Goal: Task Accomplishment & Management: Contribute content

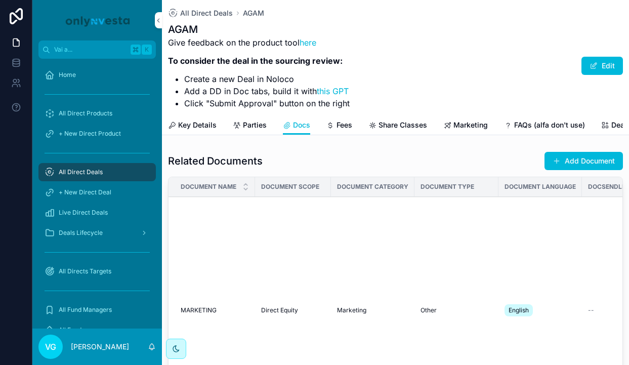
click at [413, 89] on div "AGAM Give feedback on the product tool here To consider the deal in the sourcin…" at bounding box center [395, 65] width 455 height 87
click at [216, 14] on span "All Direct Deals" at bounding box center [206, 13] width 53 height 10
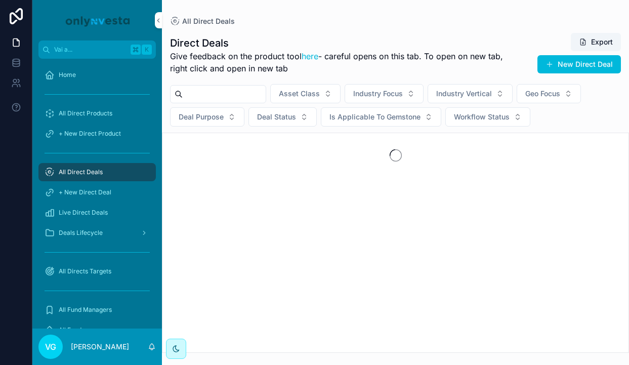
click at [222, 96] on input "contenuto scorrevole" at bounding box center [224, 94] width 83 height 14
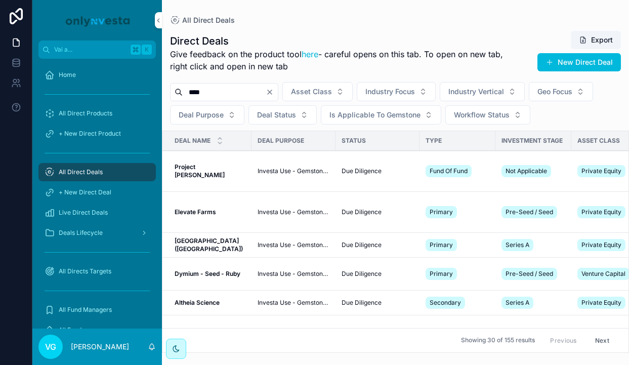
type input "****"
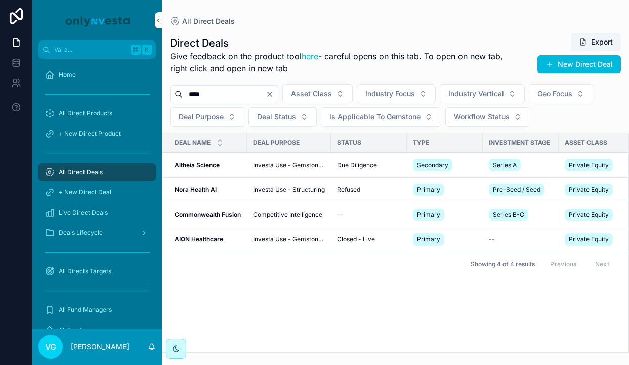
click at [206, 165] on strong "Altheia Science" at bounding box center [197, 165] width 45 height 8
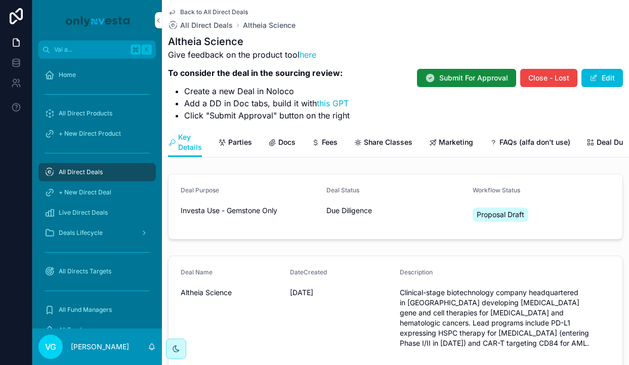
click at [305, 137] on div "Key Details Parties Docs Fees Share Classes Marketing FAQs (alfa don't use) Dea…" at bounding box center [395, 142] width 455 height 29
click at [279, 142] on span "Docs" at bounding box center [286, 142] width 17 height 10
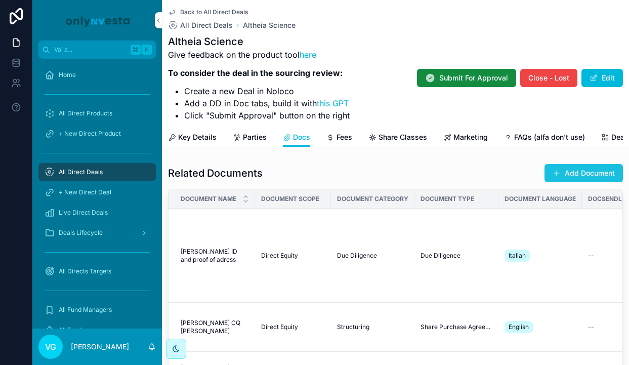
click at [570, 177] on button "Add Document" at bounding box center [584, 173] width 78 height 18
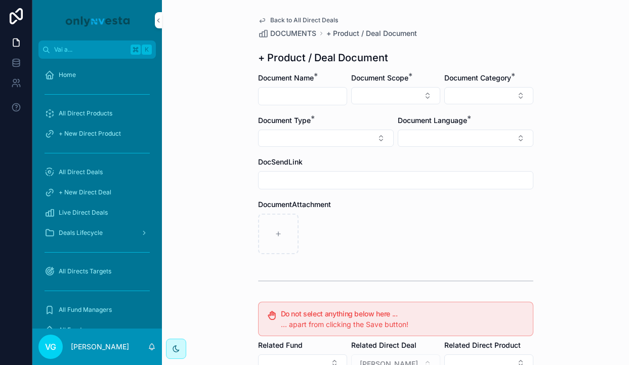
click at [307, 97] on input "contenuto scorrevole" at bounding box center [303, 96] width 88 height 14
type input "**********"
click at [394, 91] on button "Select Button" at bounding box center [395, 95] width 89 height 17
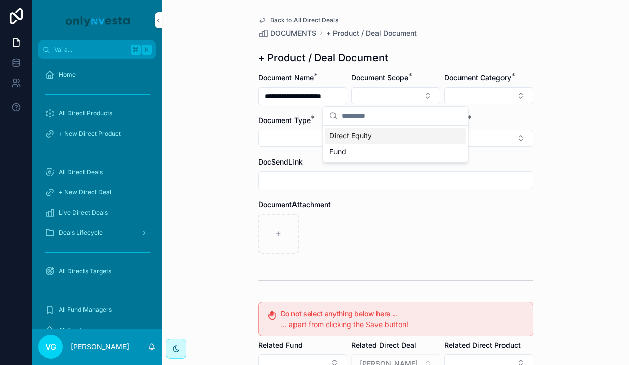
click at [378, 130] on div "Direct Equity" at bounding box center [395, 136] width 141 height 16
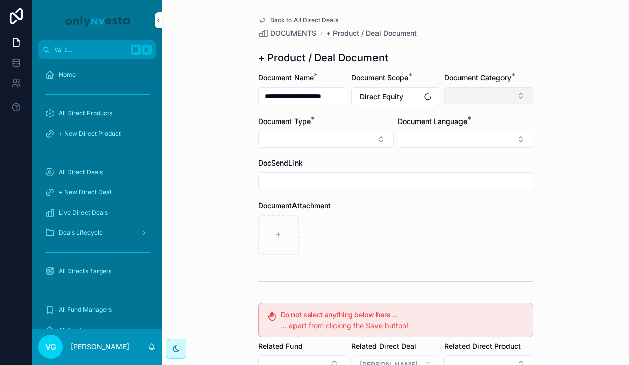
click at [471, 96] on button "Select Button" at bounding box center [488, 95] width 89 height 17
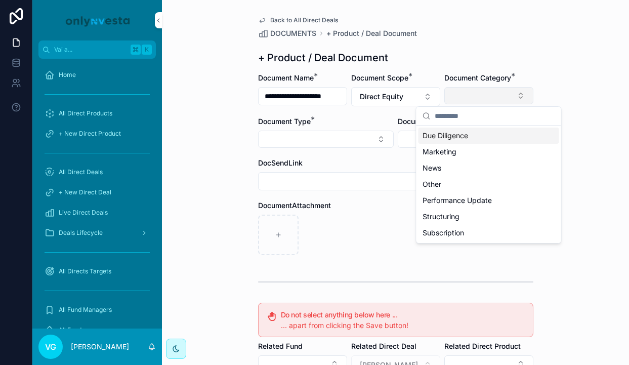
click at [471, 96] on button "Select Button" at bounding box center [488, 95] width 89 height 17
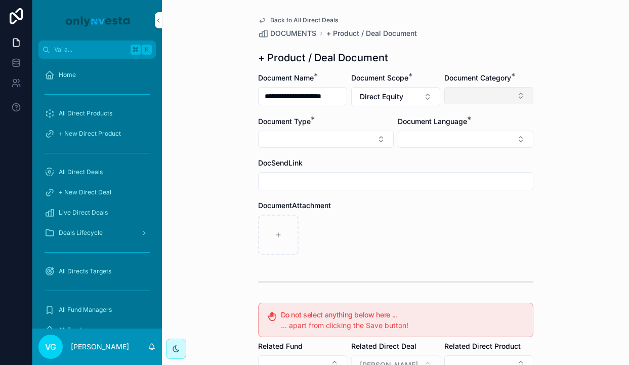
click at [485, 100] on button "Select Button" at bounding box center [488, 95] width 89 height 17
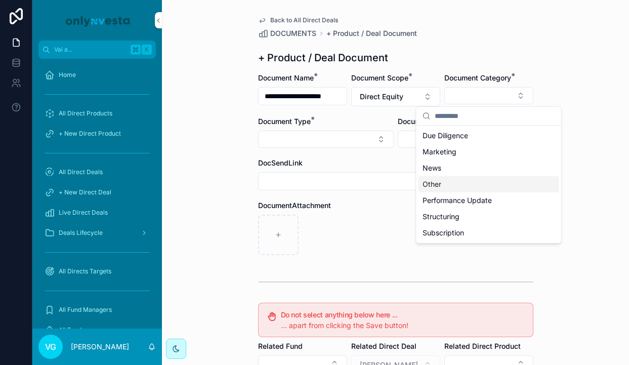
click at [457, 180] on div "Other" at bounding box center [489, 184] width 141 height 16
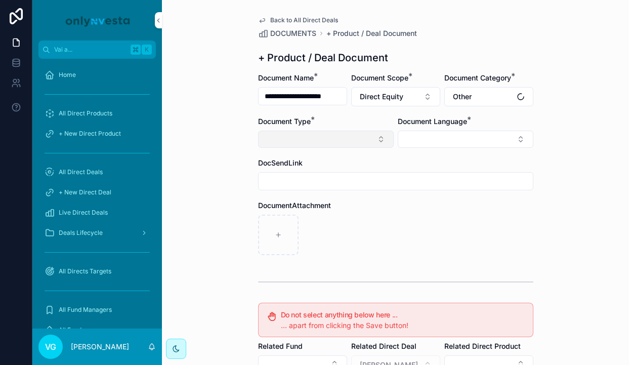
click at [357, 144] on button "Select Button" at bounding box center [326, 139] width 136 height 17
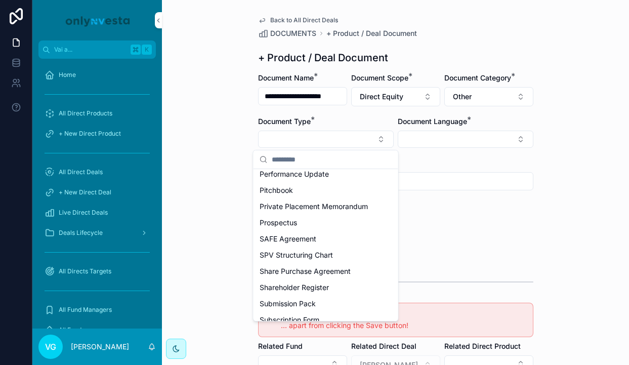
scroll to position [254, 0]
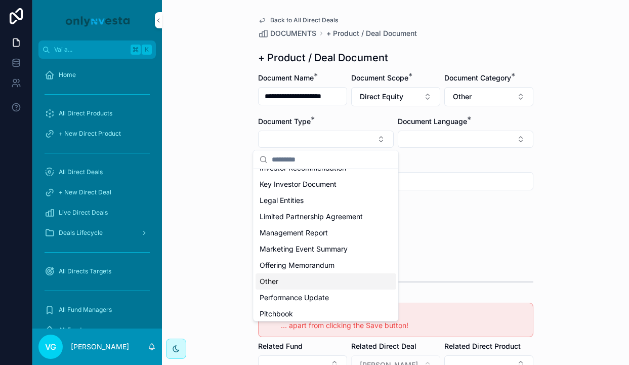
click at [281, 280] on div "Other" at bounding box center [326, 281] width 141 height 16
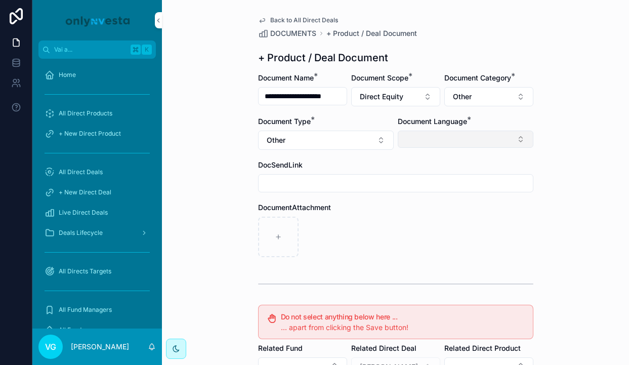
click at [433, 137] on button "Select Button" at bounding box center [466, 139] width 136 height 17
click at [430, 209] on div "English" at bounding box center [465, 211] width 141 height 16
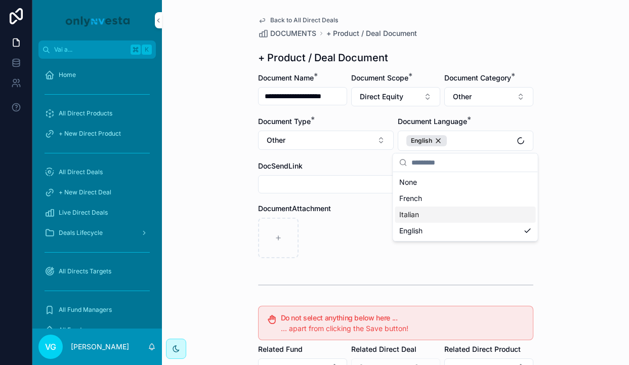
click at [364, 229] on div "contenuto scorrevole" at bounding box center [395, 238] width 275 height 40
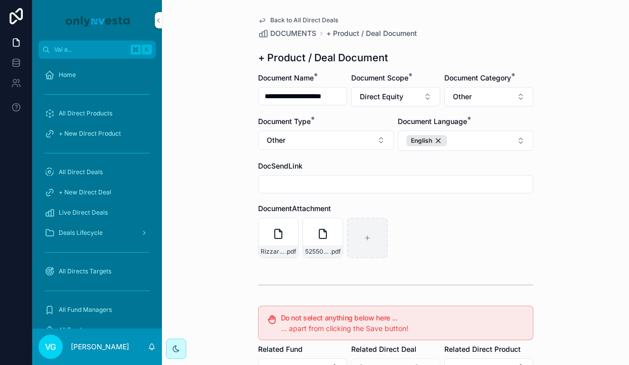
scroll to position [187, 0]
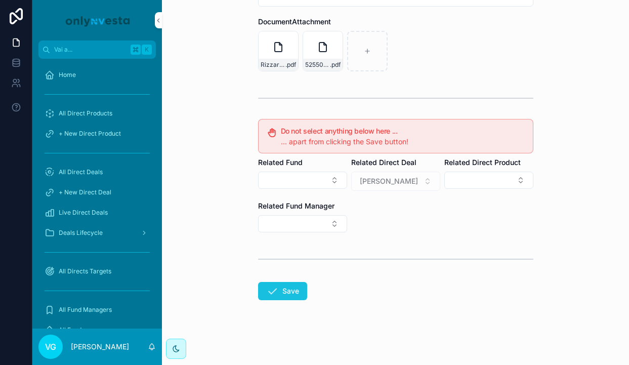
click at [289, 290] on button "Save" at bounding box center [282, 291] width 49 height 18
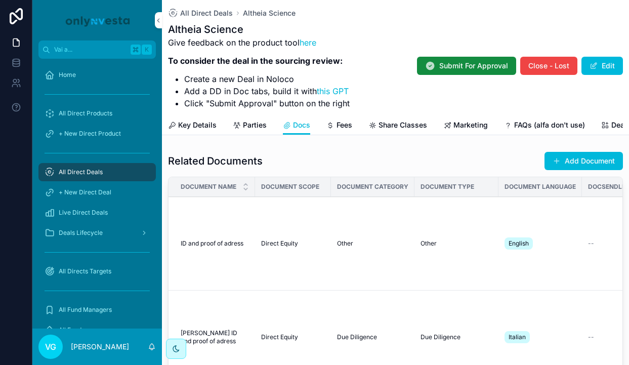
click at [569, 149] on div "Related Documents Add Document Document Name Document Scope Document Category D…" at bounding box center [395, 303] width 467 height 312
click at [563, 159] on button "Add Document" at bounding box center [584, 161] width 78 height 18
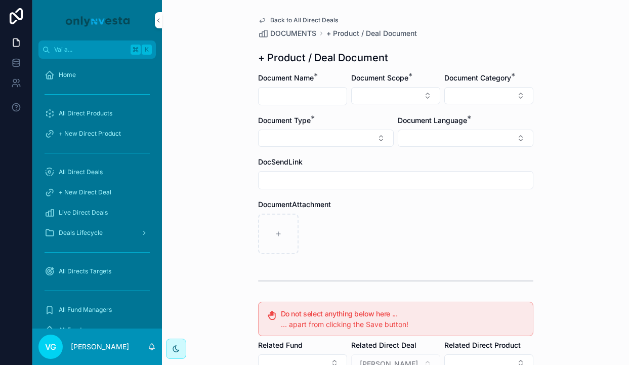
click at [315, 101] on input "contenuto scorrevole" at bounding box center [303, 96] width 88 height 14
type input "**********"
click at [370, 99] on button "Select Button" at bounding box center [395, 95] width 89 height 17
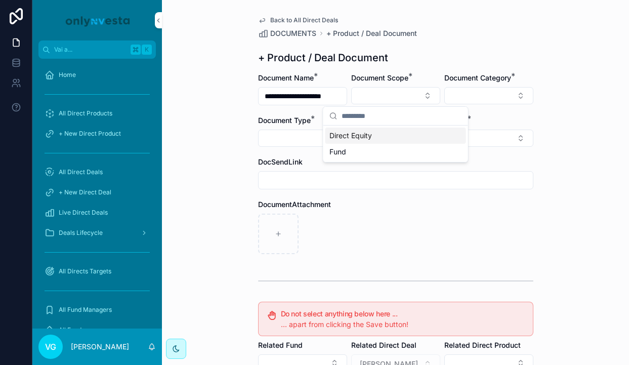
click at [364, 136] on span "Direct Equity" at bounding box center [350, 136] width 43 height 10
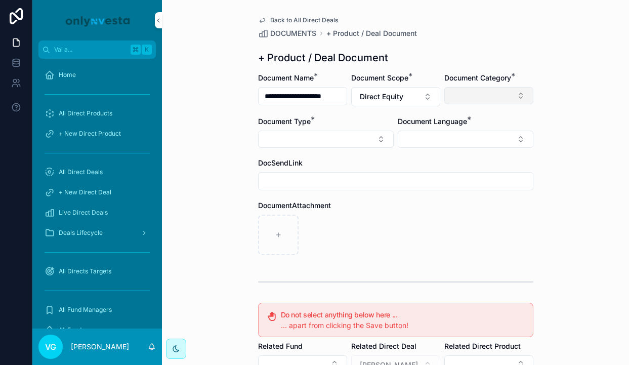
click at [475, 96] on button "Select Button" at bounding box center [488, 95] width 89 height 17
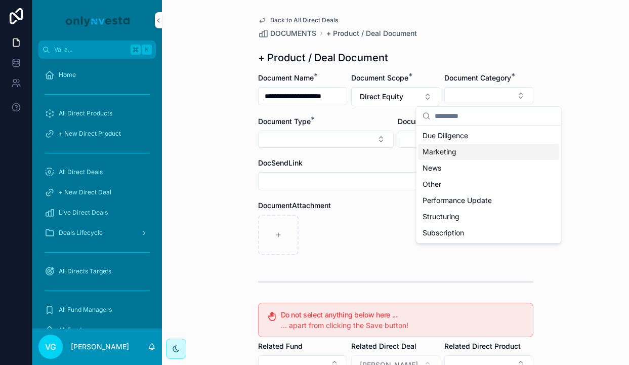
click at [453, 151] on span "Marketing" at bounding box center [440, 152] width 34 height 10
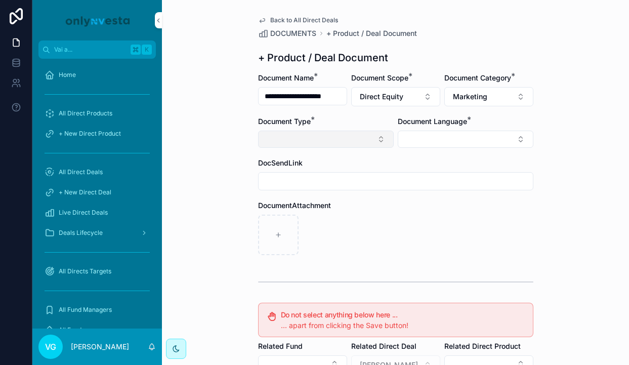
click at [379, 138] on button "Select Button" at bounding box center [326, 139] width 136 height 17
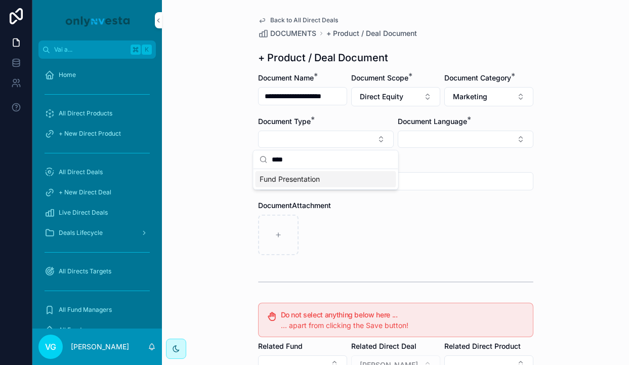
type input "****"
click at [335, 179] on div "Fund Presentation" at bounding box center [326, 179] width 141 height 16
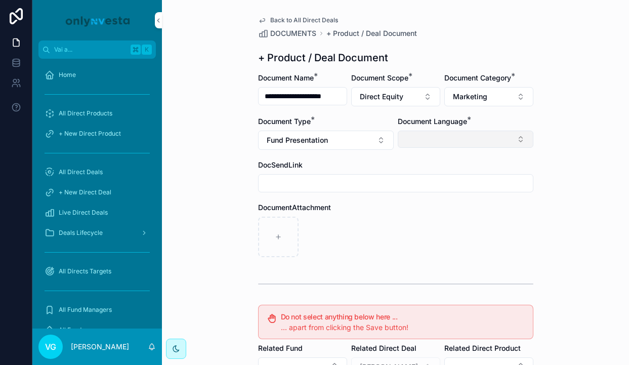
click at [434, 139] on button "Select Button" at bounding box center [466, 139] width 136 height 17
click at [423, 216] on span "English" at bounding box center [410, 211] width 23 height 10
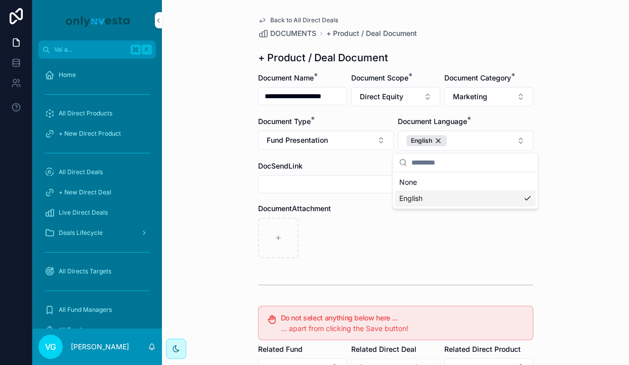
click at [373, 244] on div "contenuto scorrevole" at bounding box center [395, 238] width 275 height 40
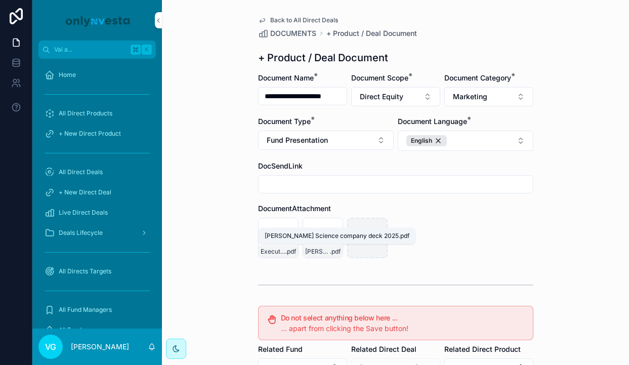
scroll to position [187, 0]
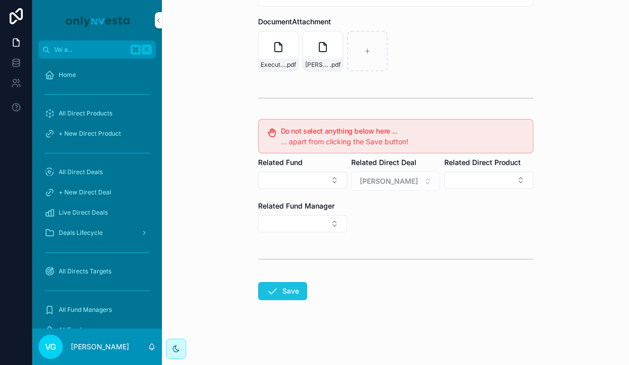
click at [287, 293] on button "Save" at bounding box center [282, 291] width 49 height 18
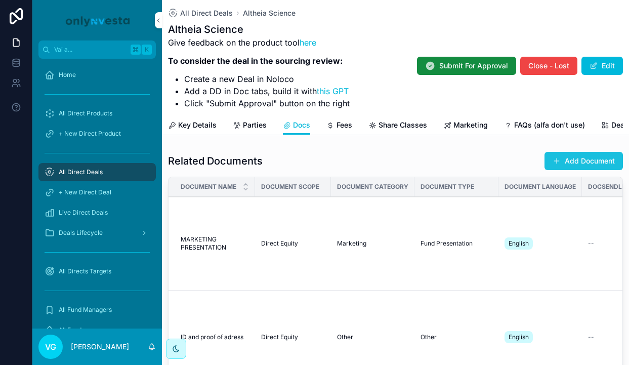
click at [590, 166] on button "Add Document" at bounding box center [584, 161] width 78 height 18
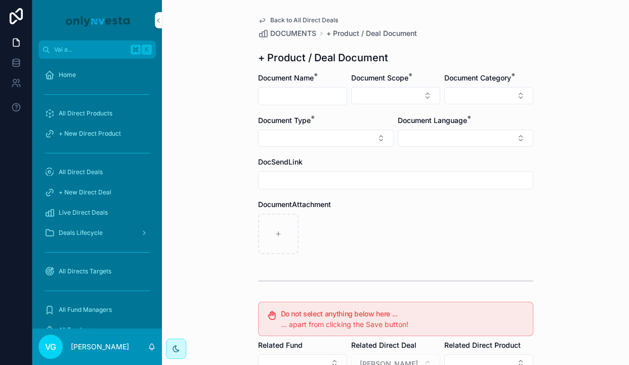
click at [315, 96] on input "contenuto scorrevole" at bounding box center [303, 96] width 88 height 14
paste input "**********"
type input "**********"
click at [390, 100] on button "Select Button" at bounding box center [395, 95] width 89 height 17
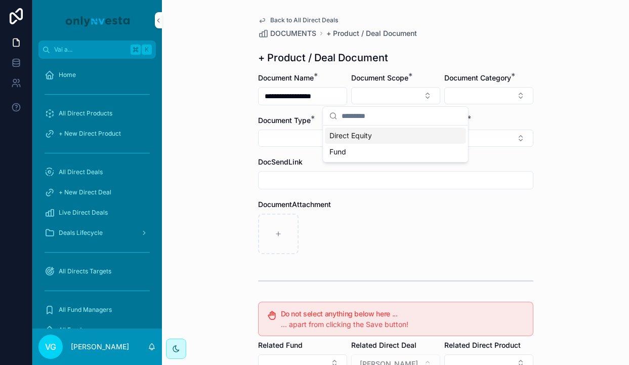
click at [374, 138] on div "Direct Equity" at bounding box center [395, 136] width 141 height 16
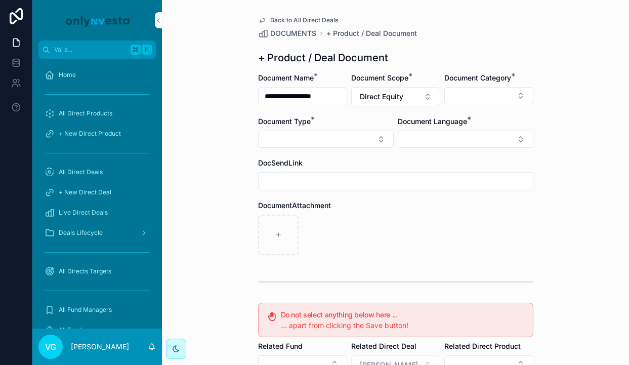
click at [538, 81] on div "**********" at bounding box center [395, 274] width 291 height 549
click at [500, 87] on button "Select Button" at bounding box center [488, 95] width 89 height 17
click at [497, 37] on div "DOCUMENTS + Product / Deal Document" at bounding box center [395, 33] width 275 height 10
click at [481, 137] on button "Select Button" at bounding box center [466, 139] width 136 height 17
click at [446, 194] on div "Italian" at bounding box center [465, 195] width 141 height 16
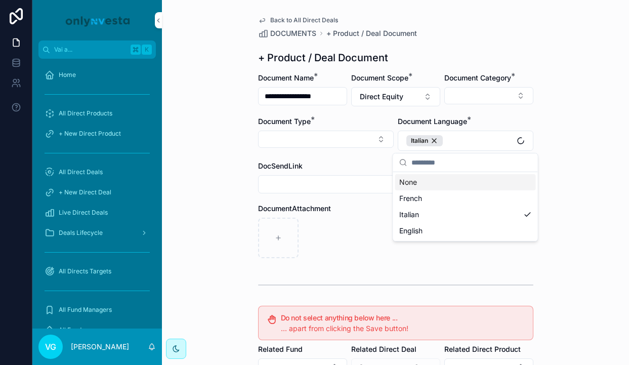
click at [518, 69] on div "**********" at bounding box center [395, 276] width 291 height 552
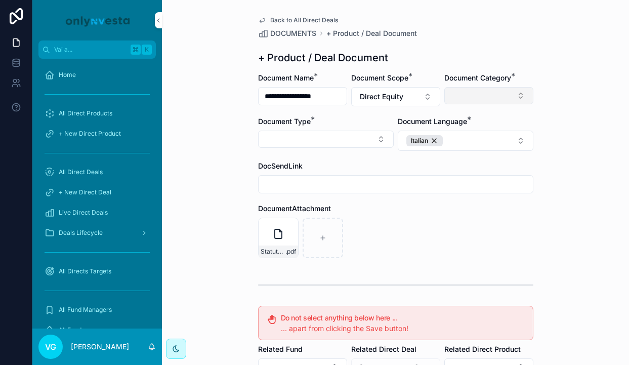
click at [488, 93] on button "Select Button" at bounding box center [488, 95] width 89 height 17
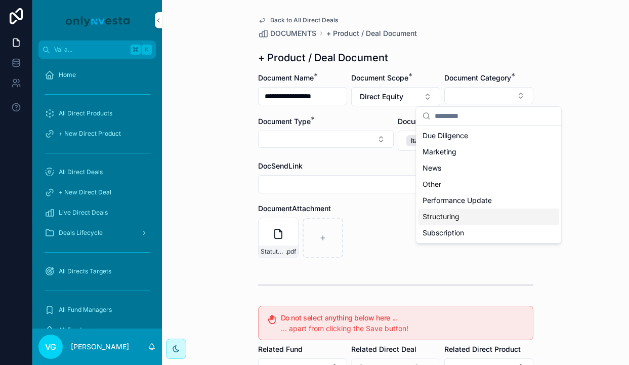
click at [470, 219] on div "Structuring" at bounding box center [489, 217] width 141 height 16
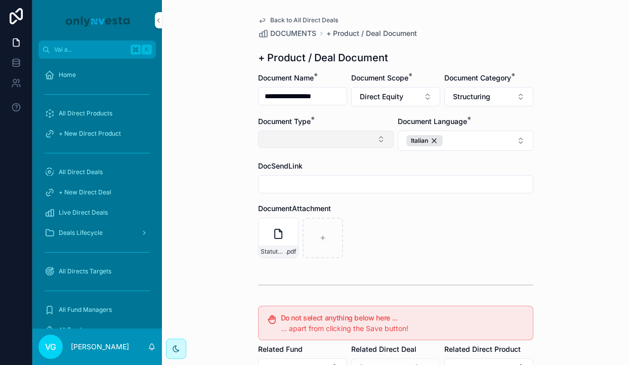
click at [353, 146] on button "Select Button" at bounding box center [326, 139] width 136 height 17
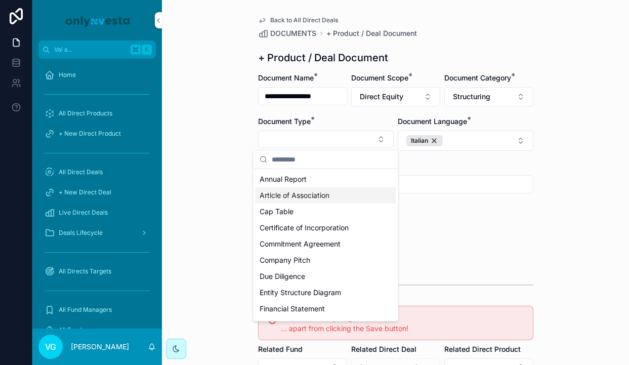
click at [328, 193] on span "Article of Association" at bounding box center [295, 195] width 70 height 10
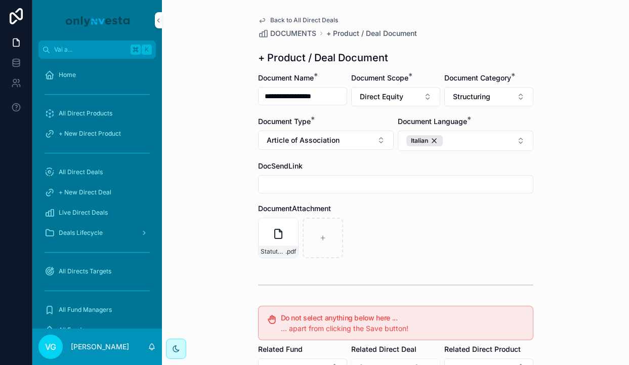
scroll to position [187, 0]
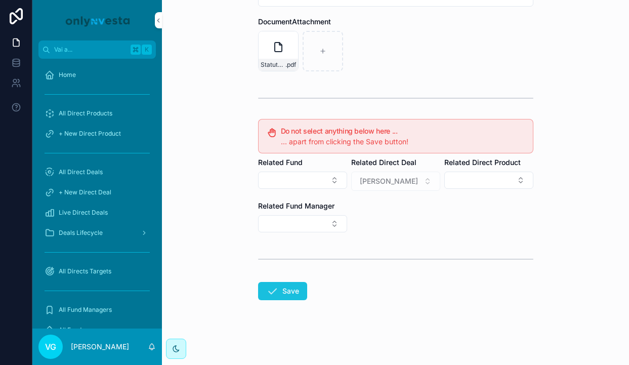
click at [303, 289] on button "Save" at bounding box center [282, 291] width 49 height 18
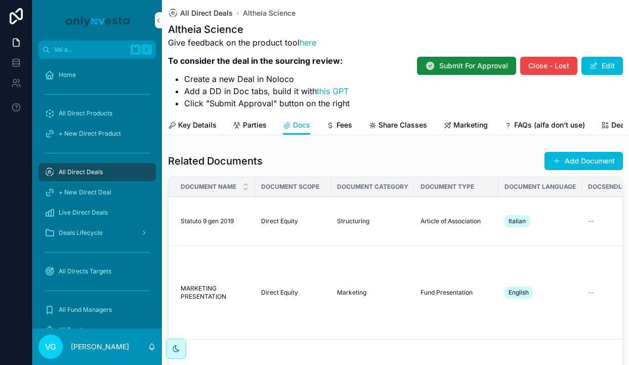
click at [189, 12] on span "All Direct Deals" at bounding box center [206, 13] width 53 height 10
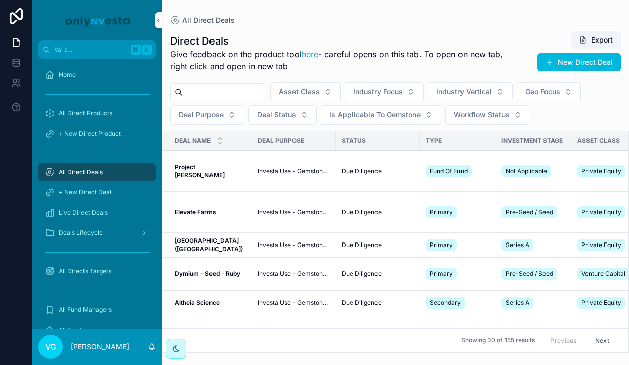
click at [218, 95] on input "contenuto scorrevole" at bounding box center [224, 92] width 83 height 14
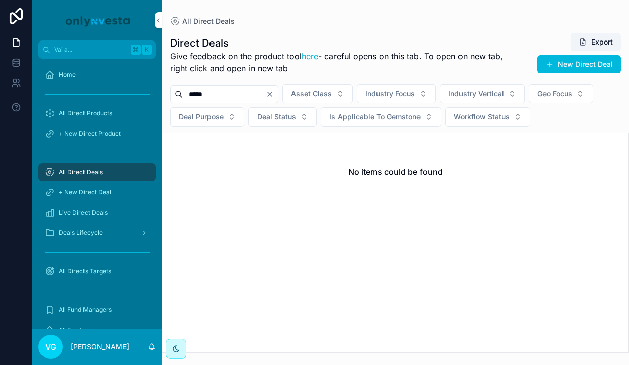
type input "*****"
drag, startPoint x: 237, startPoint y: 94, endPoint x: 175, endPoint y: 98, distance: 62.4
click at [176, 97] on div "*****" at bounding box center [224, 94] width 108 height 18
type input "***"
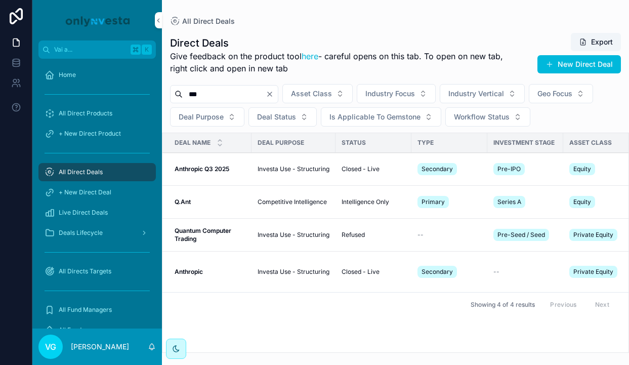
click at [195, 275] on strong "Anthropic" at bounding box center [189, 272] width 28 height 8
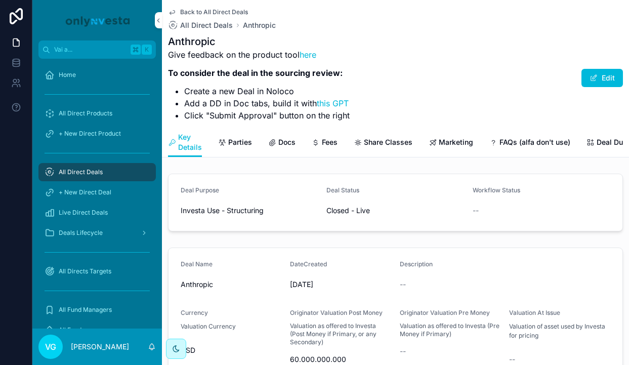
click at [295, 138] on div "Key Details Parties Docs Fees Share Classes Marketing FAQs (alfa don't use) Dea…" at bounding box center [395, 142] width 455 height 29
click at [288, 143] on span "Docs" at bounding box center [286, 142] width 17 height 10
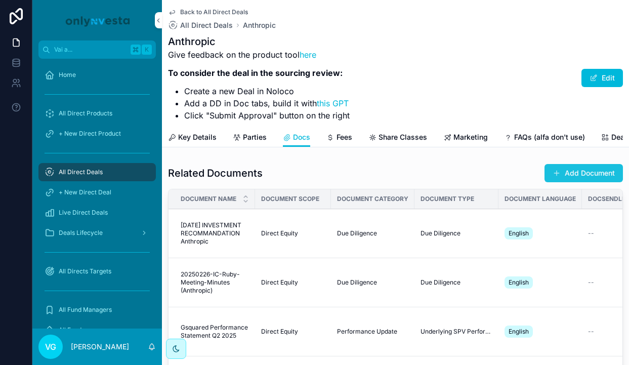
click at [576, 178] on button "Add Document" at bounding box center [584, 173] width 78 height 18
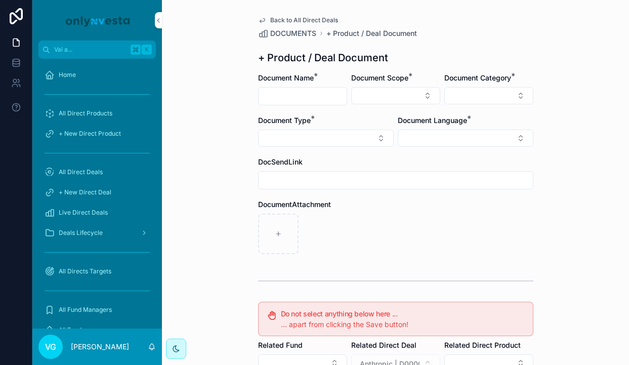
click at [300, 90] on input "contenuto scorrevole" at bounding box center [303, 96] width 88 height 14
paste input "**********"
type input "**********"
click at [453, 135] on button "Select Button" at bounding box center [466, 138] width 136 height 17
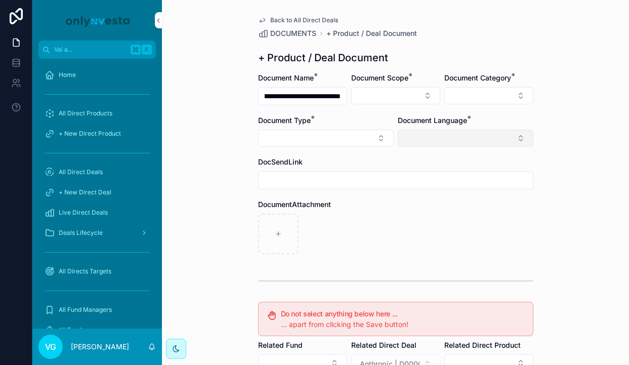
scroll to position [0, 0]
click at [428, 214] on div "English" at bounding box center [465, 210] width 141 height 16
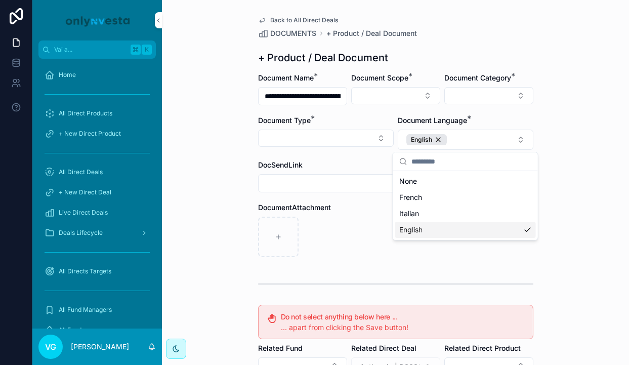
click at [372, 227] on div "contenuto scorrevole" at bounding box center [395, 237] width 275 height 40
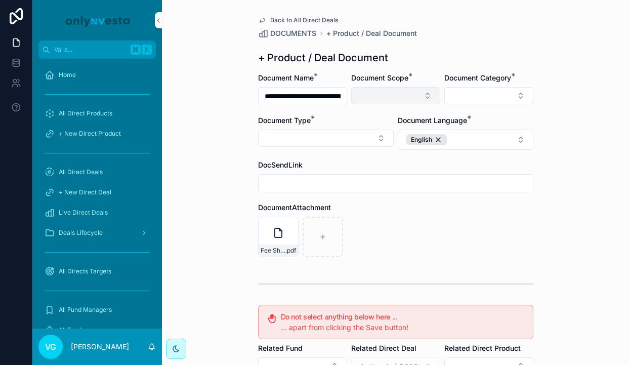
click at [415, 97] on button "Select Button" at bounding box center [395, 95] width 89 height 17
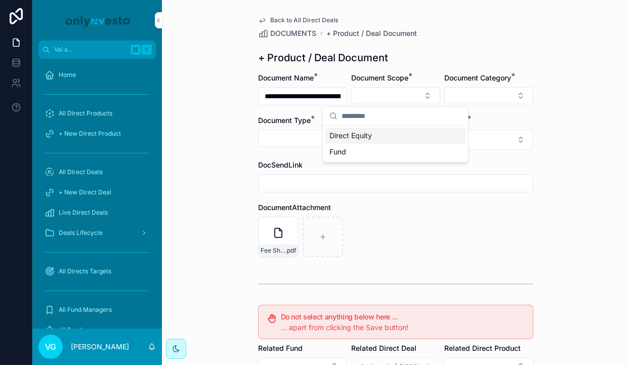
click at [407, 139] on div "Direct Equity" at bounding box center [395, 136] width 141 height 16
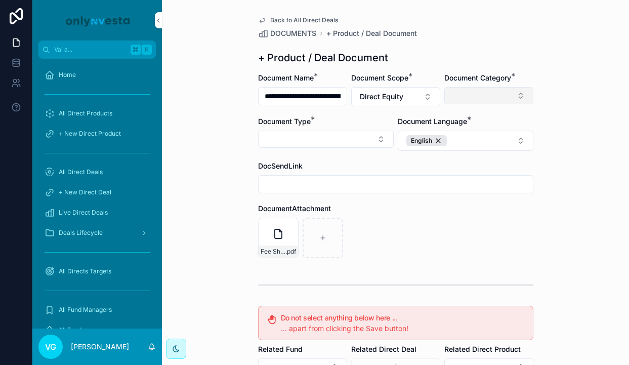
click at [497, 98] on button "Select Button" at bounding box center [488, 95] width 89 height 17
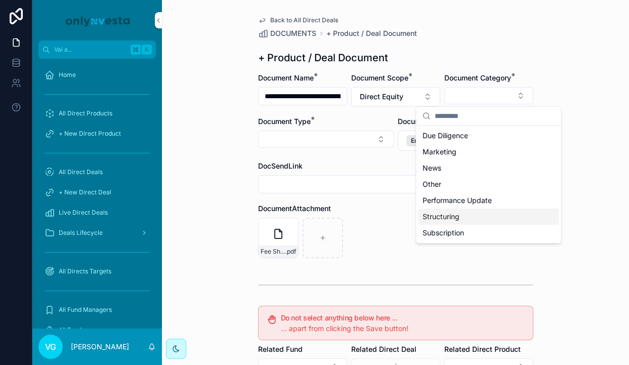
click at [470, 211] on div "Structuring" at bounding box center [489, 217] width 141 height 16
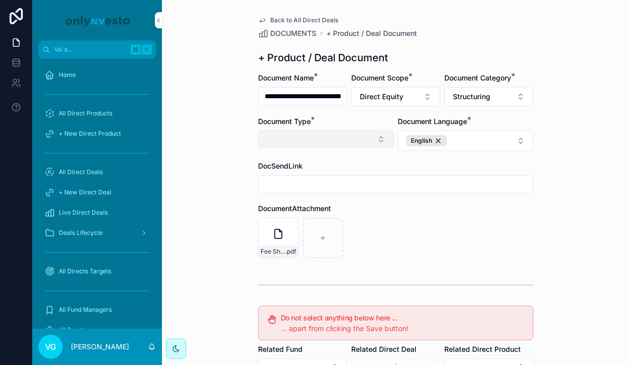
click at [347, 135] on button "Select Button" at bounding box center [326, 139] width 136 height 17
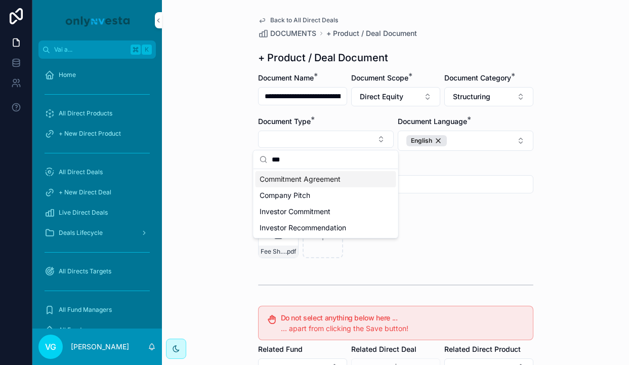
type input "***"
click at [308, 177] on span "Commitment Agreement" at bounding box center [300, 179] width 81 height 10
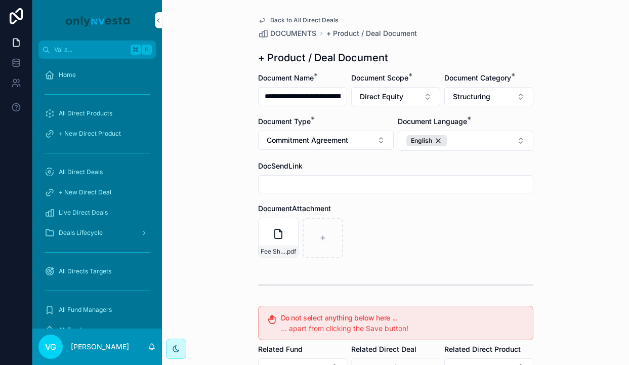
scroll to position [187, 0]
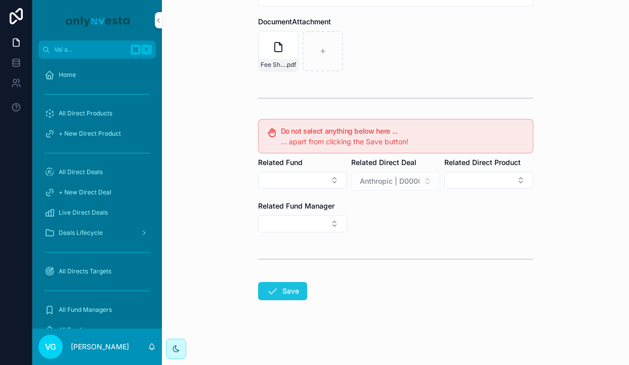
click at [298, 288] on button "Save" at bounding box center [282, 291] width 49 height 18
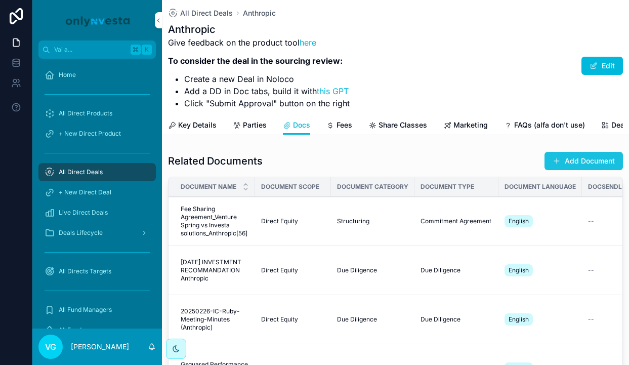
click at [570, 163] on button "Add Document" at bounding box center [584, 161] width 78 height 18
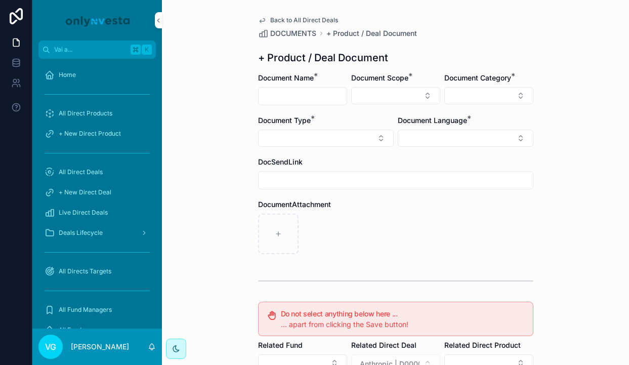
click at [302, 98] on input "contenuto scorrevole" at bounding box center [303, 96] width 88 height 14
paste input "**********"
drag, startPoint x: 336, startPoint y: 95, endPoint x: 280, endPoint y: 95, distance: 55.7
click at [280, 95] on input "**********" at bounding box center [303, 96] width 88 height 14
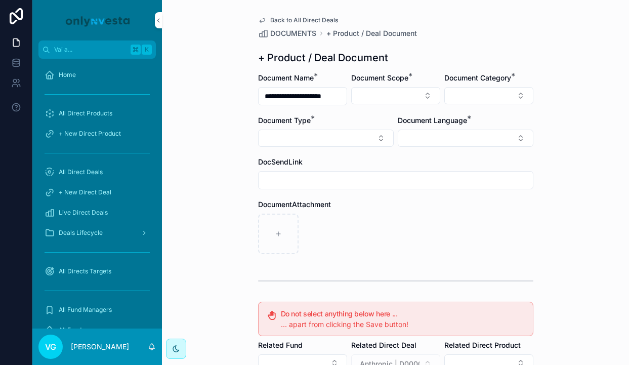
scroll to position [0, 0]
click at [299, 97] on input "**********" at bounding box center [303, 96] width 88 height 14
type input "**********"
click at [392, 105] on form "**********" at bounding box center [395, 310] width 275 height 475
click at [392, 102] on button "Select Button" at bounding box center [395, 95] width 89 height 17
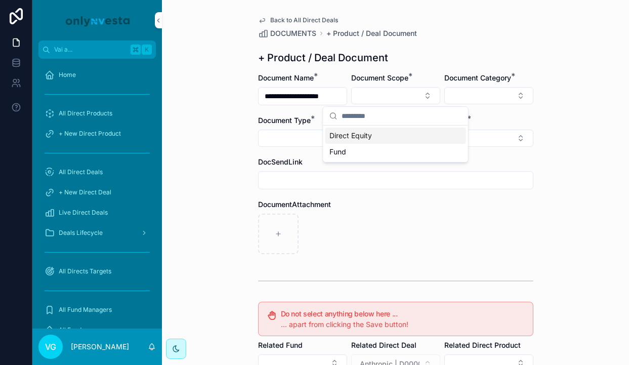
click at [381, 139] on div "Direct Equity" at bounding box center [395, 136] width 141 height 16
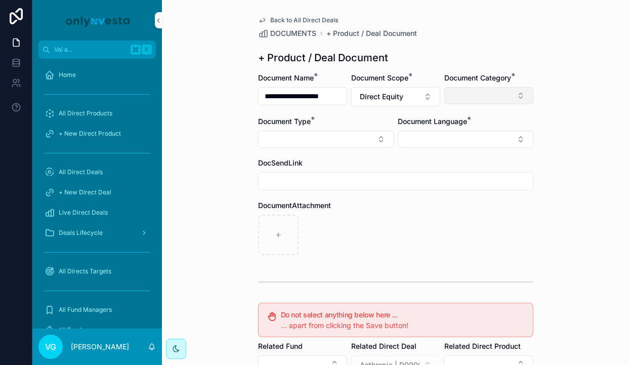
click at [497, 100] on button "Select Button" at bounding box center [488, 95] width 89 height 17
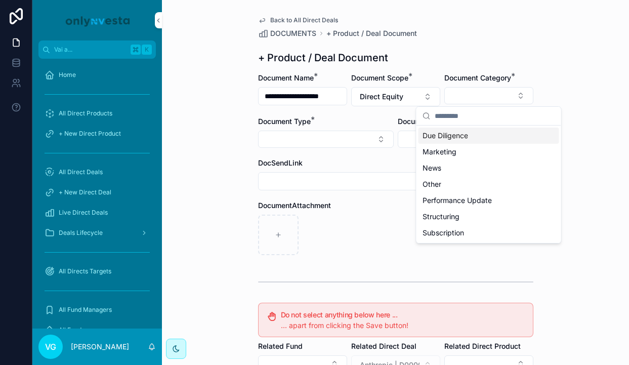
click at [503, 58] on div "+ Product / Deal Document" at bounding box center [395, 58] width 275 height 14
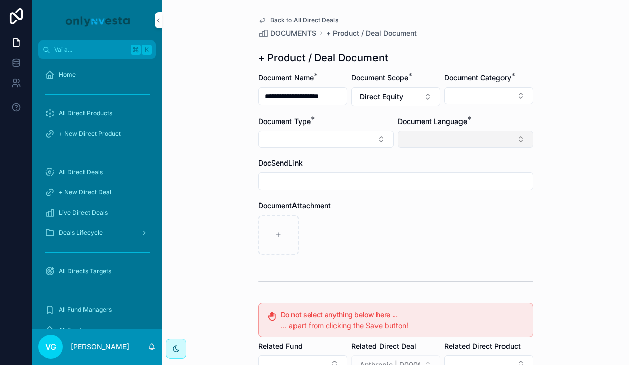
click at [468, 142] on button "Select Button" at bounding box center [466, 139] width 136 height 17
click at [434, 213] on div "English" at bounding box center [465, 211] width 141 height 16
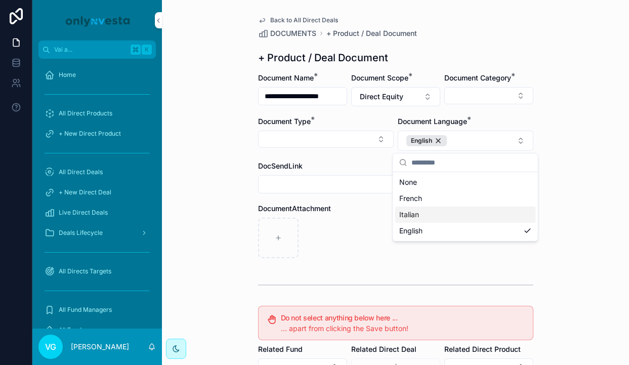
click at [365, 234] on div "contenuto scorrevole" at bounding box center [395, 238] width 275 height 40
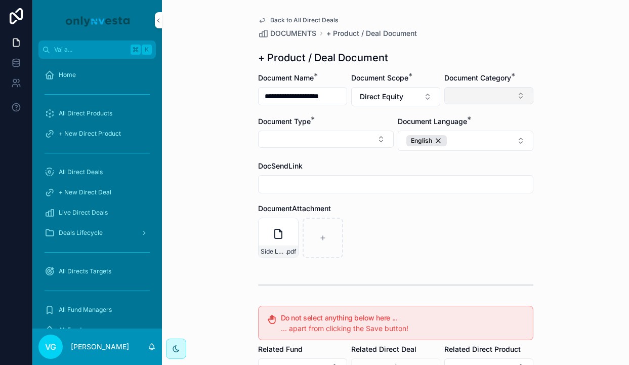
click at [510, 93] on button "Select Button" at bounding box center [488, 95] width 89 height 17
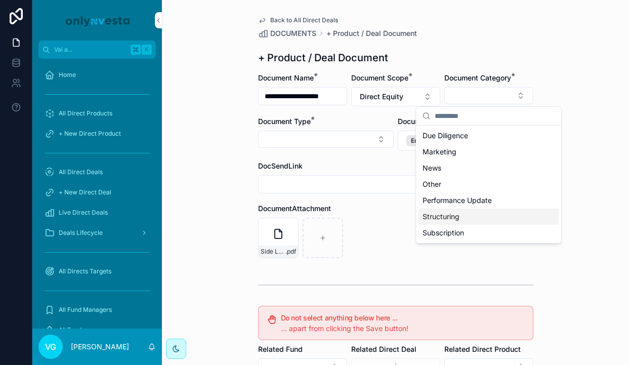
click at [447, 213] on span "Structuring" at bounding box center [441, 217] width 37 height 10
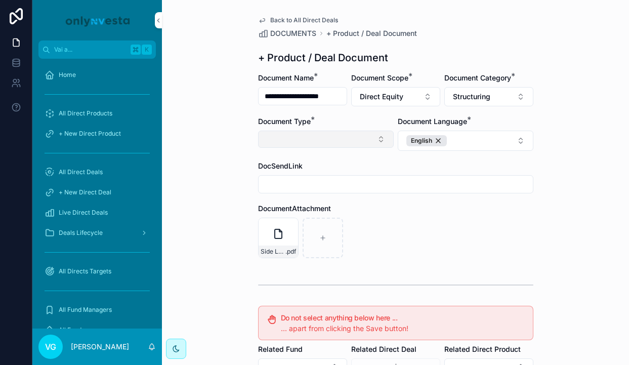
click at [343, 139] on button "Select Button" at bounding box center [326, 139] width 136 height 17
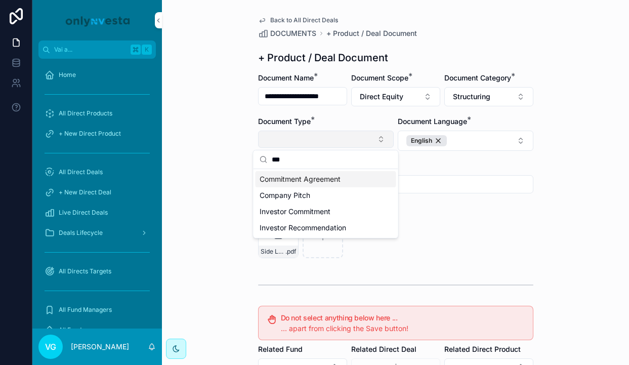
type input "****"
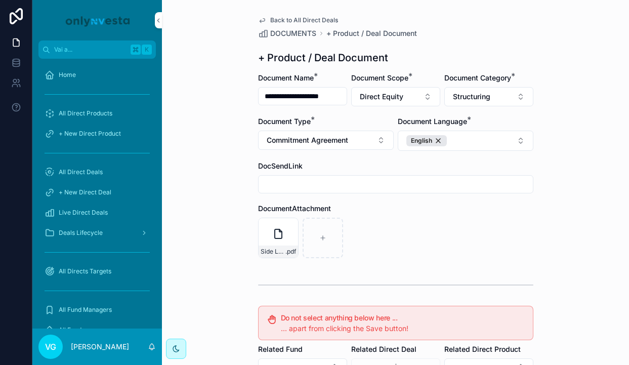
scroll to position [187, 0]
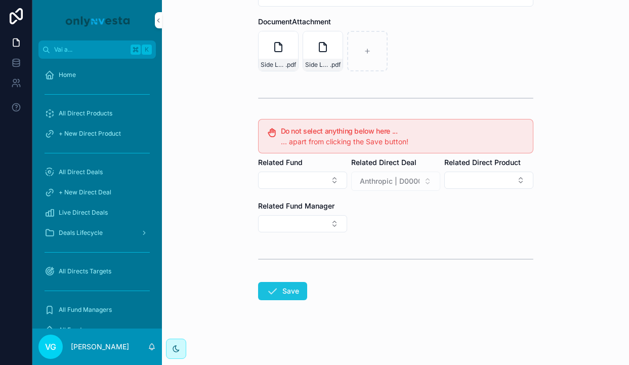
click at [276, 292] on icon "contenuto scorrevole" at bounding box center [272, 291] width 12 height 12
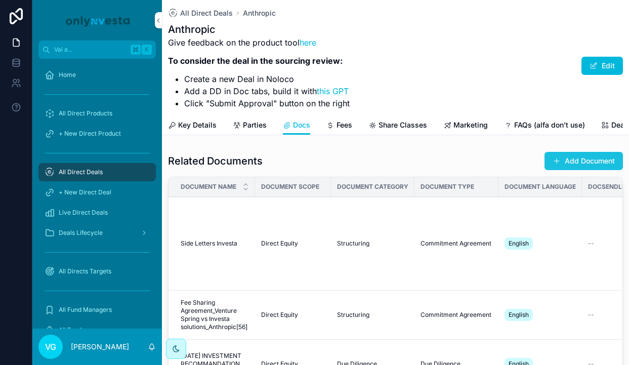
click at [582, 156] on button "Add Document" at bounding box center [584, 161] width 78 height 18
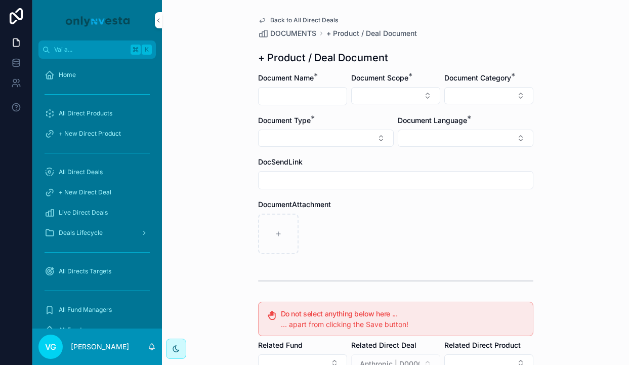
click at [273, 95] on input "contenuto scorrevole" at bounding box center [303, 96] width 88 height 14
paste input "**********"
type input "**********"
click at [363, 96] on button "Select Button" at bounding box center [395, 95] width 89 height 17
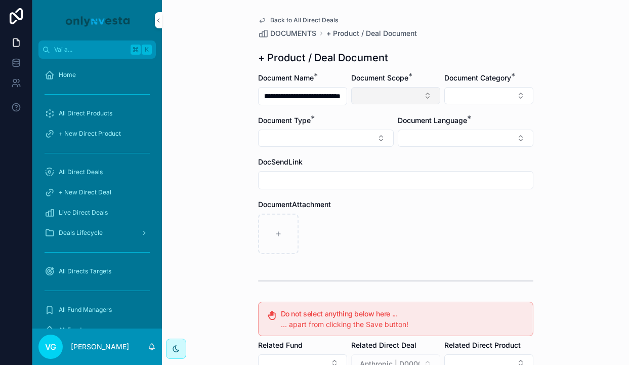
scroll to position [0, 0]
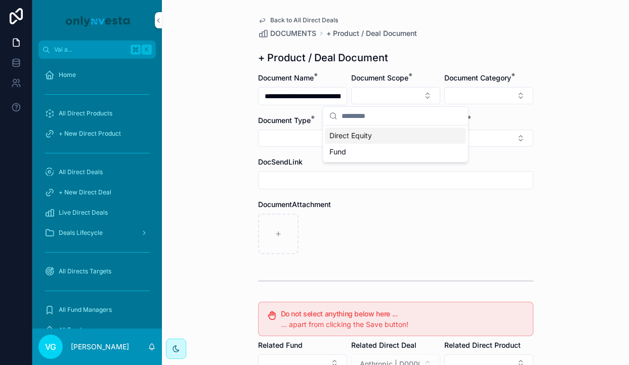
click at [364, 128] on div "Direct Equity" at bounding box center [395, 136] width 141 height 16
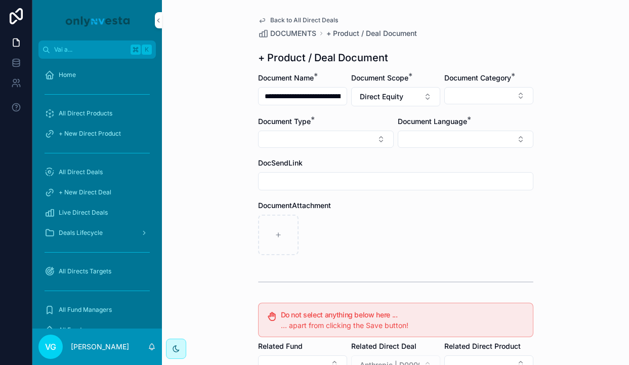
click at [486, 86] on div "Document Category *" at bounding box center [488, 89] width 89 height 33
click at [478, 106] on form "**********" at bounding box center [395, 311] width 275 height 476
click at [480, 95] on button "Select Button" at bounding box center [488, 95] width 89 height 17
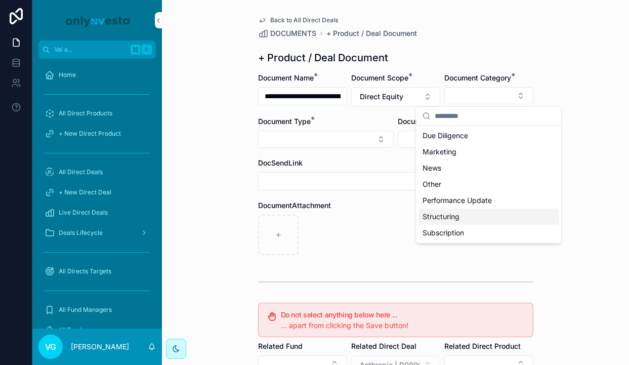
click at [455, 209] on div "Structuring" at bounding box center [489, 217] width 141 height 16
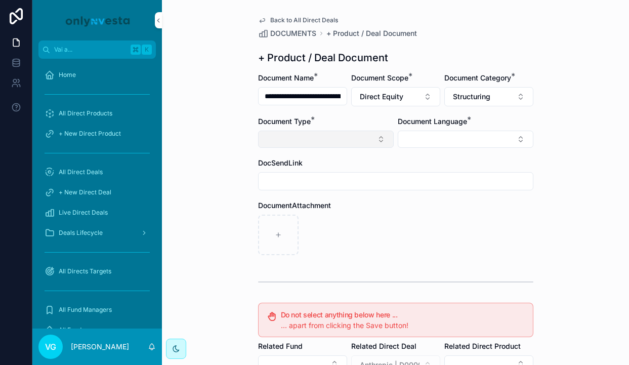
click at [337, 146] on button "Select Button" at bounding box center [326, 139] width 136 height 17
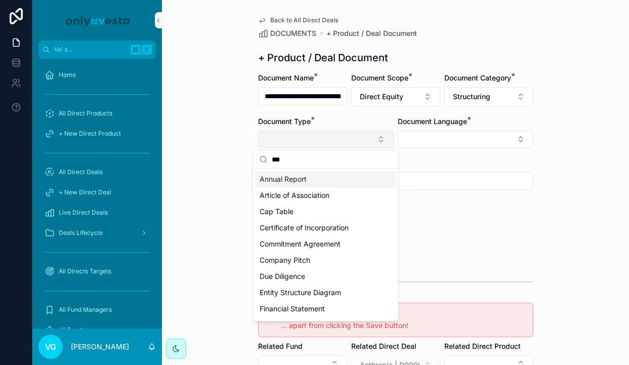
type input "****"
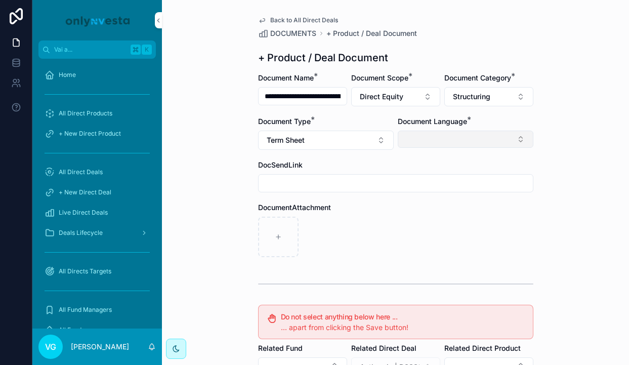
click at [449, 141] on button "Select Button" at bounding box center [466, 139] width 136 height 17
click at [425, 216] on div "English" at bounding box center [465, 211] width 141 height 16
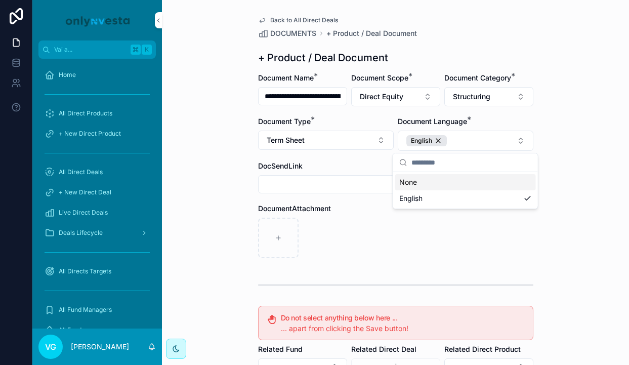
click at [380, 228] on div "contenuto scorrevole" at bounding box center [395, 238] width 275 height 40
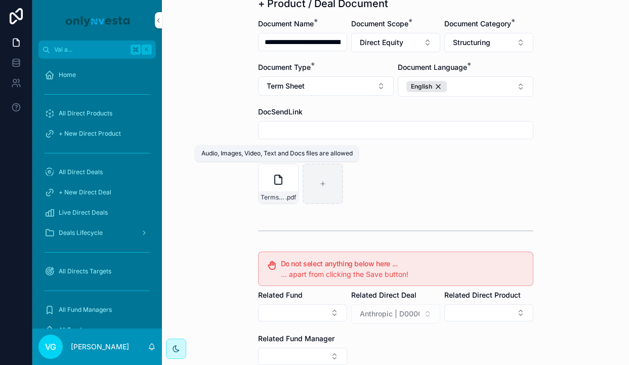
scroll to position [187, 0]
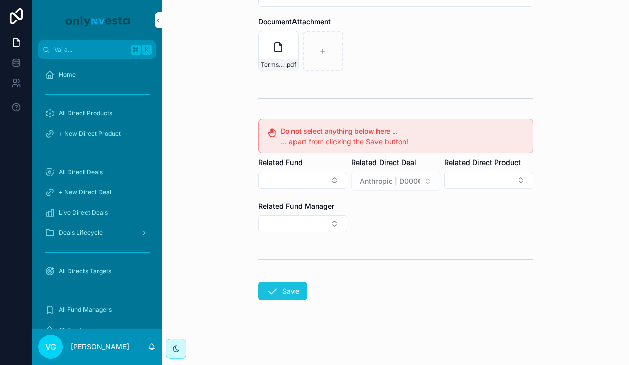
click at [272, 291] on icon "contenuto scorrevole" at bounding box center [272, 291] width 12 height 12
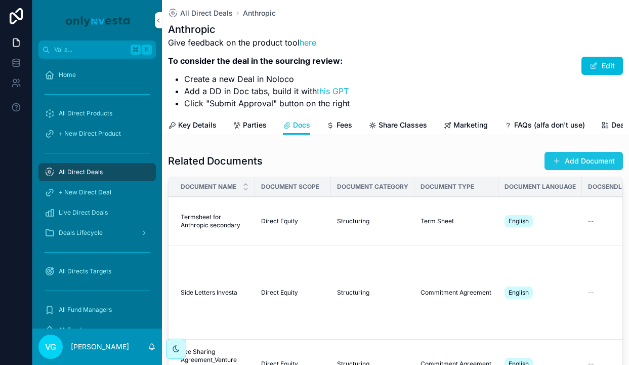
click at [578, 161] on button "Add Document" at bounding box center [584, 161] width 78 height 18
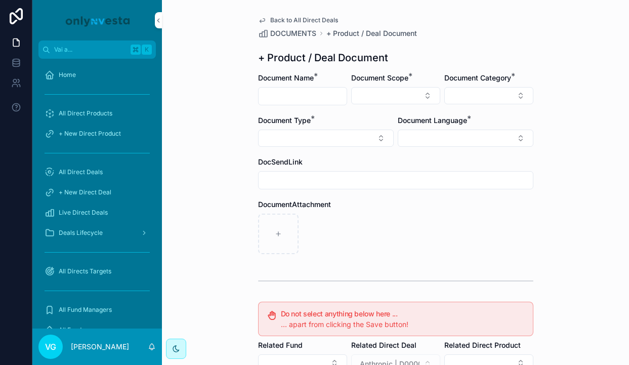
click at [302, 103] on div "contenuto scorrevole" at bounding box center [302, 96] width 89 height 18
click at [297, 96] on input "contenuto scorrevole" at bounding box center [303, 96] width 88 height 14
type input "**********"
click at [361, 92] on button "Select Button" at bounding box center [395, 95] width 89 height 17
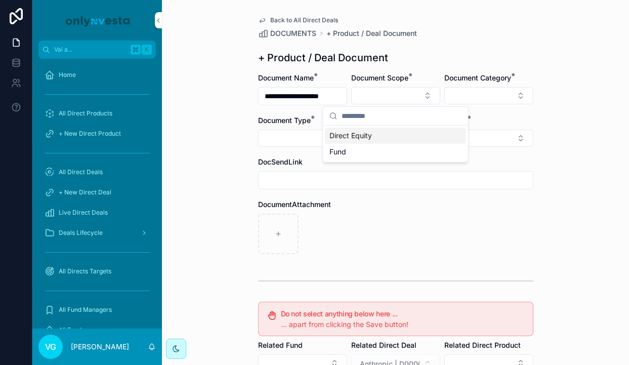
click at [359, 131] on span "Direct Equity" at bounding box center [350, 136] width 43 height 10
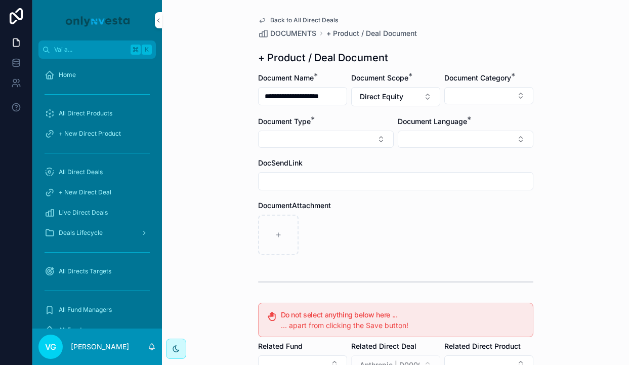
click at [483, 86] on div "Document Category *" at bounding box center [488, 89] width 89 height 33
click at [483, 93] on button "Select Button" at bounding box center [488, 95] width 89 height 17
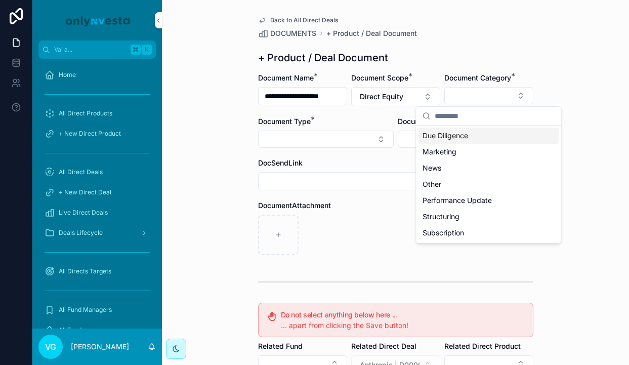
click at [466, 134] on span "Due Diligence" at bounding box center [446, 136] width 46 height 10
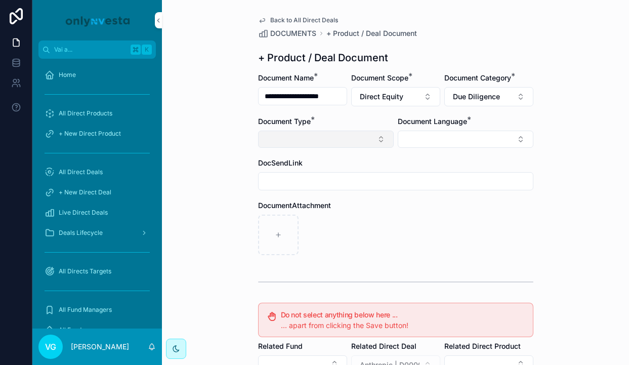
click at [333, 133] on button "Select Button" at bounding box center [326, 139] width 136 height 17
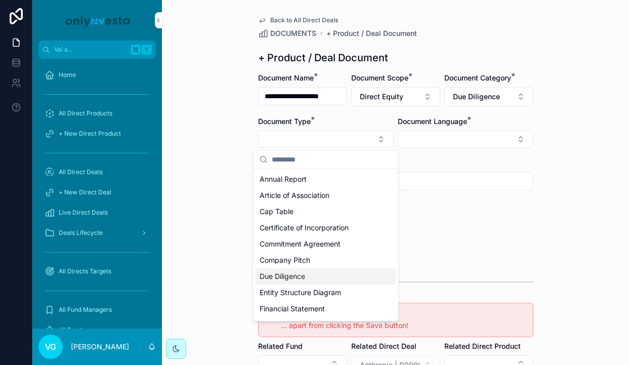
click at [274, 273] on span "Due Diligence" at bounding box center [283, 276] width 46 height 10
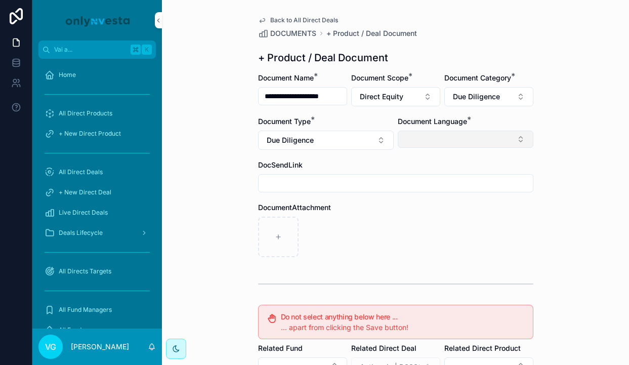
click at [434, 142] on button "Select Button" at bounding box center [466, 139] width 136 height 17
click at [434, 208] on div "English" at bounding box center [465, 211] width 141 height 16
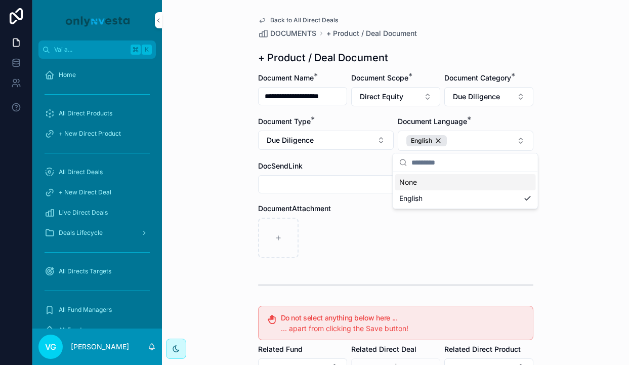
click at [346, 228] on div "contenuto scorrevole" at bounding box center [395, 238] width 275 height 40
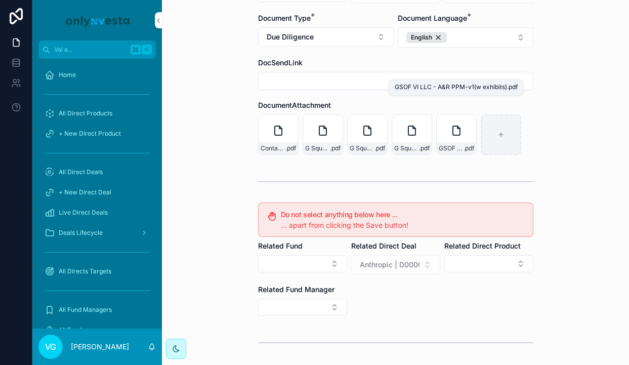
scroll to position [187, 0]
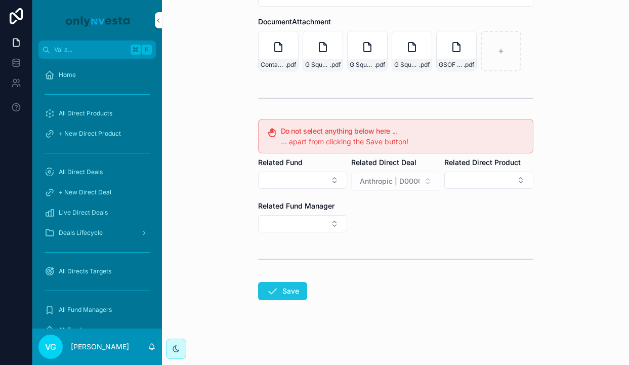
click at [284, 291] on button "Save" at bounding box center [282, 291] width 49 height 18
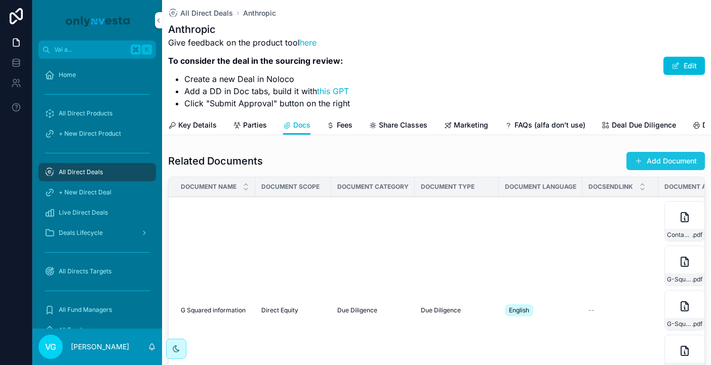
click at [629, 160] on button "Add Document" at bounding box center [665, 161] width 78 height 18
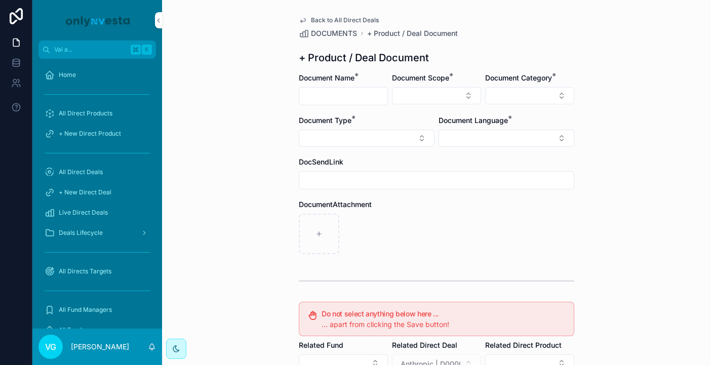
click at [334, 102] on input "contenuto scorrevole" at bounding box center [343, 96] width 88 height 14
paste input "**********"
type input "**********"
click at [427, 88] on button "Select Button" at bounding box center [436, 95] width 89 height 17
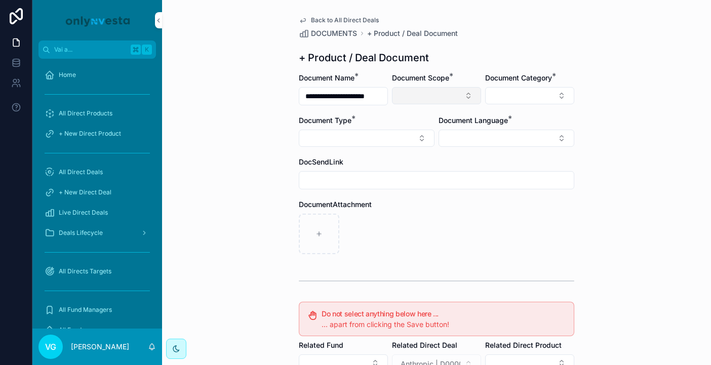
scroll to position [0, 0]
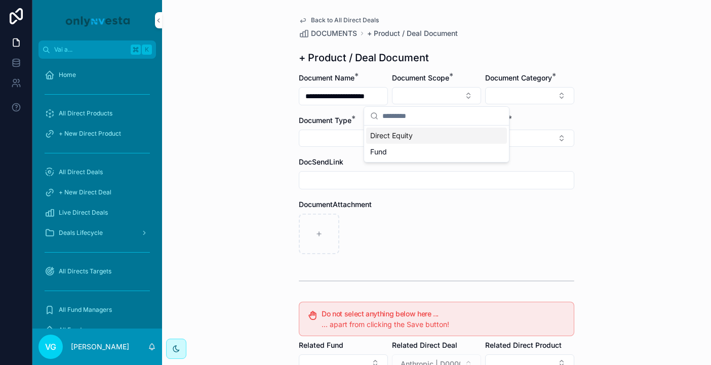
click at [411, 131] on span "Direct Equity" at bounding box center [391, 136] width 43 height 10
click at [470, 133] on button "Select Button" at bounding box center [506, 139] width 136 height 17
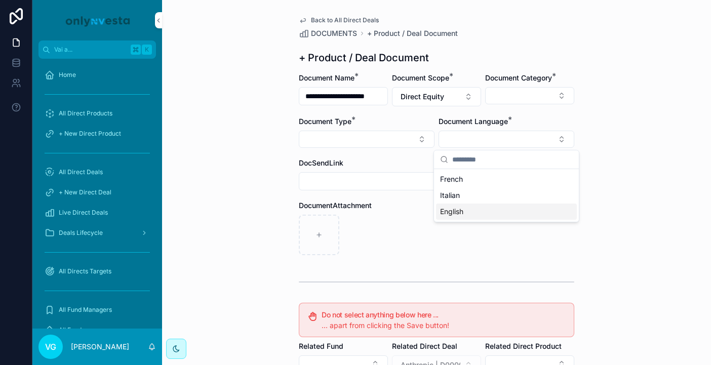
click at [457, 215] on span "English" at bounding box center [451, 211] width 23 height 10
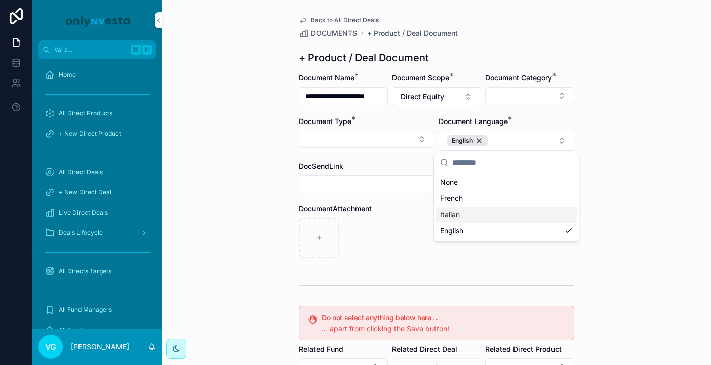
click at [408, 225] on div "contenuto scorrevole" at bounding box center [436, 238] width 275 height 40
click at [403, 137] on button "Select Button" at bounding box center [367, 139] width 136 height 17
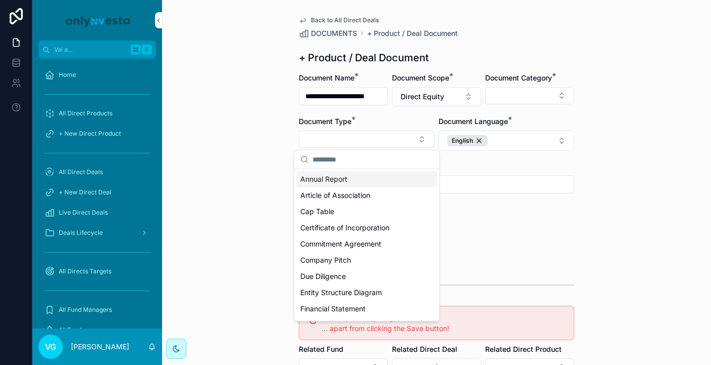
click at [246, 140] on div "**********" at bounding box center [436, 182] width 549 height 365
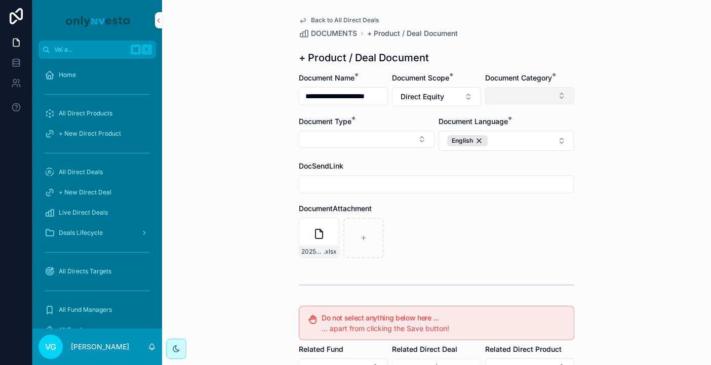
click at [523, 95] on button "Select Button" at bounding box center [529, 95] width 89 height 17
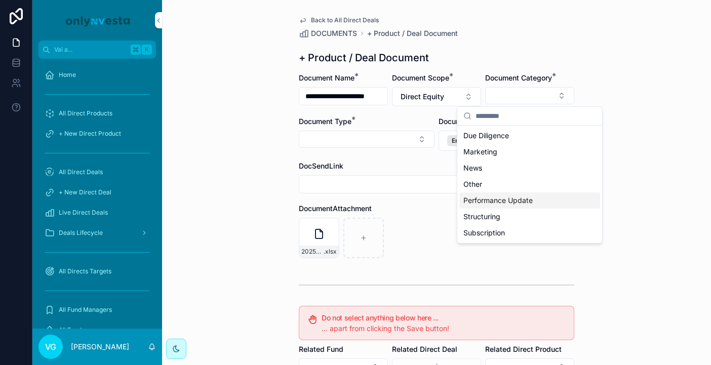
click at [480, 217] on span "Structuring" at bounding box center [481, 217] width 37 height 10
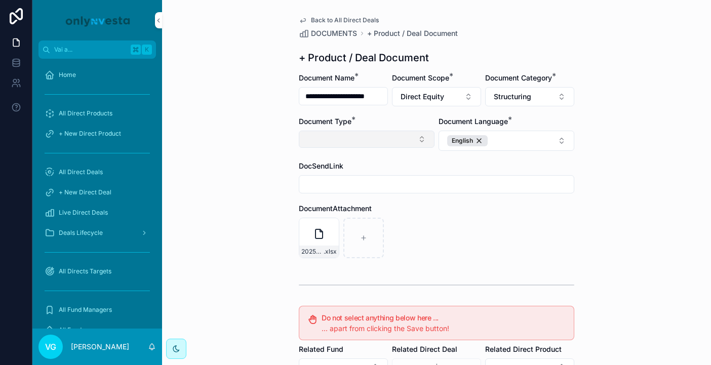
click at [368, 136] on button "Select Button" at bounding box center [367, 139] width 136 height 17
type input "*"
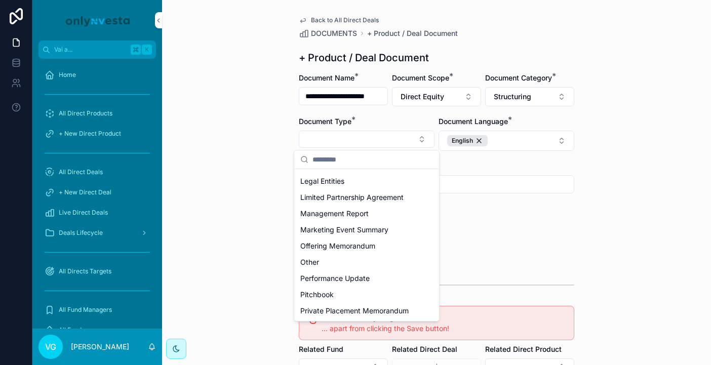
scroll to position [279, 0]
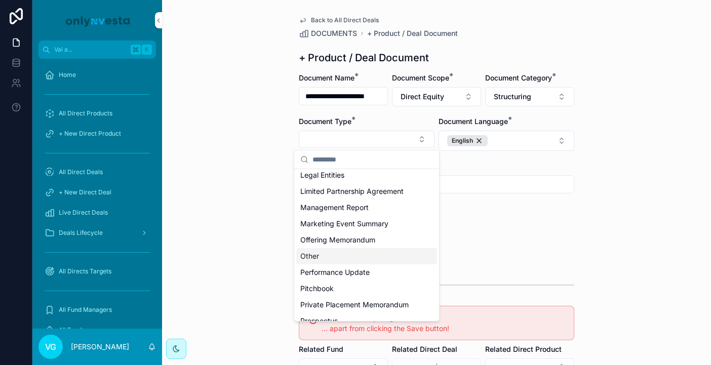
click at [332, 253] on div "Other" at bounding box center [366, 256] width 141 height 16
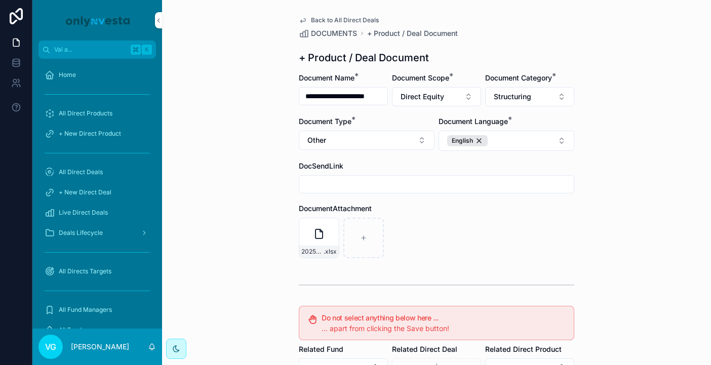
scroll to position [187, 0]
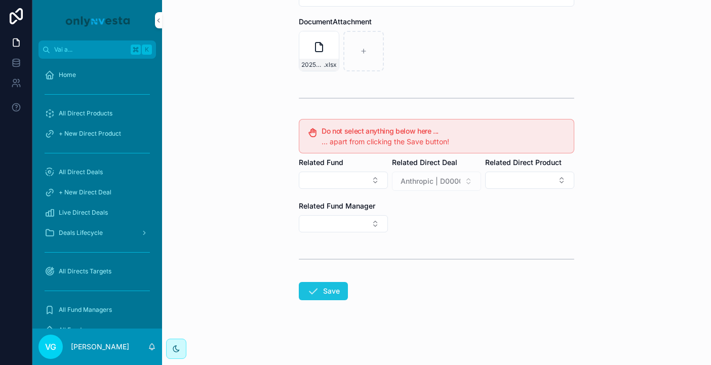
click at [328, 284] on button "Save" at bounding box center [323, 291] width 49 height 18
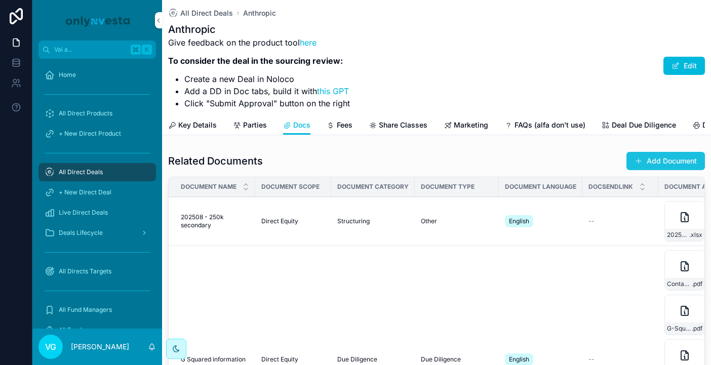
click at [629, 155] on button "Add Document" at bounding box center [665, 161] width 78 height 18
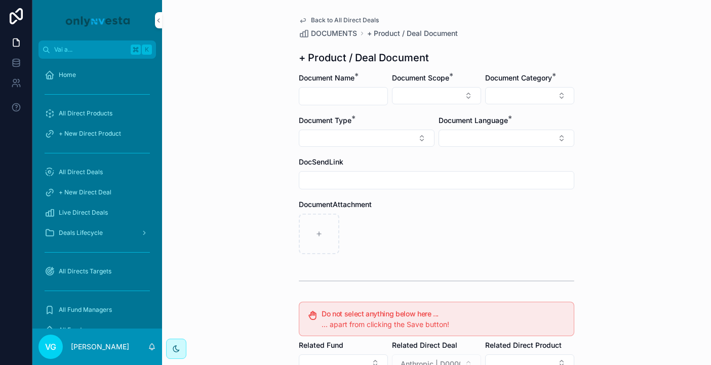
click at [316, 78] on span "Document Name" at bounding box center [327, 77] width 56 height 9
click at [316, 90] on input "contenuto scorrevole" at bounding box center [343, 96] width 88 height 14
type input "**********"
click at [464, 86] on div "Document Scope *" at bounding box center [436, 89] width 89 height 32
click at [451, 98] on button "Select Button" at bounding box center [436, 95] width 89 height 17
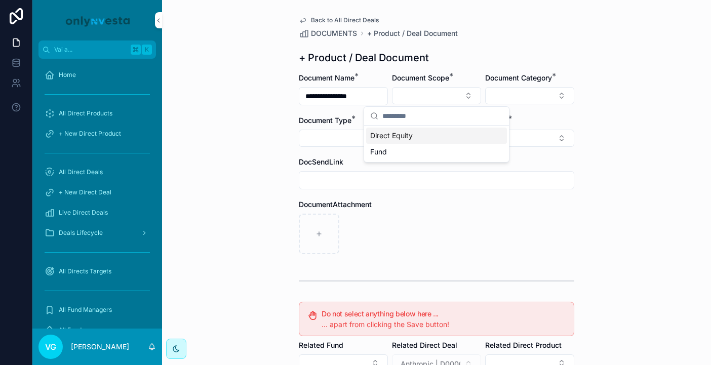
click at [400, 135] on span "Direct Equity" at bounding box center [391, 136] width 43 height 10
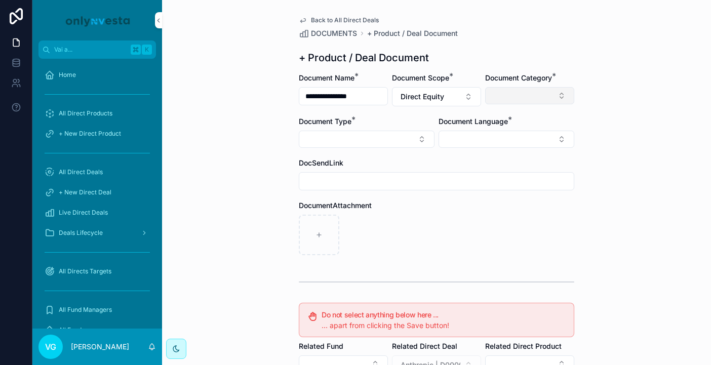
click at [510, 95] on button "Select Button" at bounding box center [529, 95] width 89 height 17
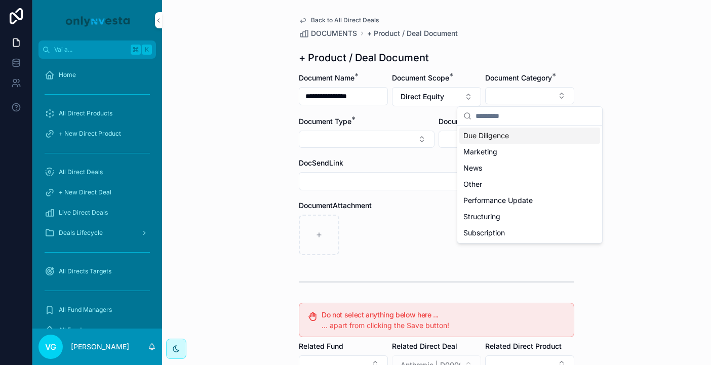
click at [486, 135] on span "Due Diligence" at bounding box center [486, 136] width 46 height 10
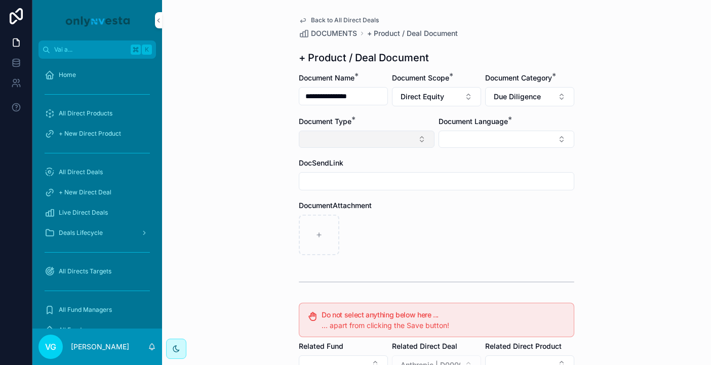
click at [394, 136] on button "Select Button" at bounding box center [367, 139] width 136 height 17
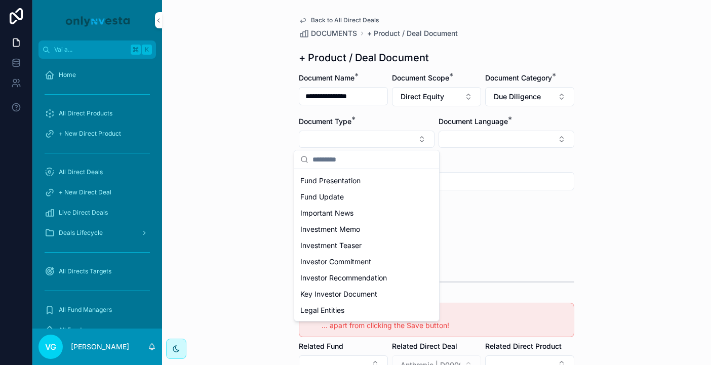
scroll to position [146, 0]
click at [358, 225] on span "Investment Memo" at bounding box center [330, 228] width 60 height 10
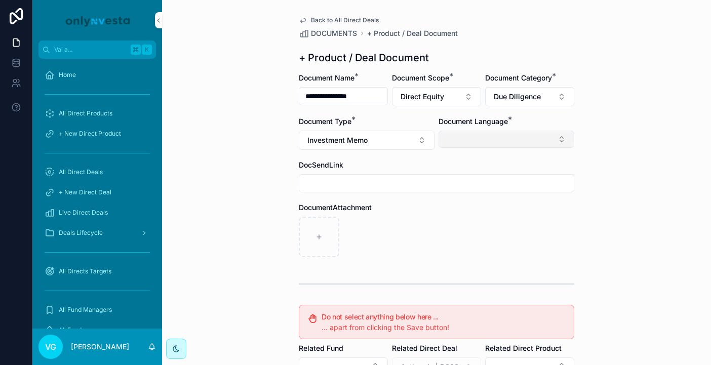
click at [516, 145] on button "Select Button" at bounding box center [506, 139] width 136 height 17
click at [490, 209] on div "English" at bounding box center [506, 211] width 141 height 16
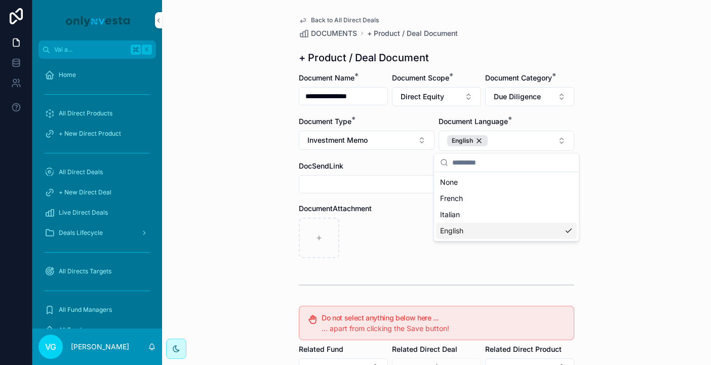
click at [369, 268] on form "**********" at bounding box center [436, 312] width 275 height 479
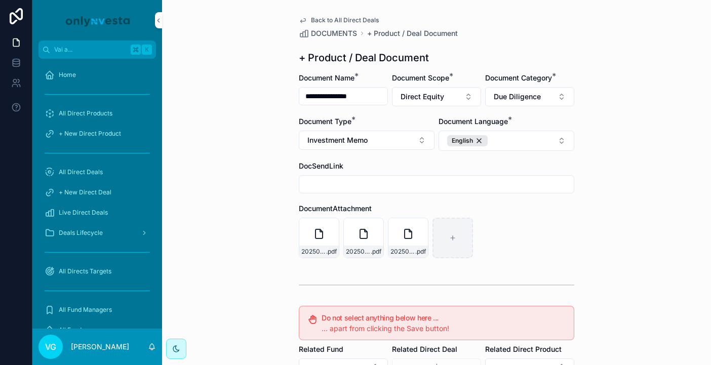
scroll to position [187, 0]
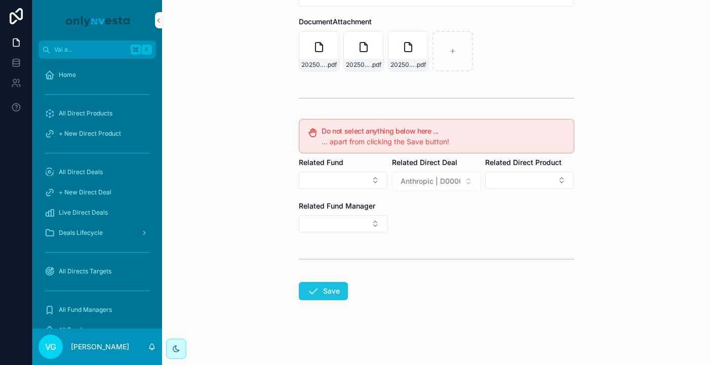
click at [316, 294] on icon "contenuto scorrevole" at bounding box center [313, 291] width 12 height 12
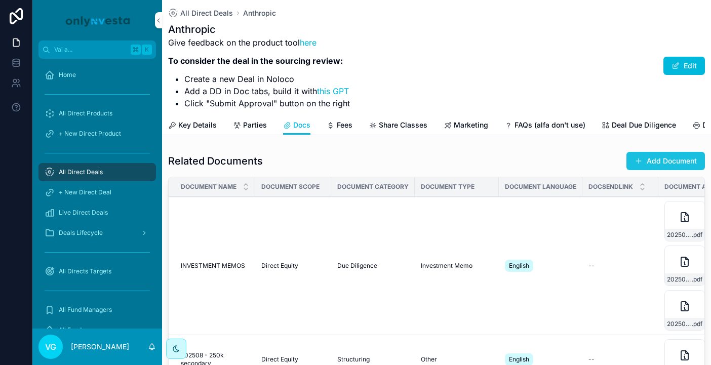
click at [627, 160] on button "Add Document" at bounding box center [665, 161] width 78 height 18
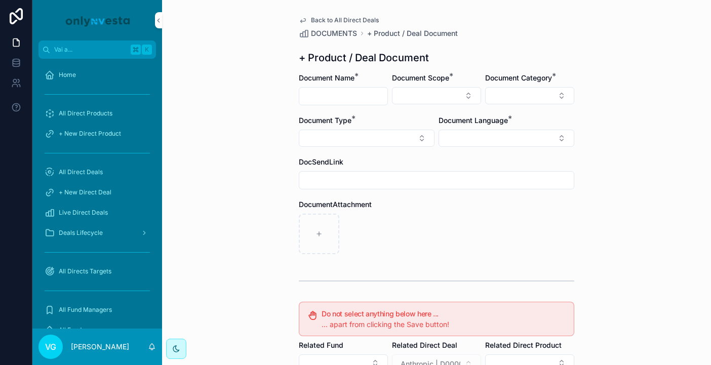
click at [345, 95] on input "contenuto scorrevole" at bounding box center [343, 96] width 88 height 14
paste input "**********"
type input "**********"
click at [442, 102] on button "Select Button" at bounding box center [436, 95] width 89 height 17
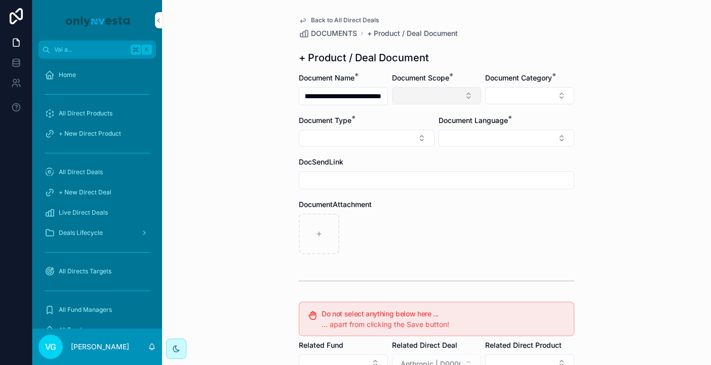
scroll to position [0, 0]
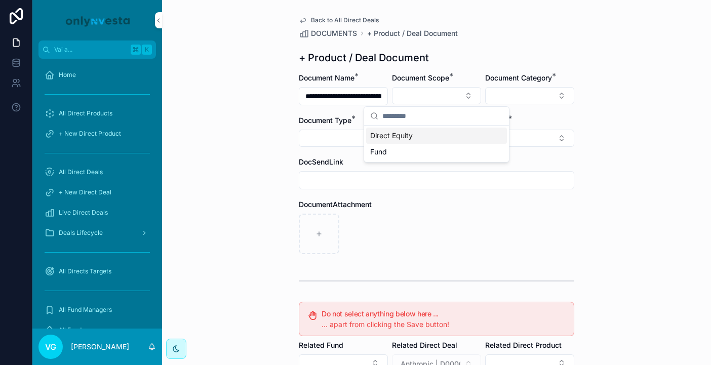
click at [433, 139] on div "Direct Equity" at bounding box center [436, 136] width 141 height 16
click at [499, 134] on button "Select Button" at bounding box center [506, 139] width 136 height 17
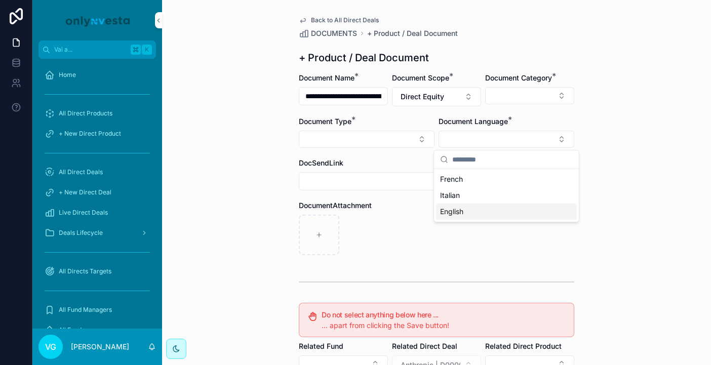
click at [460, 213] on span "English" at bounding box center [451, 211] width 23 height 10
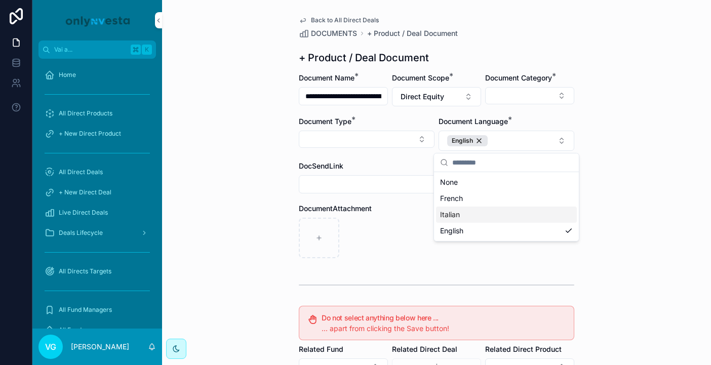
click at [393, 234] on div "contenuto scorrevole" at bounding box center [436, 238] width 275 height 40
click at [523, 101] on button "Select Button" at bounding box center [529, 95] width 89 height 17
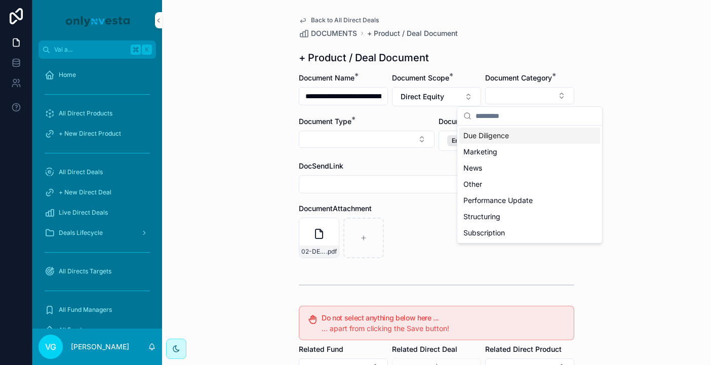
click at [481, 135] on span "Due Diligence" at bounding box center [486, 136] width 46 height 10
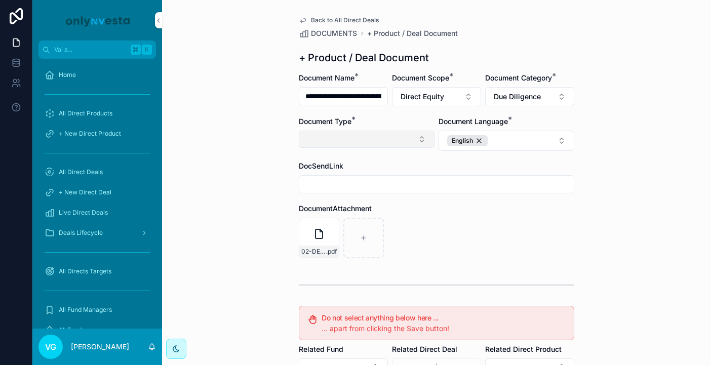
click at [392, 134] on button "Select Button" at bounding box center [367, 139] width 136 height 17
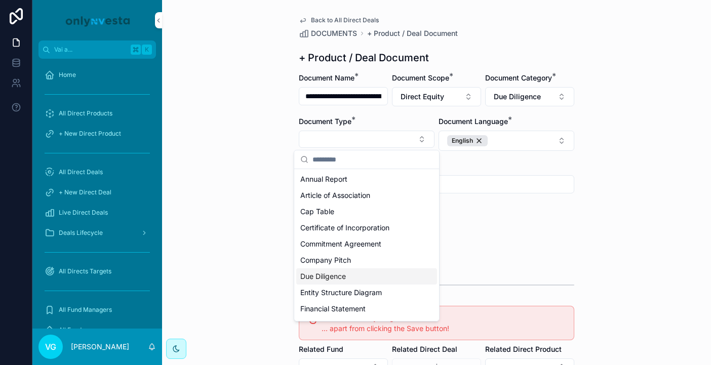
click at [324, 278] on span "Due Diligence" at bounding box center [323, 276] width 46 height 10
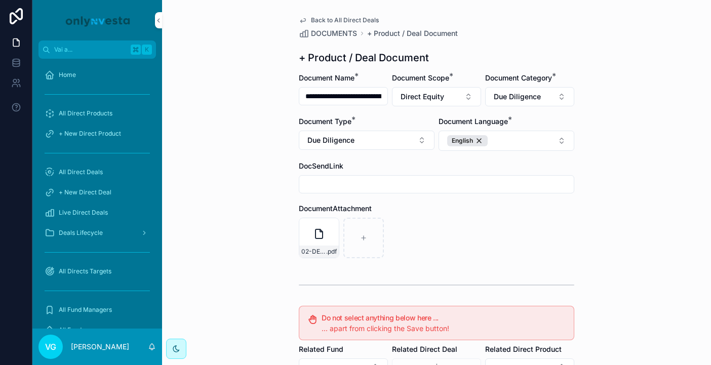
scroll to position [187, 0]
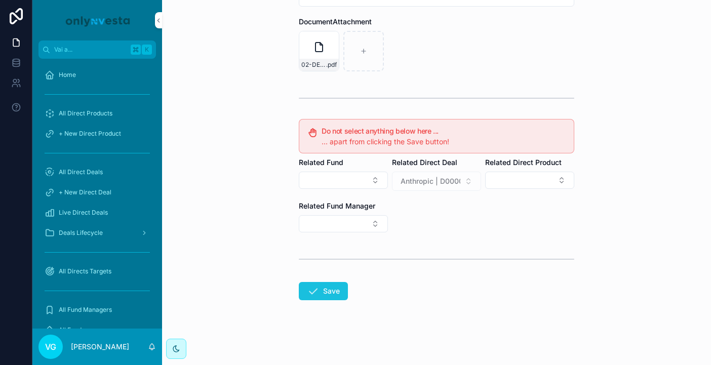
click at [315, 294] on icon "contenuto scorrevole" at bounding box center [313, 291] width 12 height 12
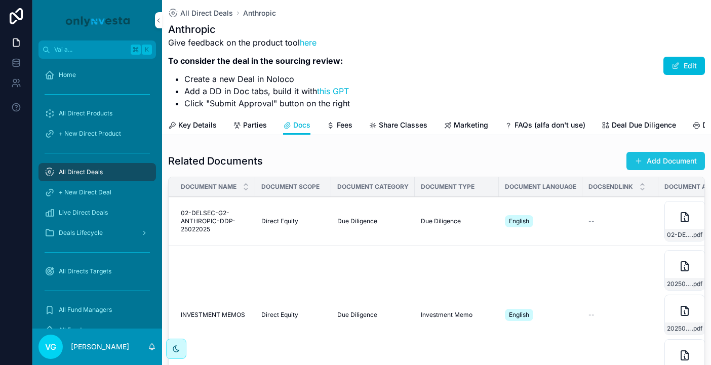
click at [629, 156] on button "Add Document" at bounding box center [665, 161] width 78 height 18
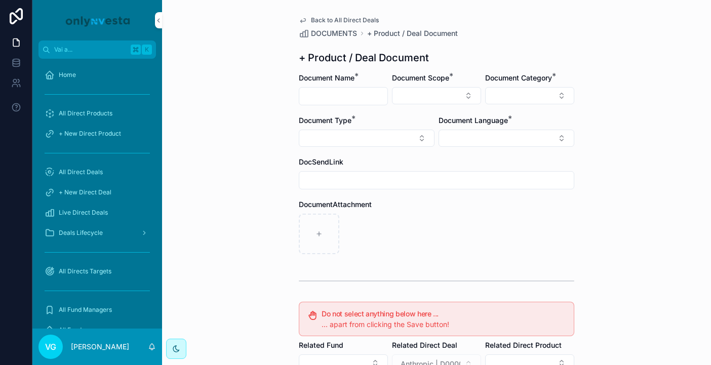
click at [337, 89] on input "contenuto scorrevole" at bounding box center [343, 96] width 88 height 14
paste input "**********"
type input "**********"
click at [408, 99] on button "Select Button" at bounding box center [436, 95] width 89 height 17
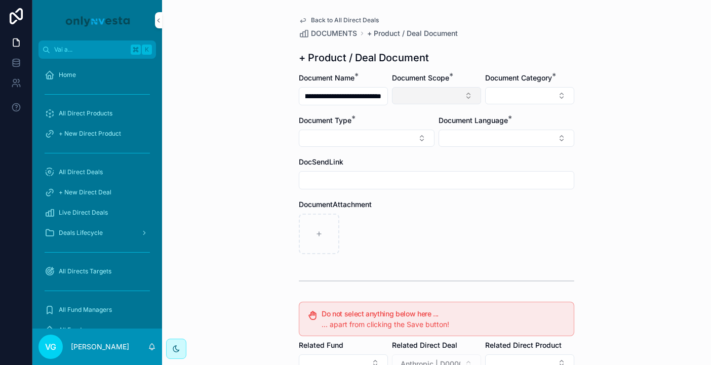
scroll to position [0, 0]
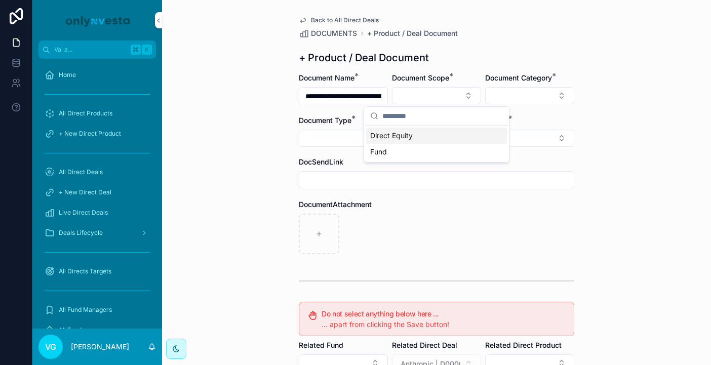
click at [412, 138] on span "Direct Equity" at bounding box center [391, 136] width 43 height 10
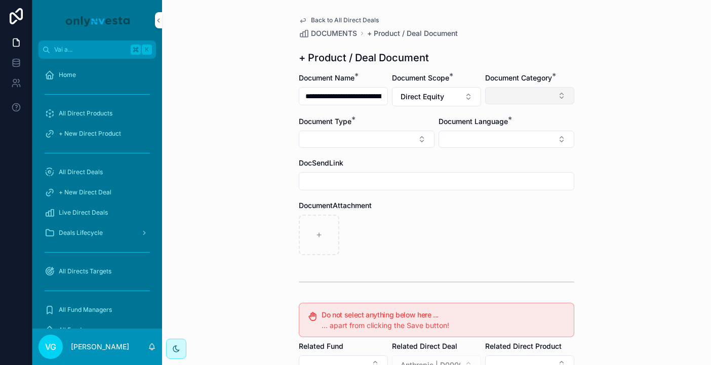
click at [541, 97] on button "Select Button" at bounding box center [529, 95] width 89 height 17
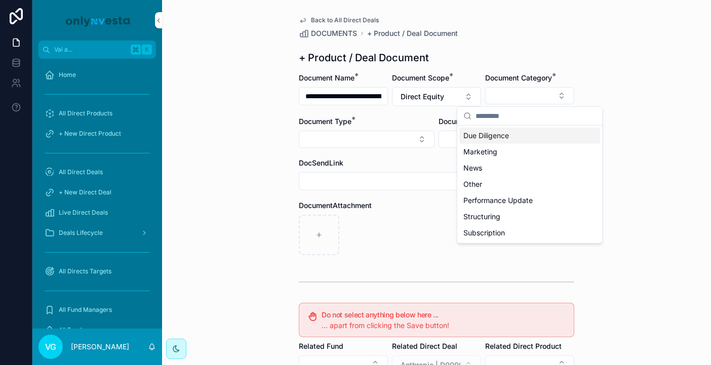
click at [501, 135] on span "Due Diligence" at bounding box center [486, 136] width 46 height 10
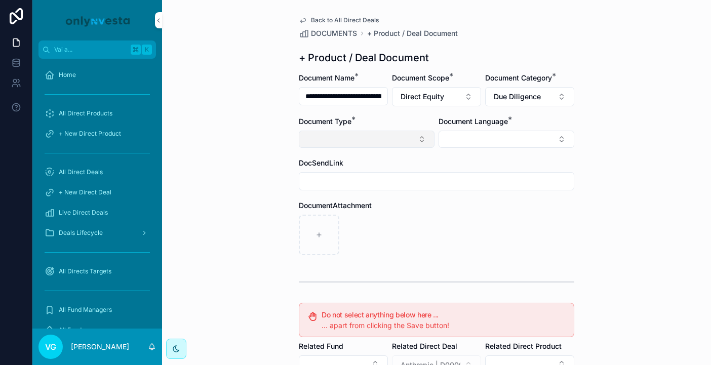
click at [418, 138] on button "Select Button" at bounding box center [367, 139] width 136 height 17
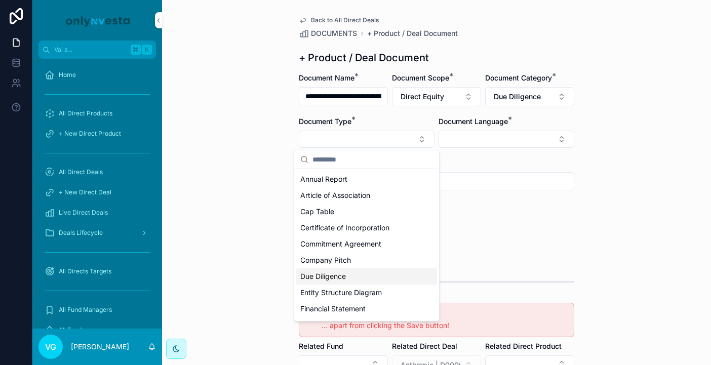
click at [371, 275] on div "Due Diligence" at bounding box center [366, 276] width 141 height 16
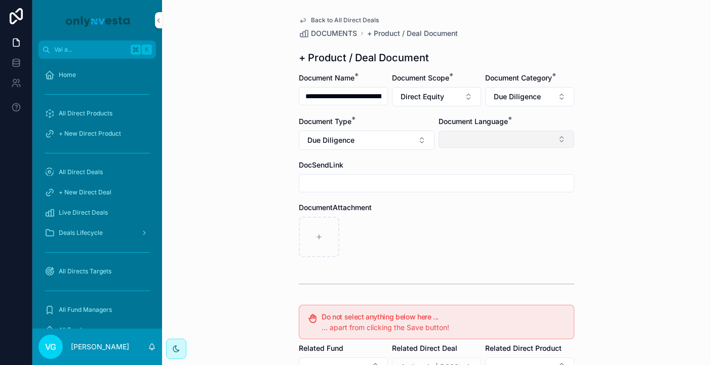
click at [498, 133] on button "Select Button" at bounding box center [506, 139] width 136 height 17
click at [472, 206] on div "English" at bounding box center [506, 211] width 141 height 16
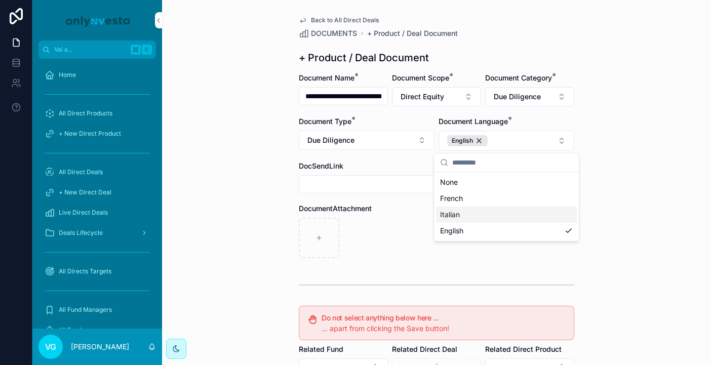
click at [376, 237] on div "contenuto scorrevole" at bounding box center [436, 238] width 275 height 40
click at [509, 100] on span "Due Diligence" at bounding box center [516, 97] width 47 height 10
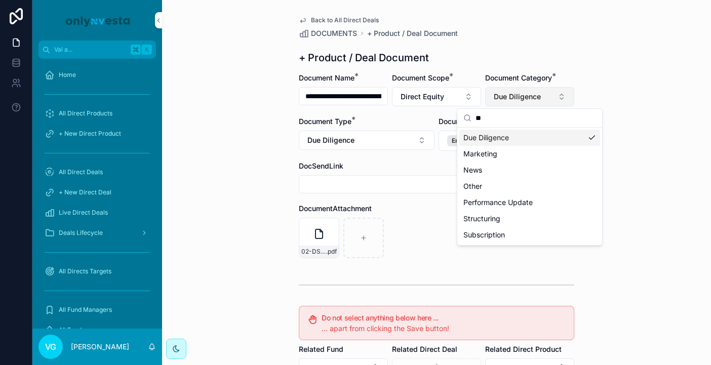
type input "***"
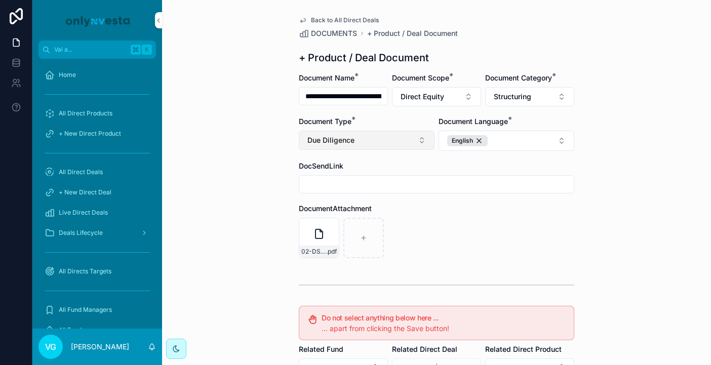
click at [368, 144] on button "Due Diligence" at bounding box center [367, 140] width 136 height 19
type input "****"
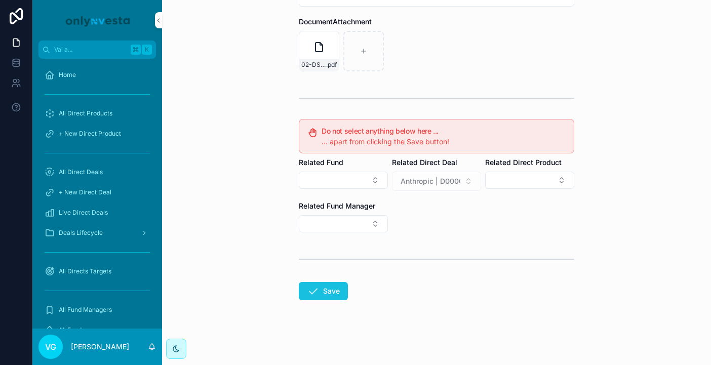
click at [319, 289] on button "Save" at bounding box center [323, 291] width 49 height 18
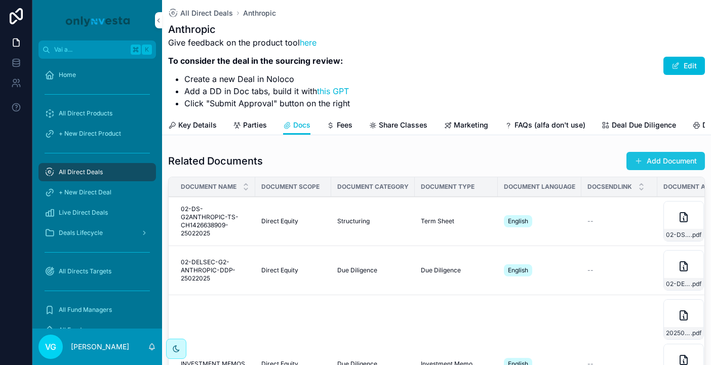
click at [629, 162] on span "contenuto scorrevole" at bounding box center [638, 161] width 8 height 8
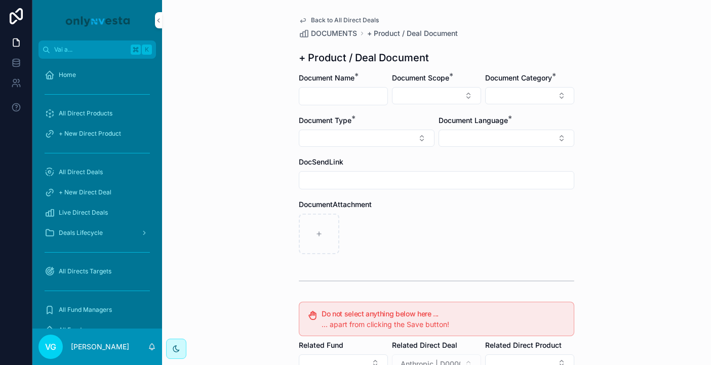
click at [352, 100] on input "contenuto scorrevole" at bounding box center [343, 96] width 88 height 14
paste input "**********"
drag, startPoint x: 315, startPoint y: 97, endPoint x: 340, endPoint y: 98, distance: 24.3
click at [340, 98] on input "**********" at bounding box center [343, 96] width 88 height 14
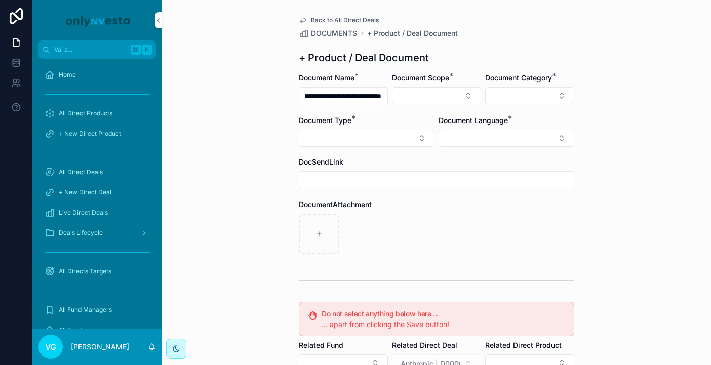
scroll to position [0, 106]
type input "**********"
click at [399, 98] on button "Select Button" at bounding box center [436, 95] width 89 height 17
click at [398, 136] on span "Direct Equity" at bounding box center [391, 136] width 43 height 10
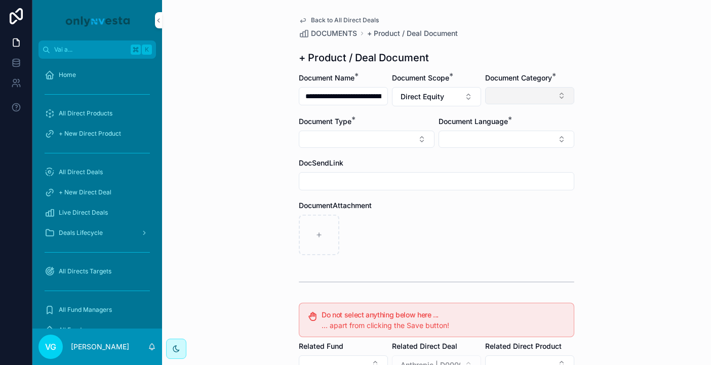
click at [519, 99] on button "Select Button" at bounding box center [529, 95] width 89 height 17
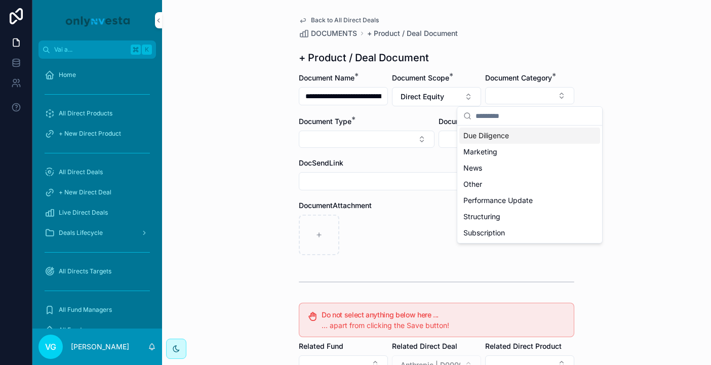
click at [490, 139] on span "Due Diligence" at bounding box center [486, 136] width 46 height 10
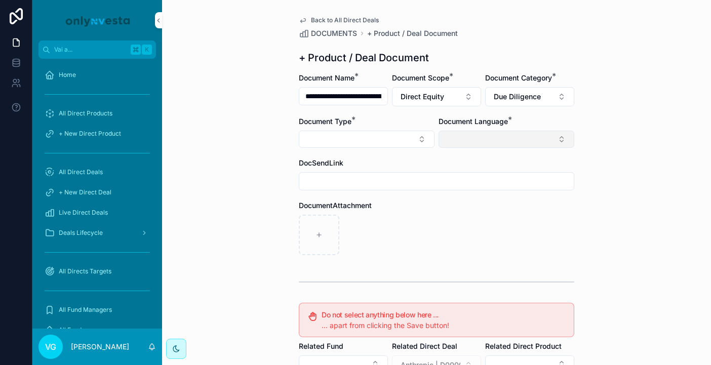
click at [484, 139] on button "Select Button" at bounding box center [506, 139] width 136 height 17
click at [468, 211] on div "English" at bounding box center [506, 211] width 141 height 16
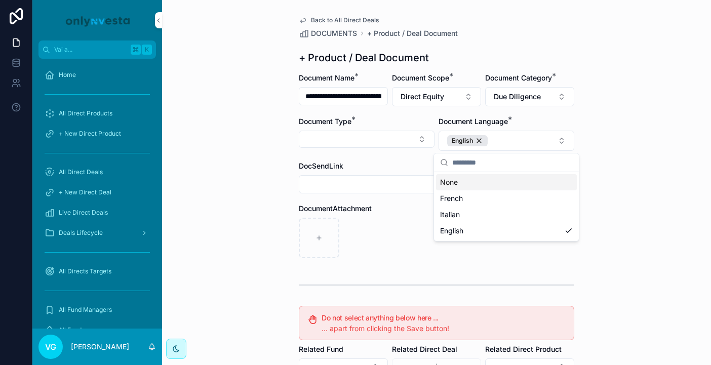
click at [629, 19] on div "**********" at bounding box center [436, 182] width 549 height 365
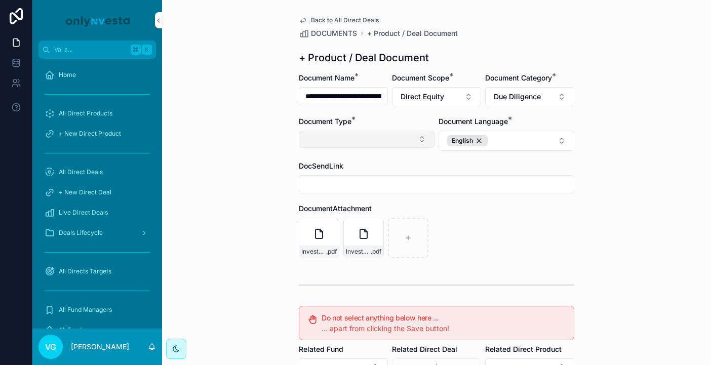
click at [410, 146] on button "Select Button" at bounding box center [367, 139] width 136 height 17
click at [515, 104] on button "Due Diligence" at bounding box center [529, 96] width 89 height 19
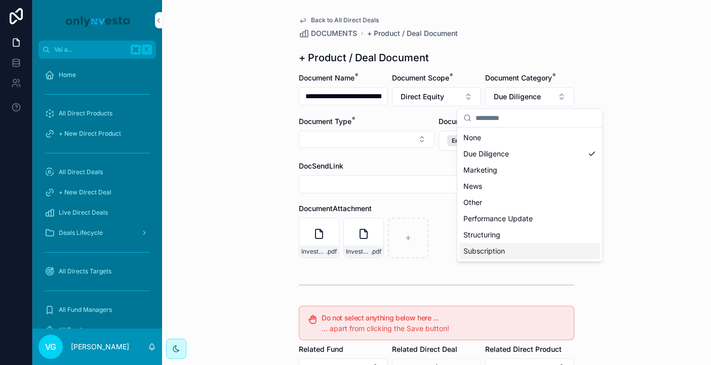
click at [479, 246] on span "Subscription" at bounding box center [483, 251] width 41 height 10
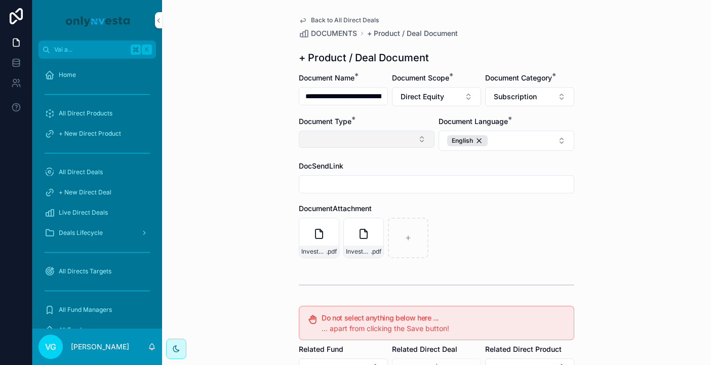
click at [352, 137] on button "Select Button" at bounding box center [367, 139] width 136 height 17
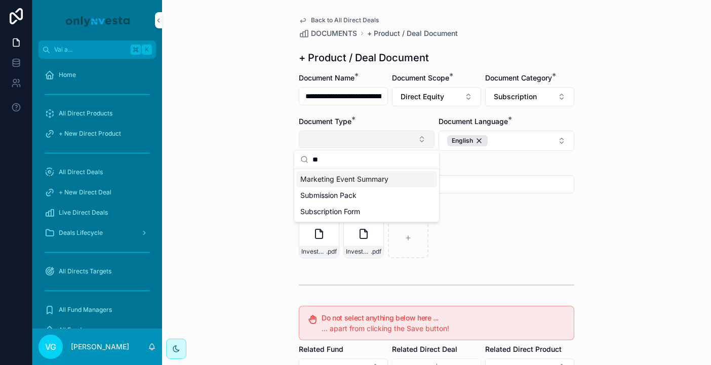
type input "***"
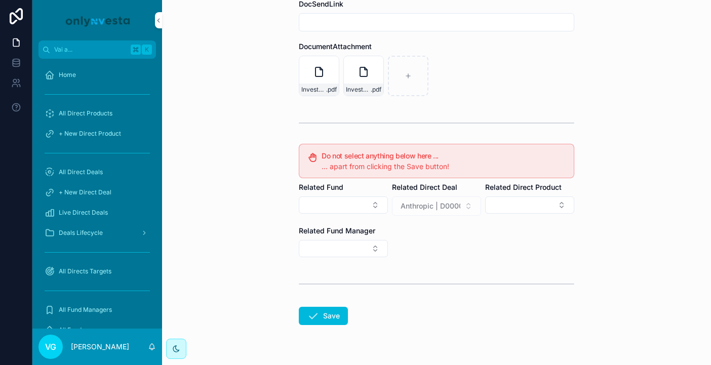
scroll to position [187, 0]
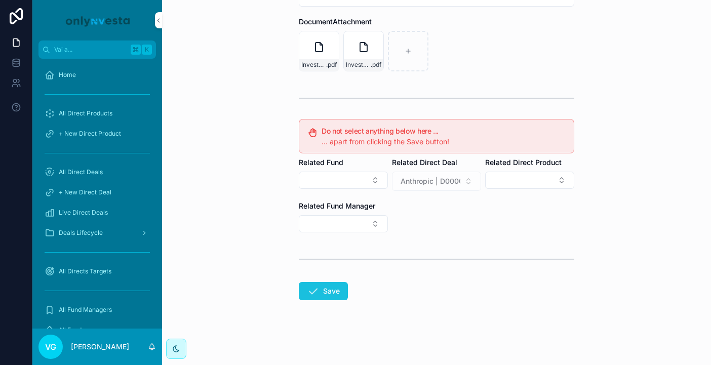
click at [302, 291] on button "Save" at bounding box center [323, 291] width 49 height 18
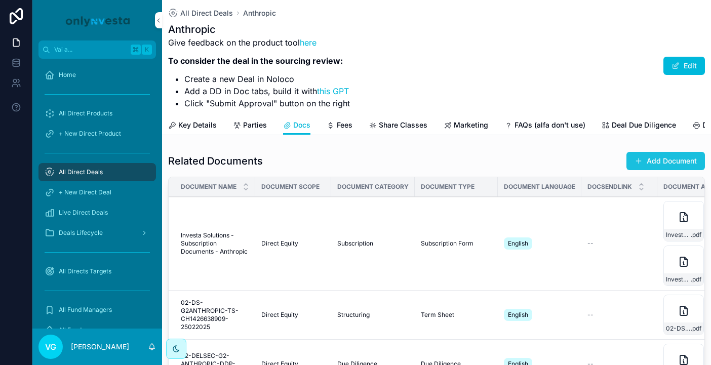
click at [629, 154] on button "Add Document" at bounding box center [665, 161] width 78 height 18
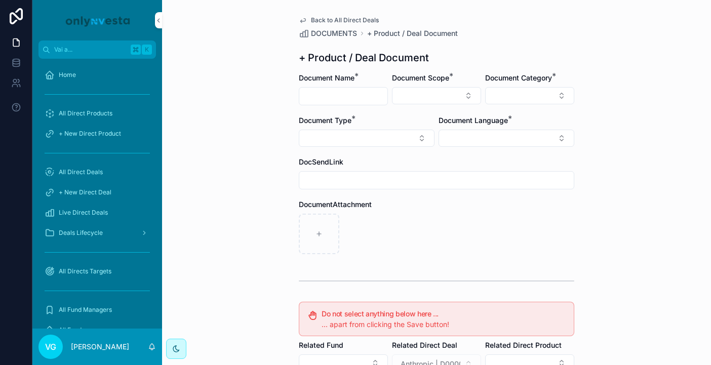
click at [333, 101] on input "contenuto scorrevole" at bounding box center [343, 96] width 88 height 14
type input "**********"
click at [432, 93] on button "Select Button" at bounding box center [436, 95] width 89 height 17
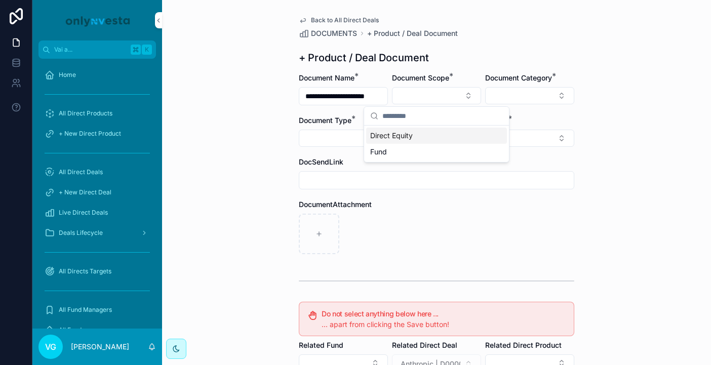
click at [408, 130] on div "Direct Equity" at bounding box center [436, 136] width 141 height 16
click at [477, 140] on button "Select Button" at bounding box center [506, 139] width 136 height 17
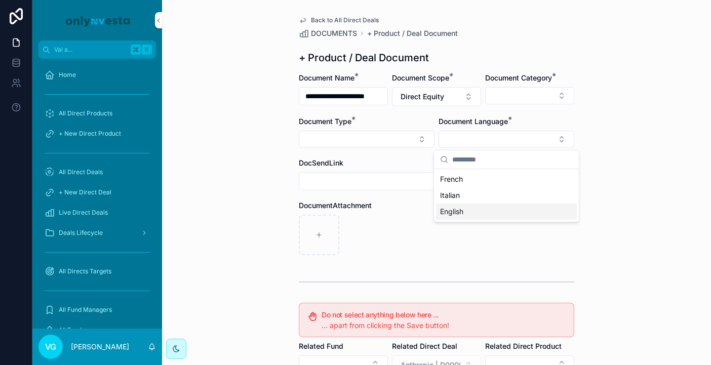
click at [460, 215] on span "English" at bounding box center [451, 211] width 23 height 10
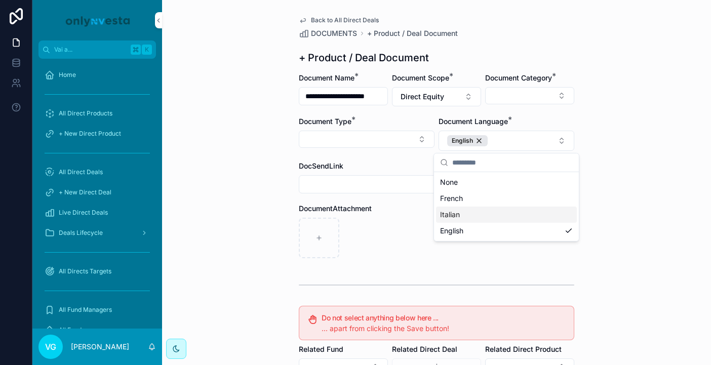
click at [408, 230] on div "contenuto scorrevole" at bounding box center [436, 238] width 275 height 40
click at [513, 95] on button "Select Button" at bounding box center [529, 95] width 89 height 17
click at [525, 30] on div "DOCUMENTS + Product / Deal Document" at bounding box center [436, 33] width 275 height 10
click at [518, 88] on button "Select Button" at bounding box center [529, 95] width 89 height 17
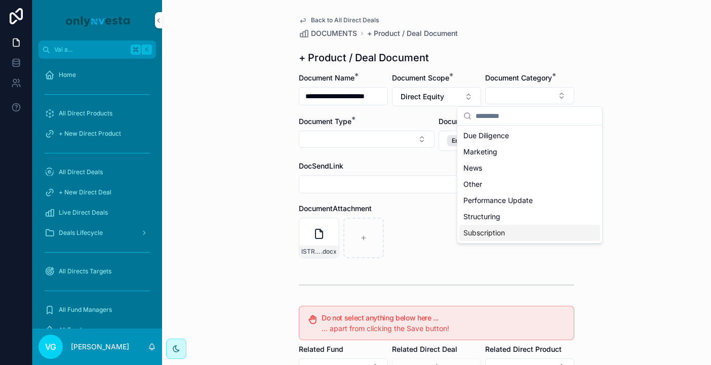
click at [480, 229] on span "Subscription" at bounding box center [483, 233] width 41 height 10
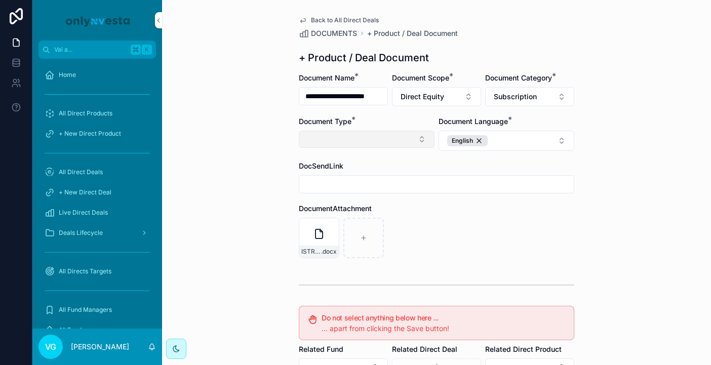
click at [378, 143] on button "Select Button" at bounding box center [367, 139] width 136 height 17
type input "*"
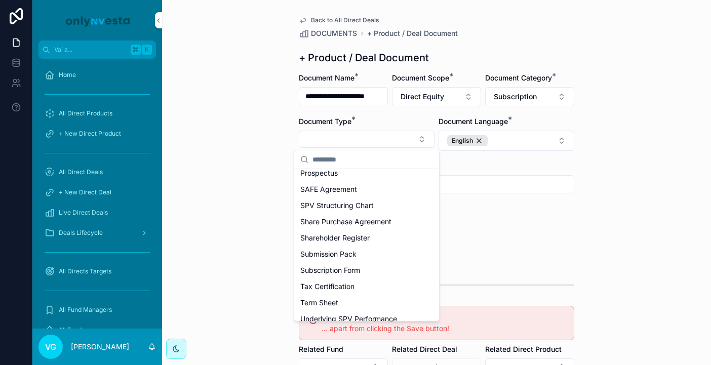
scroll to position [445, 0]
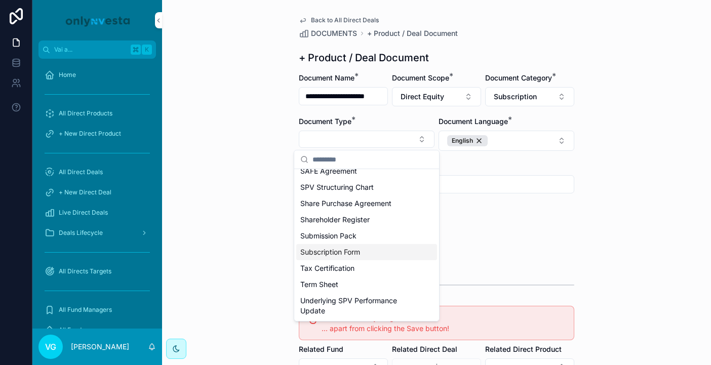
click at [340, 251] on span "Subscription Form" at bounding box center [330, 252] width 60 height 10
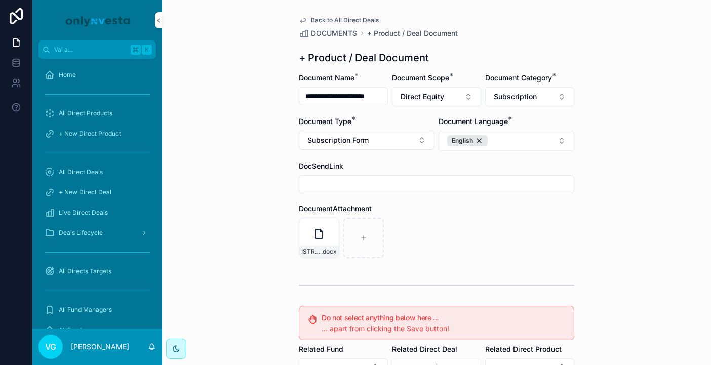
scroll to position [187, 0]
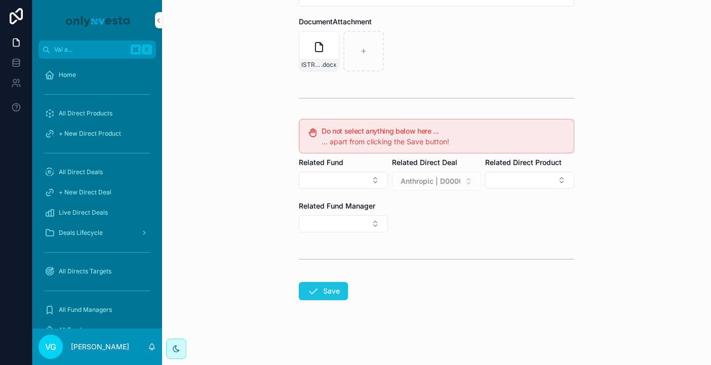
click at [327, 290] on button "Save" at bounding box center [323, 291] width 49 height 18
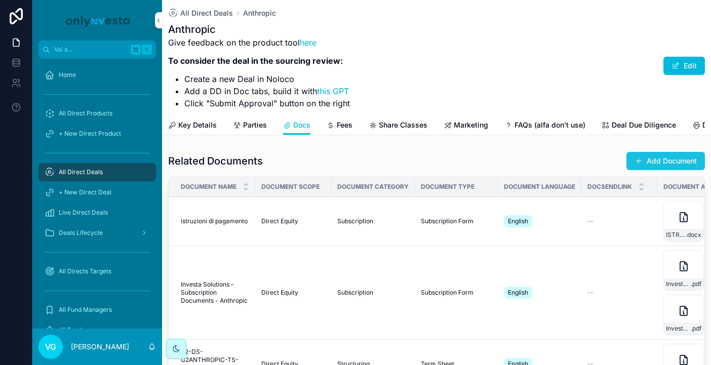
click at [629, 162] on button "Add Document" at bounding box center [665, 161] width 78 height 18
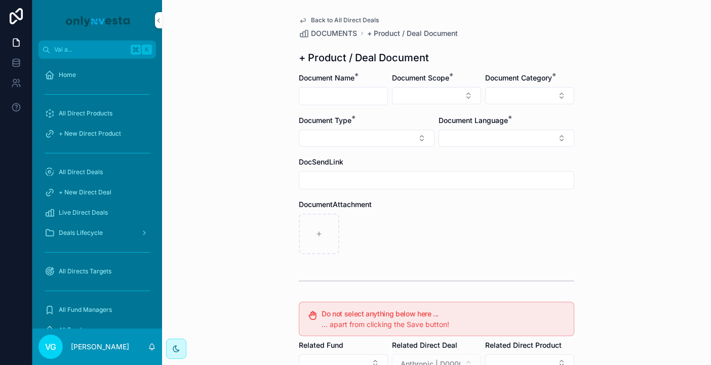
click at [335, 94] on input "contenuto scorrevole" at bounding box center [343, 96] width 88 height 14
type input "*********"
click at [408, 106] on form "Document Name * ********* Document Scope * Document Category * Document Type * …" at bounding box center [436, 310] width 275 height 475
click at [414, 99] on button "Select Button" at bounding box center [436, 95] width 89 height 17
click at [409, 134] on span "Direct Equity" at bounding box center [391, 136] width 43 height 10
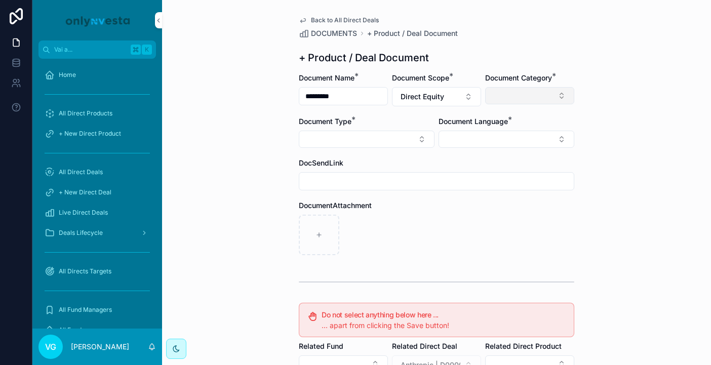
click at [502, 95] on button "Select Button" at bounding box center [529, 95] width 89 height 17
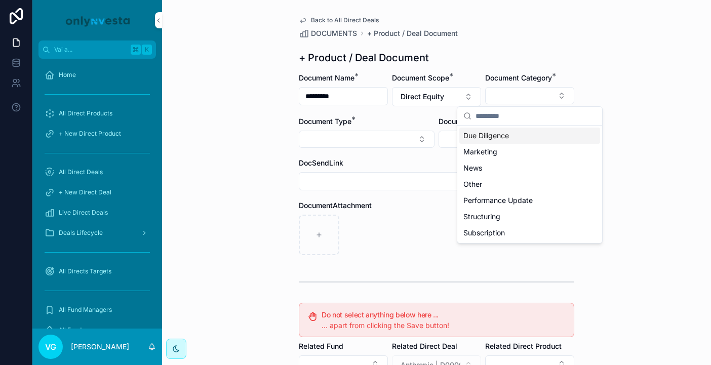
click at [480, 136] on span "Due Diligence" at bounding box center [486, 136] width 46 height 10
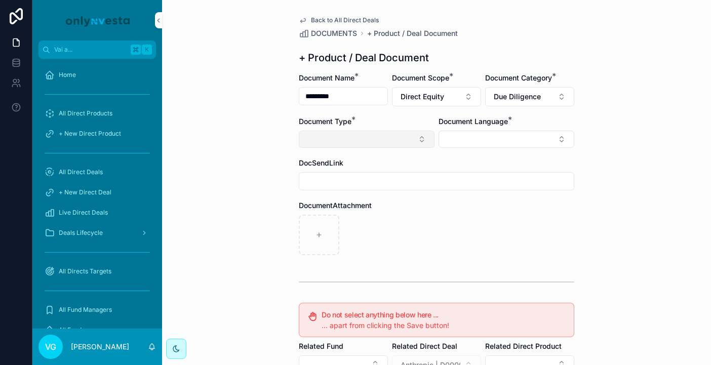
click at [400, 136] on button "Select Button" at bounding box center [367, 139] width 136 height 17
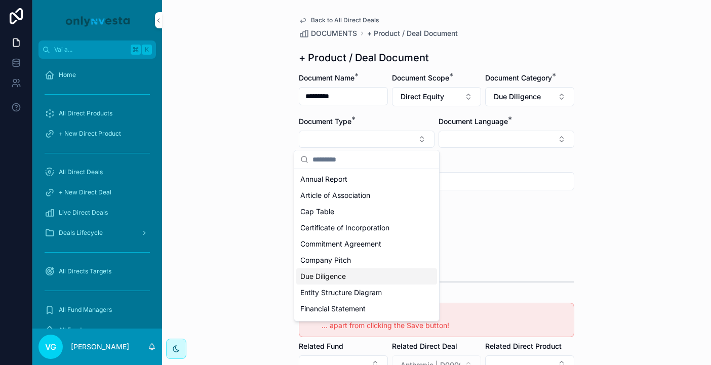
click at [345, 276] on span "Due Diligence" at bounding box center [323, 276] width 46 height 10
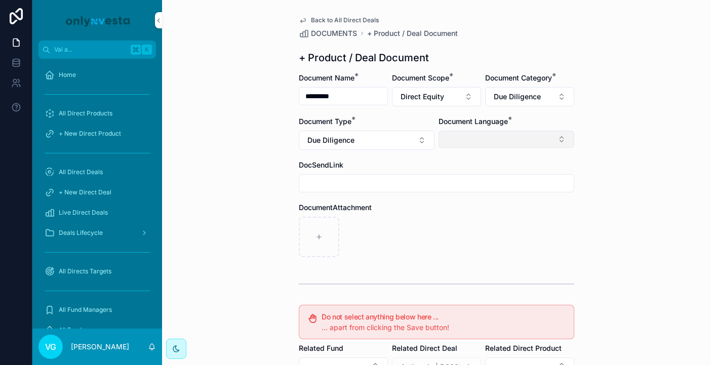
click at [502, 146] on button "Select Button" at bounding box center [506, 139] width 136 height 17
click at [486, 211] on div "English" at bounding box center [506, 211] width 141 height 16
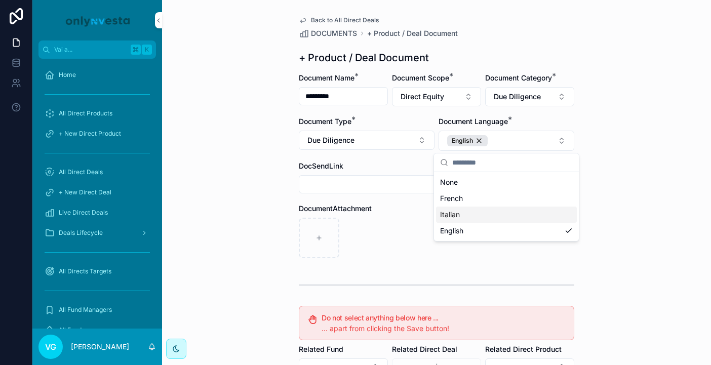
click at [405, 215] on div "DocumentAttachment" at bounding box center [436, 230] width 275 height 55
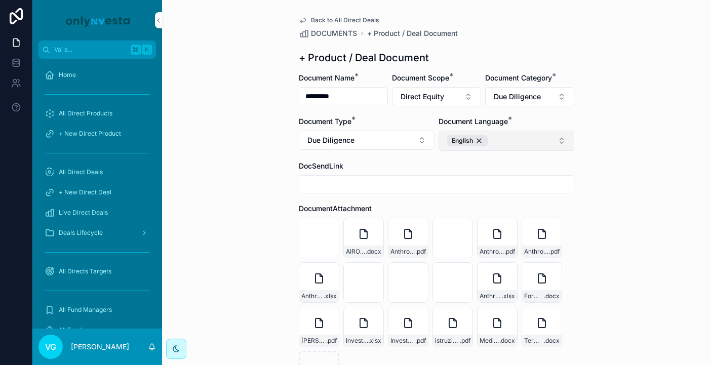
click at [511, 144] on button "English" at bounding box center [506, 141] width 136 height 20
click at [485, 213] on div "Italian" at bounding box center [506, 214] width 141 height 16
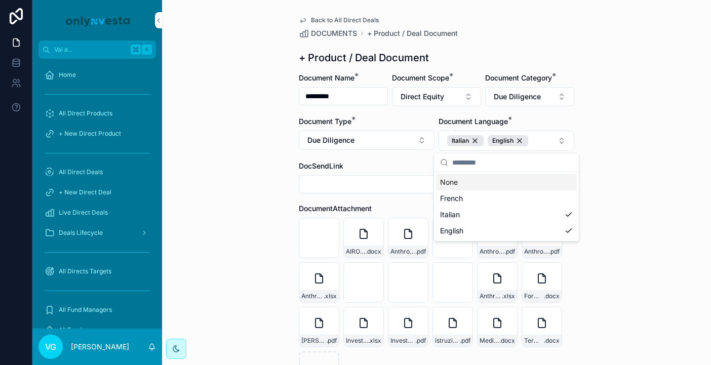
click at [608, 164] on div "Back to All Direct Deals DOCUMENTS + Product / Deal Document + Product / Deal D…" at bounding box center [436, 182] width 549 height 365
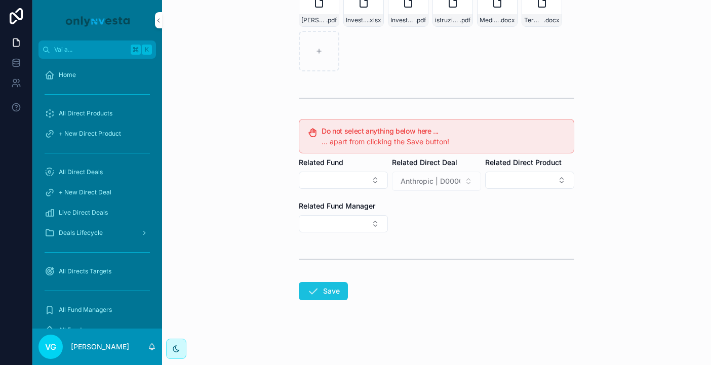
click at [330, 296] on button "Save" at bounding box center [323, 291] width 49 height 18
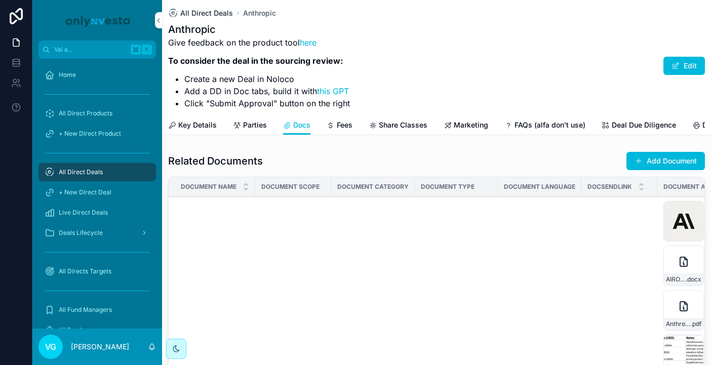
click at [207, 13] on span "All Direct Deals" at bounding box center [206, 13] width 53 height 10
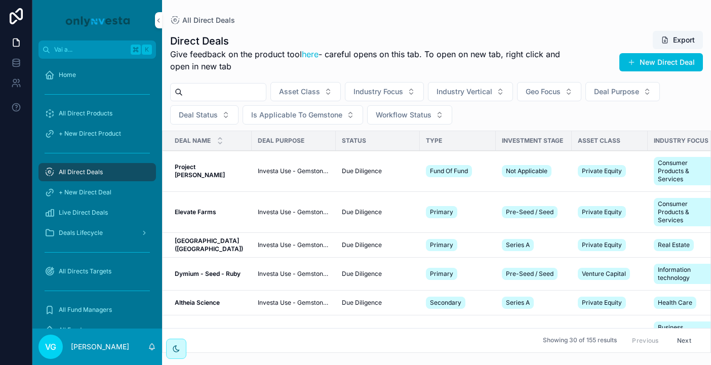
click at [206, 95] on input "contenuto scorrevole" at bounding box center [224, 92] width 83 height 14
type input "****"
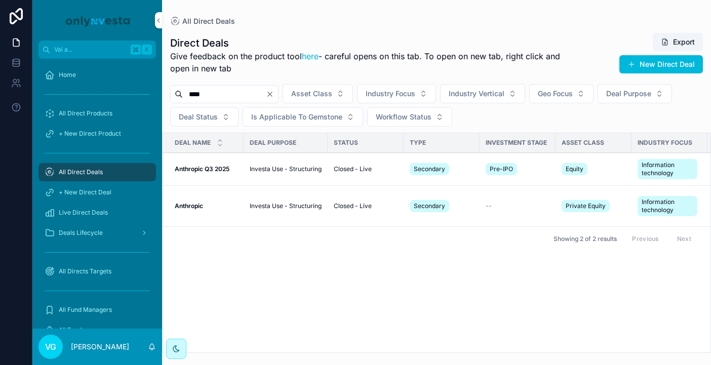
click at [217, 170] on strong "Anthropic Q3 2025" at bounding box center [202, 169] width 55 height 8
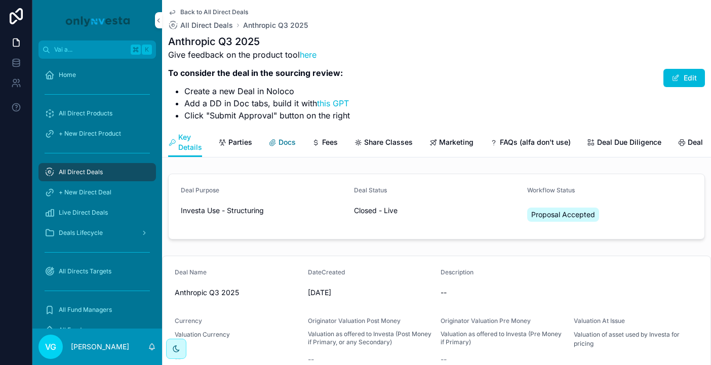
click at [289, 145] on span "Docs" at bounding box center [286, 142] width 17 height 10
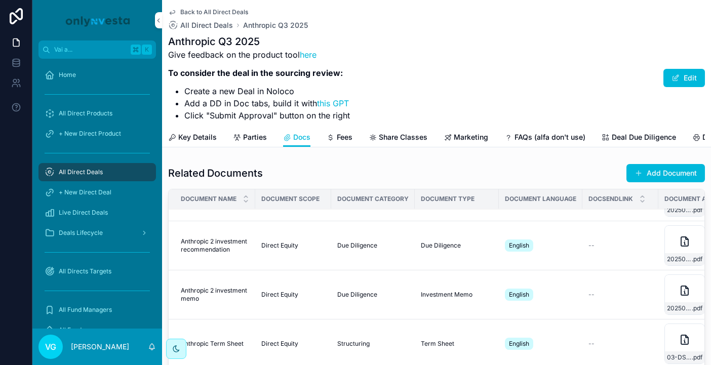
scroll to position [239, 0]
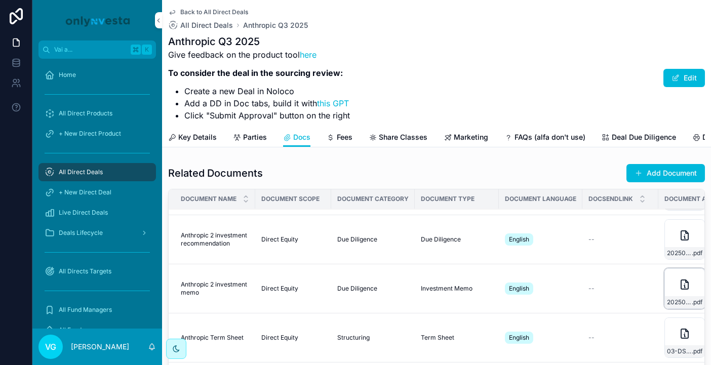
click at [629, 276] on div "20250909-Anthropic-2-Investment-Memo .pdf" at bounding box center [684, 288] width 40 height 40
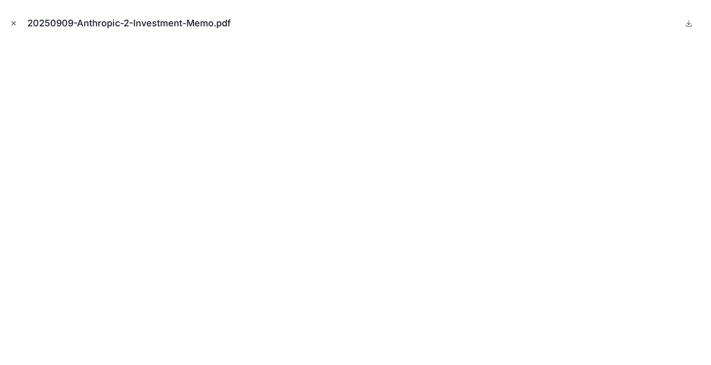
click at [15, 20] on icon "Chiudi modale" at bounding box center [13, 23] width 7 height 7
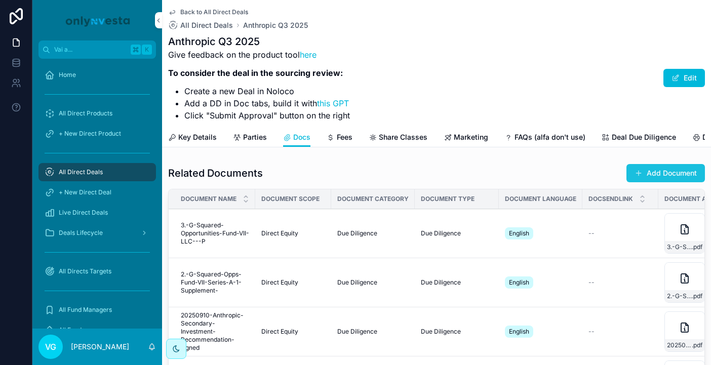
click at [629, 169] on button "Add Document" at bounding box center [665, 173] width 78 height 18
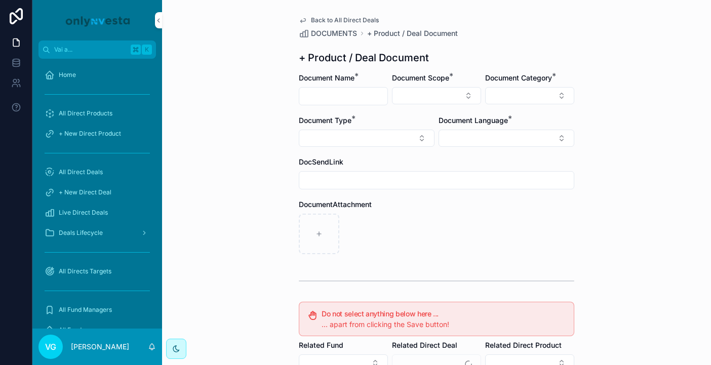
click at [370, 90] on input "contenuto scorrevole" at bounding box center [343, 96] width 88 height 14
type input "**********"
click at [425, 87] on button "Select Button" at bounding box center [436, 95] width 89 height 17
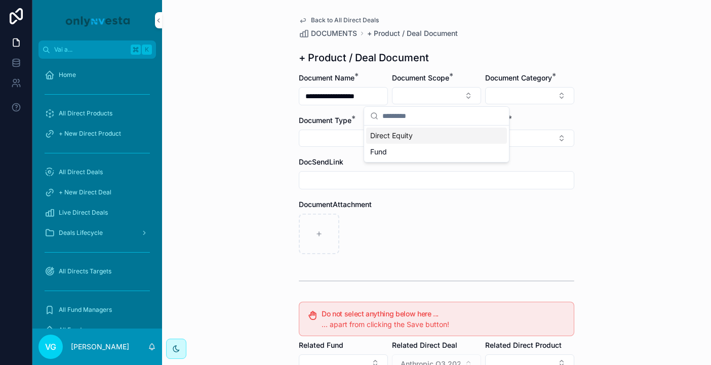
click at [429, 134] on div "Direct Equity" at bounding box center [436, 136] width 141 height 16
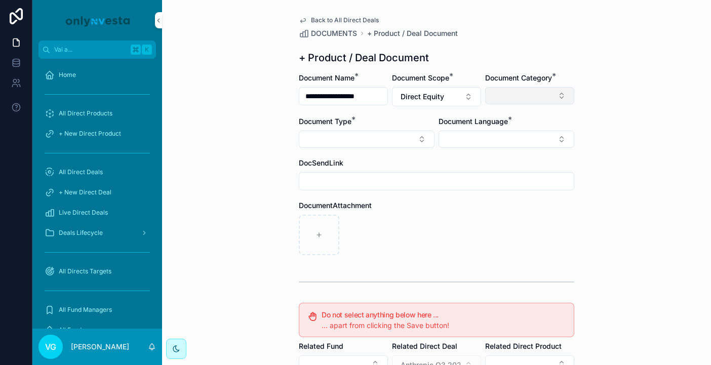
click at [500, 97] on button "Select Button" at bounding box center [529, 95] width 89 height 17
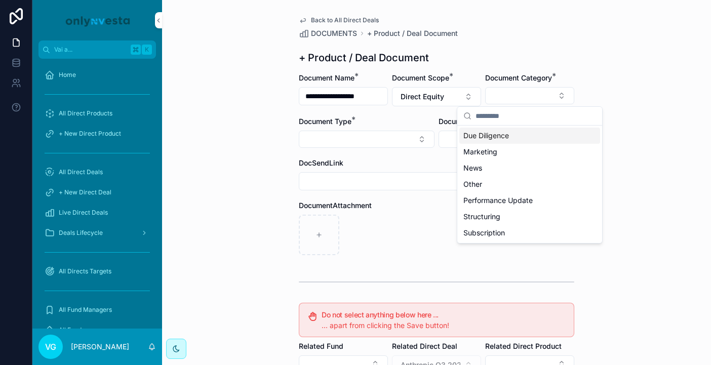
click at [492, 136] on span "Due Diligence" at bounding box center [486, 136] width 46 height 10
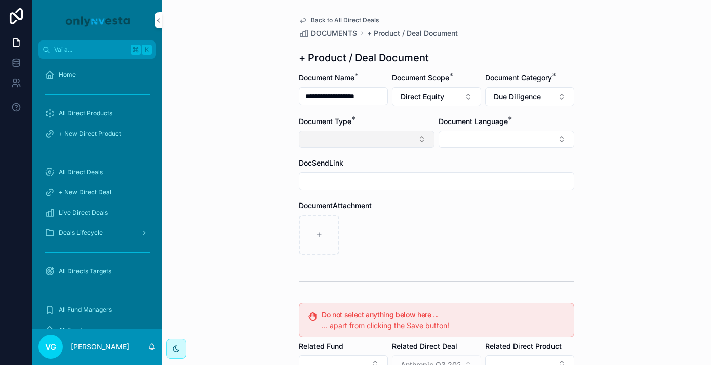
click at [405, 137] on button "Select Button" at bounding box center [367, 139] width 136 height 17
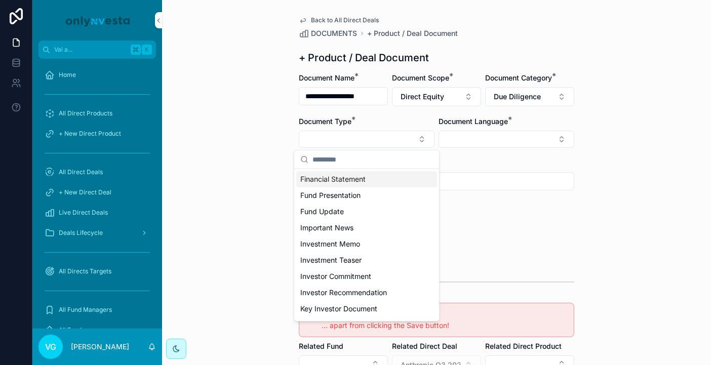
scroll to position [165, 0]
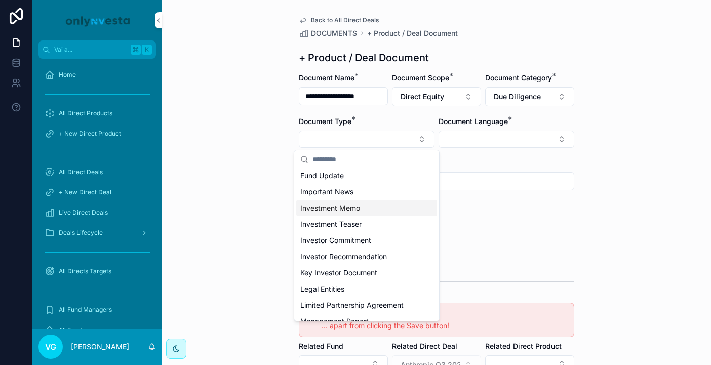
click at [352, 210] on span "Investment Memo" at bounding box center [330, 208] width 60 height 10
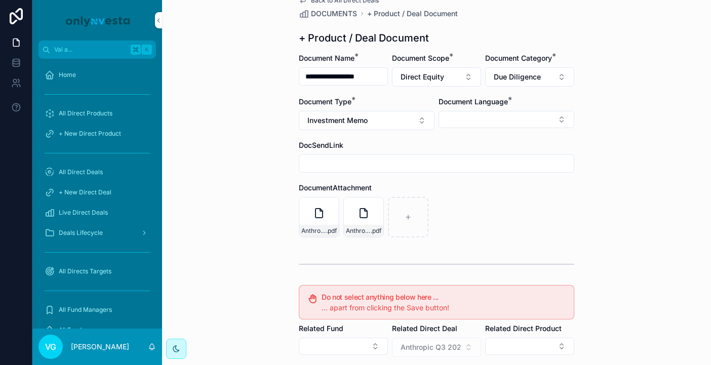
scroll to position [0, 0]
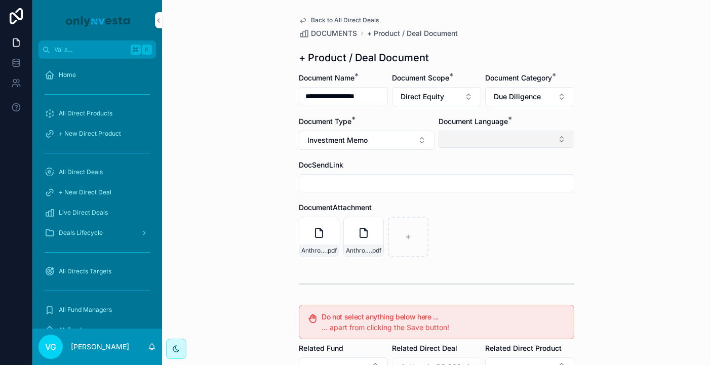
click at [471, 144] on button "Select Button" at bounding box center [506, 139] width 136 height 17
click at [456, 208] on span "English" at bounding box center [451, 211] width 23 height 10
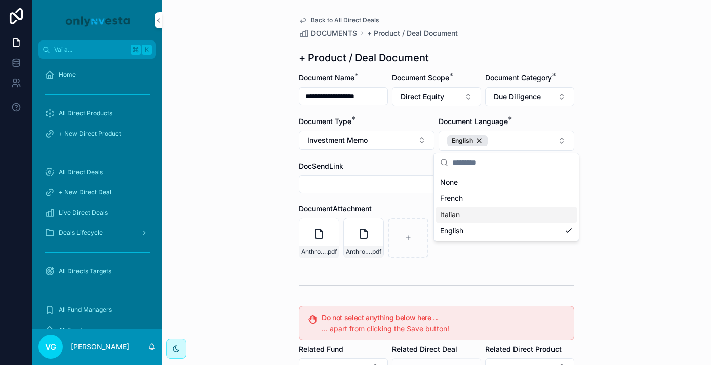
click at [239, 218] on div "**********" at bounding box center [436, 182] width 549 height 365
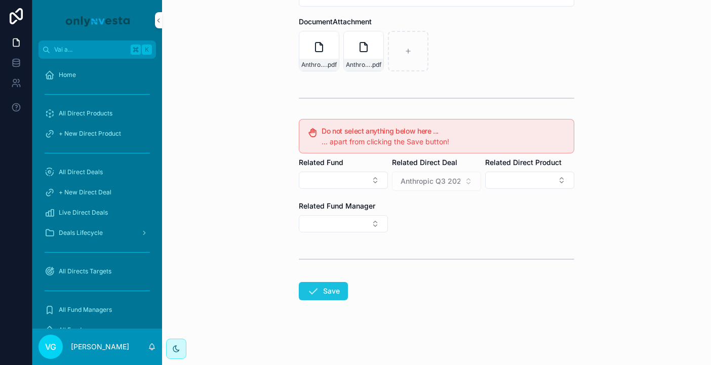
click at [324, 289] on button "Save" at bounding box center [323, 291] width 49 height 18
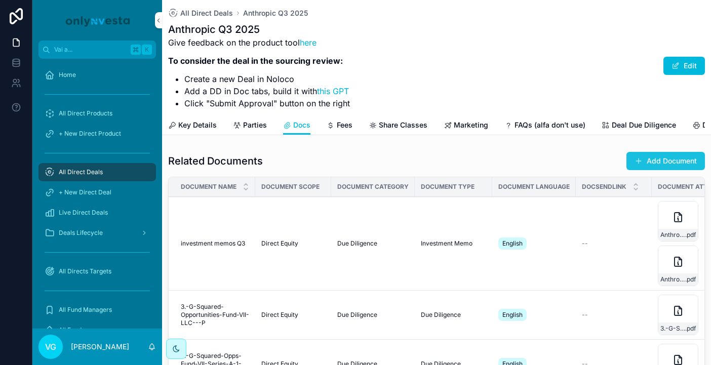
click at [629, 165] on button "Add Document" at bounding box center [665, 161] width 78 height 18
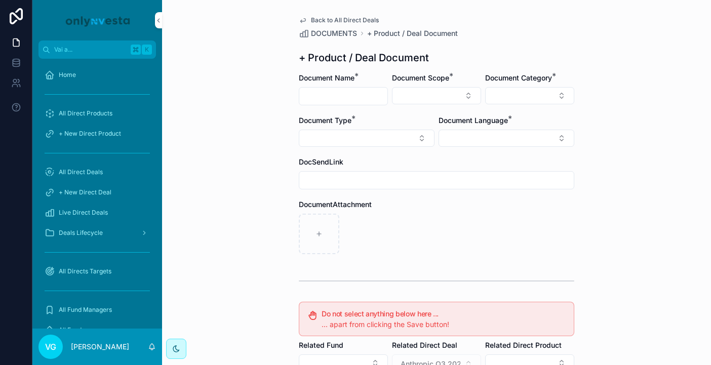
click at [339, 86] on div "Document Name *" at bounding box center [343, 89] width 89 height 32
click at [332, 103] on div "contenuto scorrevole" at bounding box center [343, 96] width 89 height 18
click at [333, 93] on input "contenuto scorrevole" at bounding box center [343, 96] width 88 height 14
type input "**********"
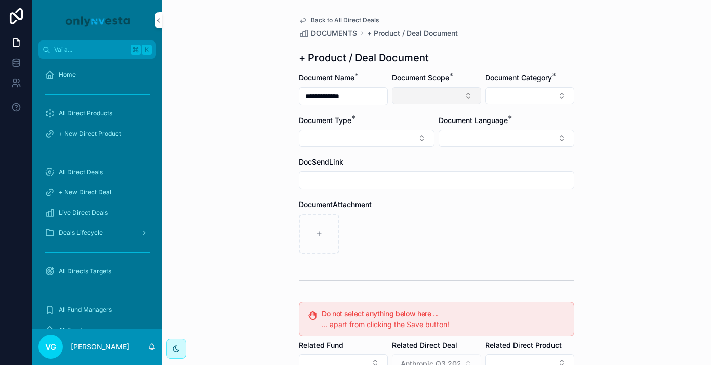
click at [413, 91] on button "Select Button" at bounding box center [436, 95] width 89 height 17
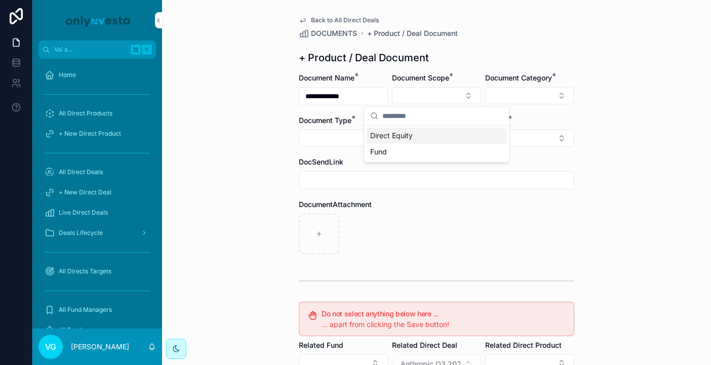
click at [396, 133] on span "Direct Equity" at bounding box center [391, 136] width 43 height 10
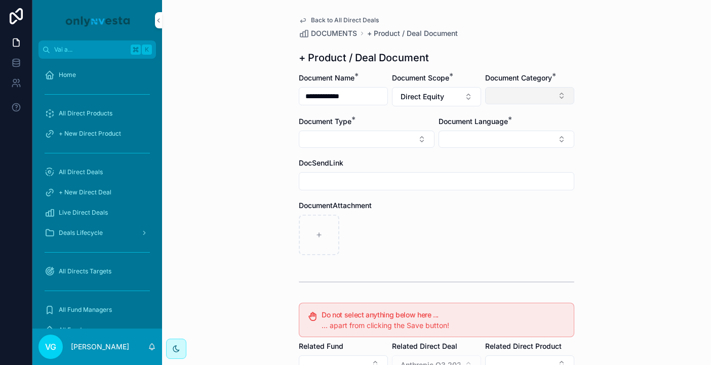
click at [502, 103] on button "Select Button" at bounding box center [529, 95] width 89 height 17
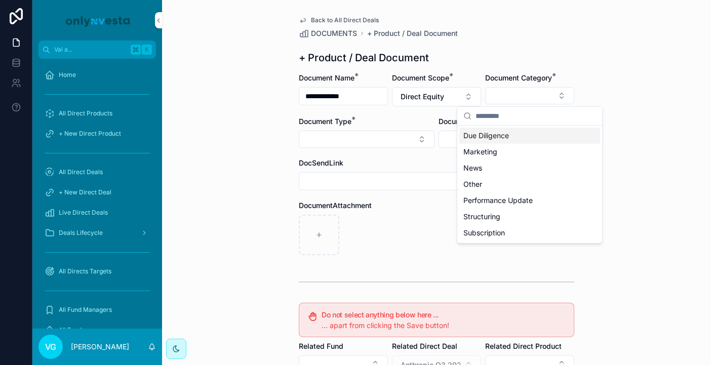
click at [492, 137] on span "Due Diligence" at bounding box center [486, 136] width 46 height 10
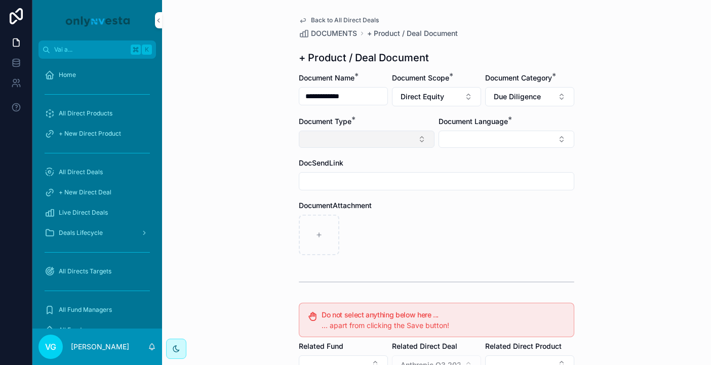
click at [410, 145] on button "Select Button" at bounding box center [367, 139] width 136 height 17
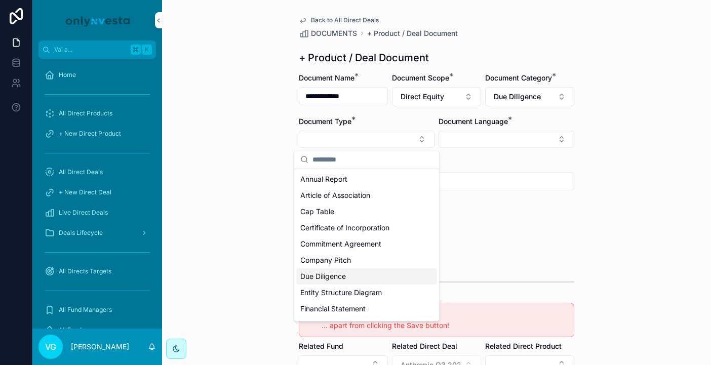
click at [352, 278] on div "Due Diligence" at bounding box center [366, 276] width 141 height 16
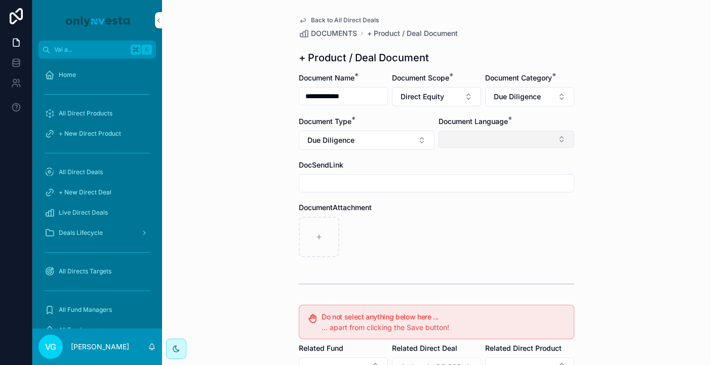
click at [504, 134] on button "Select Button" at bounding box center [506, 139] width 136 height 17
click at [470, 212] on div "English" at bounding box center [506, 211] width 141 height 16
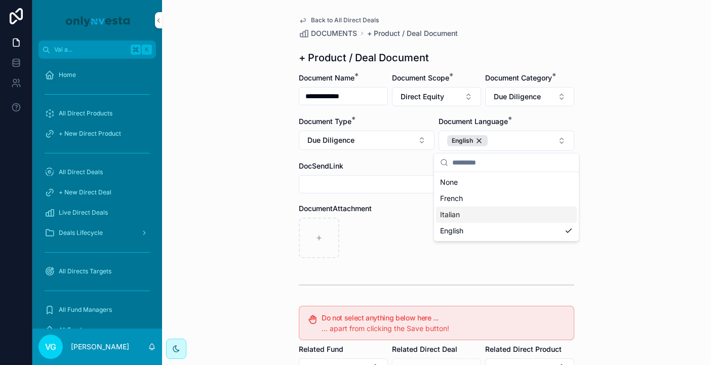
click at [405, 212] on div "DocumentAttachment" at bounding box center [436, 208] width 275 height 10
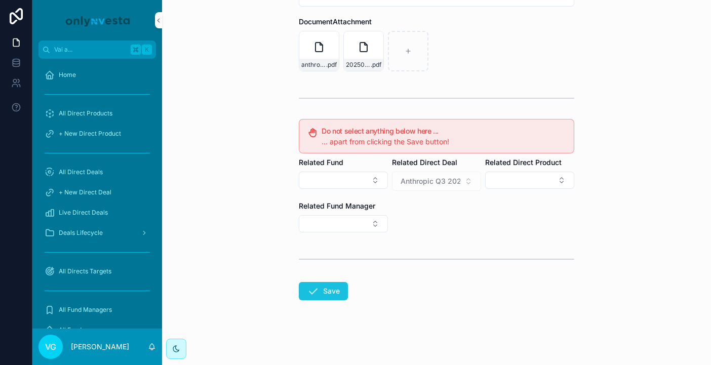
click at [331, 285] on button "Save" at bounding box center [323, 291] width 49 height 18
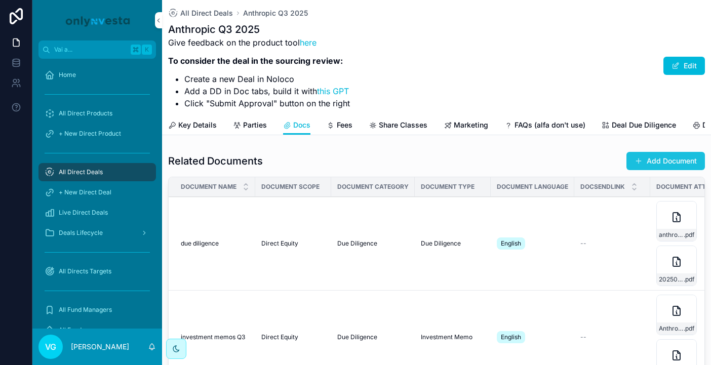
click at [629, 168] on button "Add Document" at bounding box center [665, 161] width 78 height 18
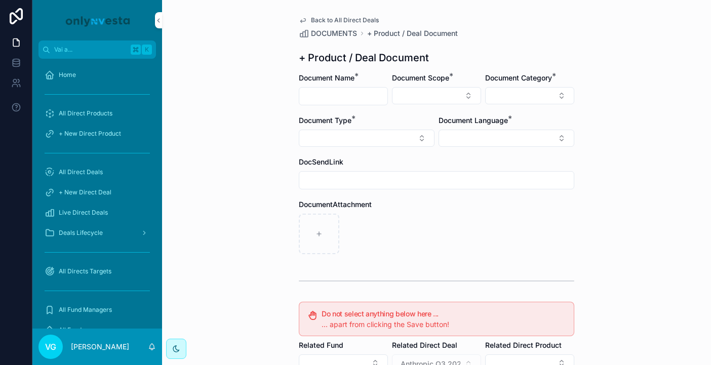
click at [358, 102] on input "contenuto scorrevole" at bounding box center [343, 96] width 88 height 14
paste input "**********"
type input "**********"
click at [414, 92] on button "Select Button" at bounding box center [436, 95] width 89 height 17
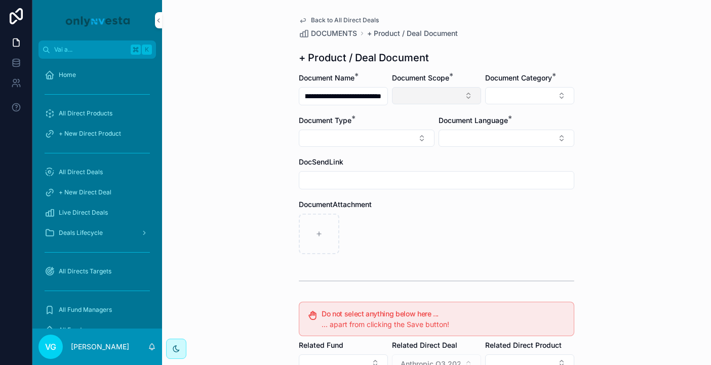
scroll to position [0, 0]
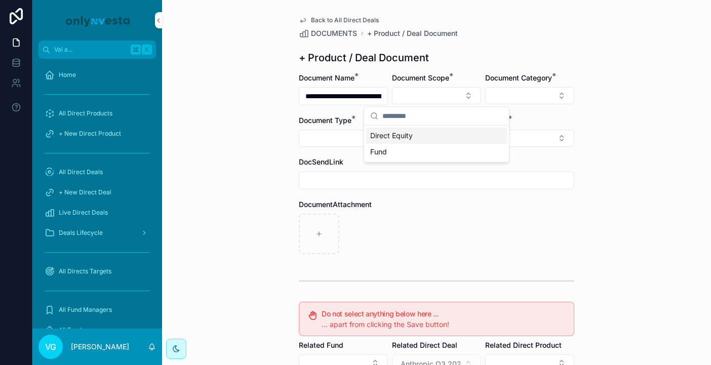
click at [409, 139] on span "Direct Equity" at bounding box center [391, 136] width 43 height 10
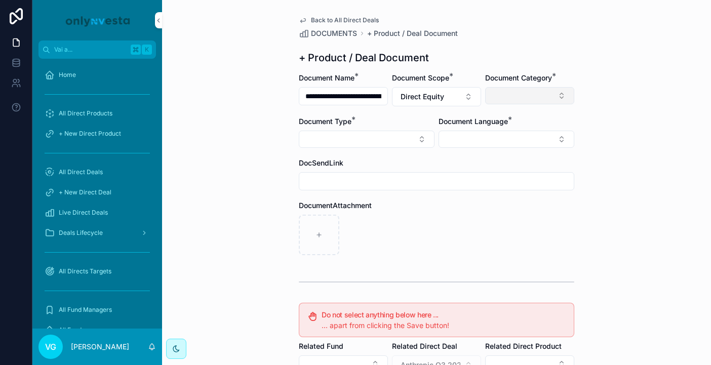
click at [507, 97] on button "Select Button" at bounding box center [529, 95] width 89 height 17
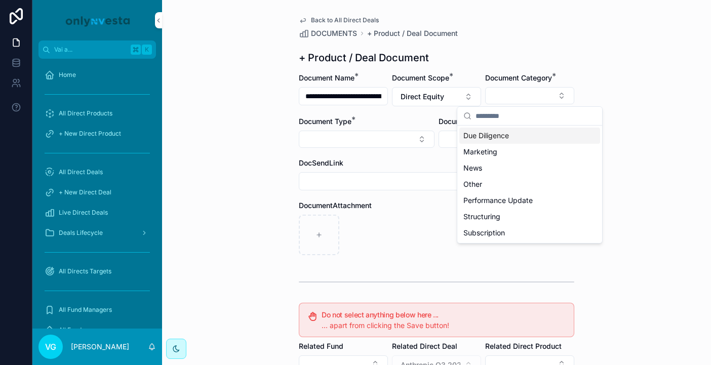
click at [498, 137] on span "Due Diligence" at bounding box center [486, 136] width 46 height 10
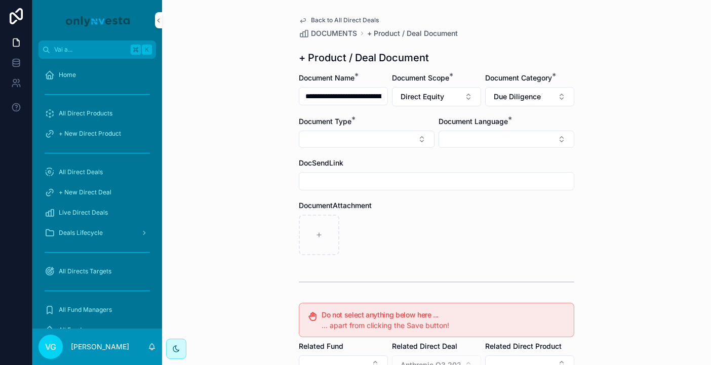
click at [397, 148] on form "**********" at bounding box center [436, 311] width 275 height 476
click at [395, 131] on button "Select Button" at bounding box center [367, 139] width 136 height 17
type input "****"
click at [351, 174] on div "Term Sheet" at bounding box center [366, 179] width 141 height 16
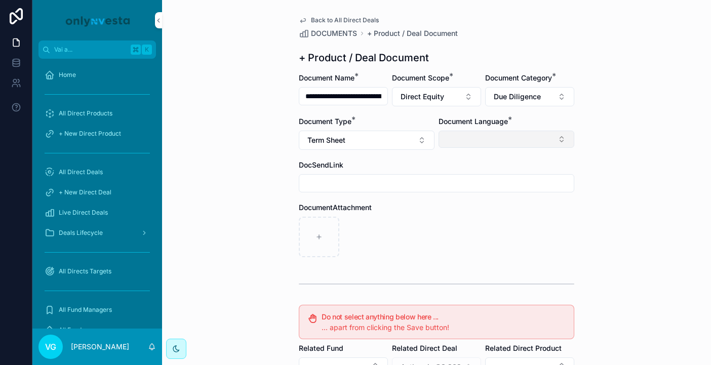
click at [466, 137] on button "Select Button" at bounding box center [506, 139] width 136 height 17
click at [468, 205] on div "English" at bounding box center [506, 211] width 141 height 16
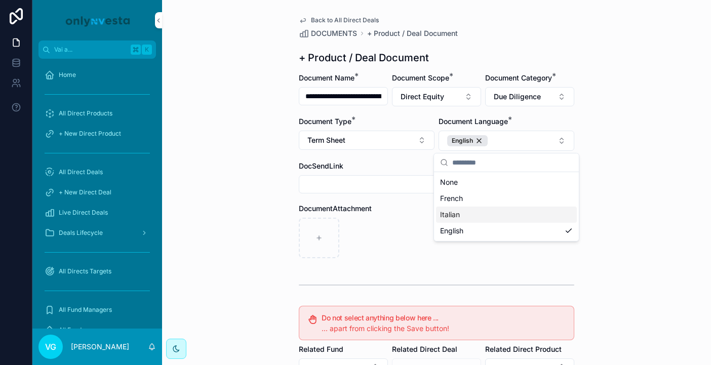
click at [399, 236] on div "contenuto scorrevole" at bounding box center [436, 238] width 275 height 40
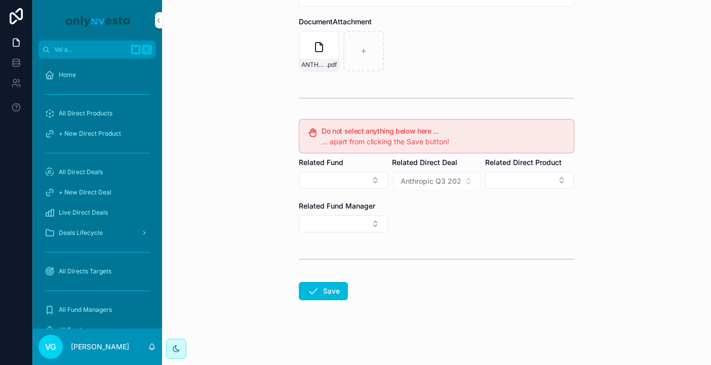
click at [314, 306] on form "**********" at bounding box center [436, 125] width 275 height 479
click at [318, 300] on button "Save" at bounding box center [323, 291] width 49 height 18
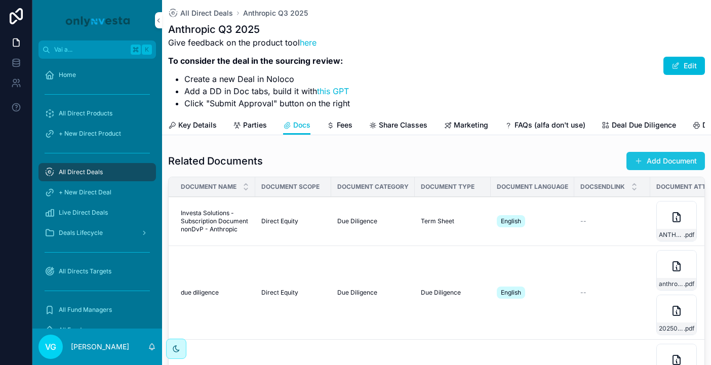
click at [629, 166] on button "Add Document" at bounding box center [665, 161] width 78 height 18
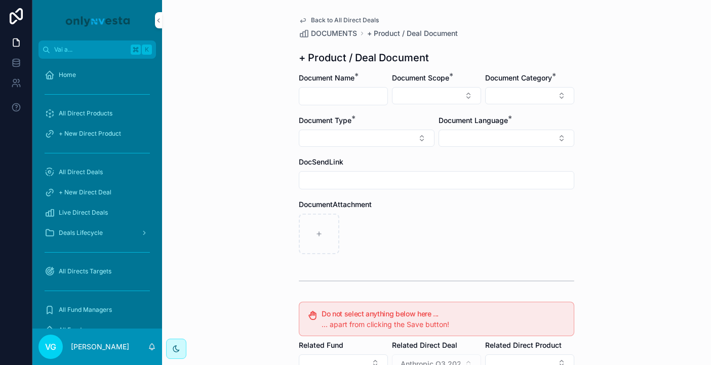
click at [336, 18] on span "Back to All Direct Deals" at bounding box center [345, 20] width 68 height 8
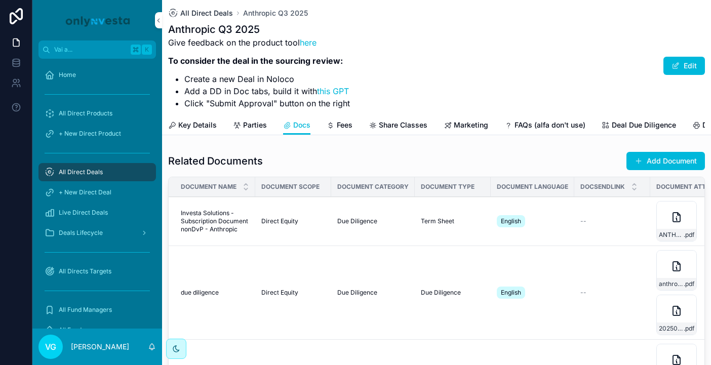
click at [209, 13] on span "All Direct Deals" at bounding box center [206, 13] width 53 height 10
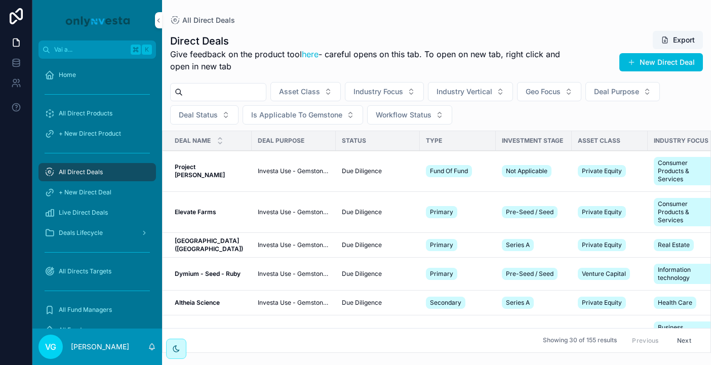
click at [240, 96] on input "contenuto scorrevole" at bounding box center [224, 92] width 83 height 14
type input "*****"
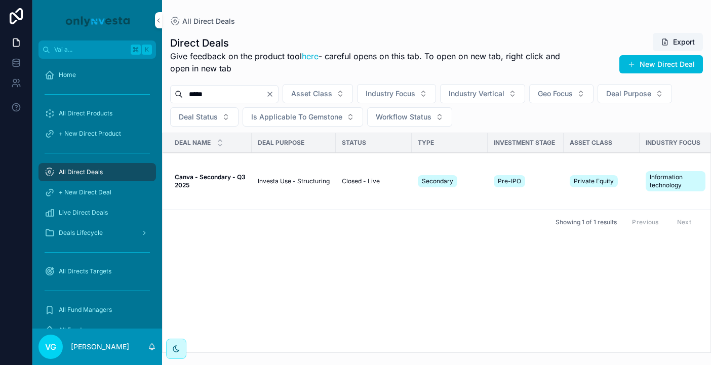
click at [214, 182] on span "Canva - Secondary - Q3 2025" at bounding box center [210, 181] width 71 height 16
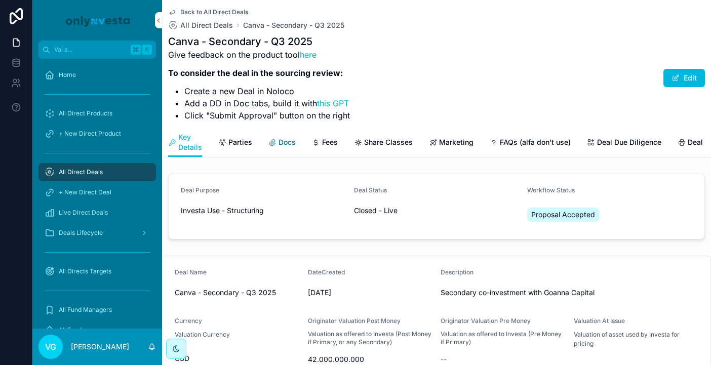
click at [280, 151] on link "Docs" at bounding box center [281, 143] width 27 height 20
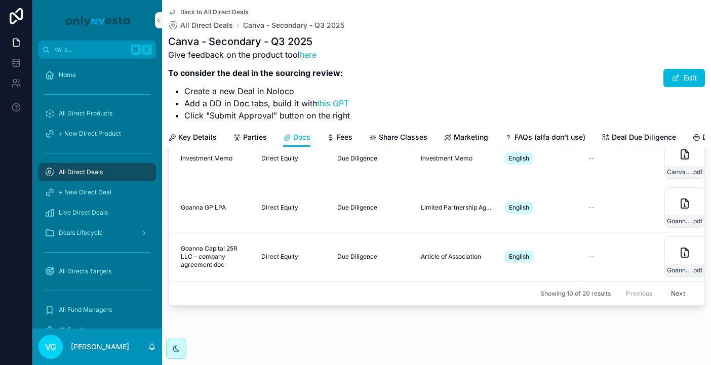
scroll to position [172, 0]
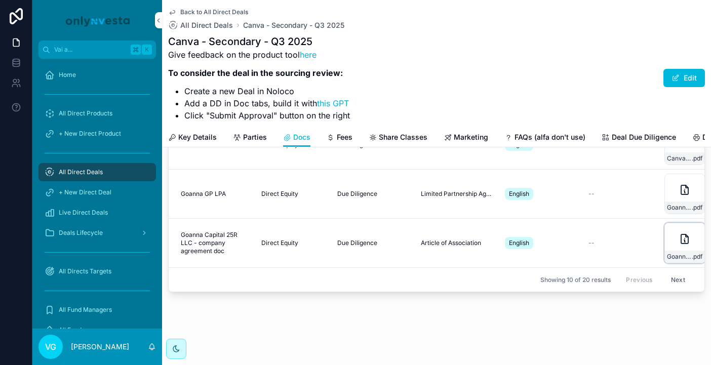
click at [629, 247] on div "Goanna-Capital-25R-LLC---AR-LLC-agreement-(250608)-1 .pdf" at bounding box center [684, 243] width 40 height 40
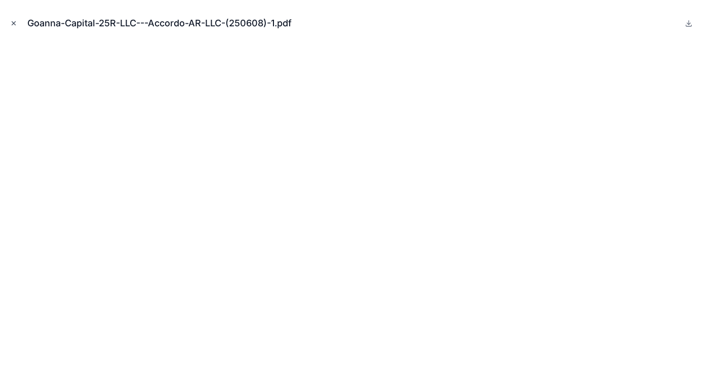
click at [12, 25] on icon "Chiudi modale" at bounding box center [13, 23] width 7 height 7
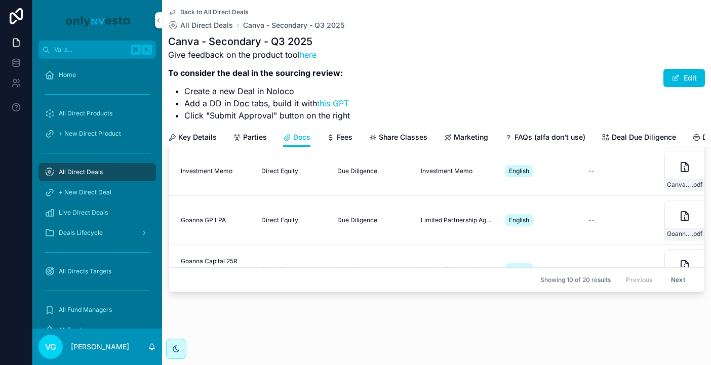
scroll to position [325, 0]
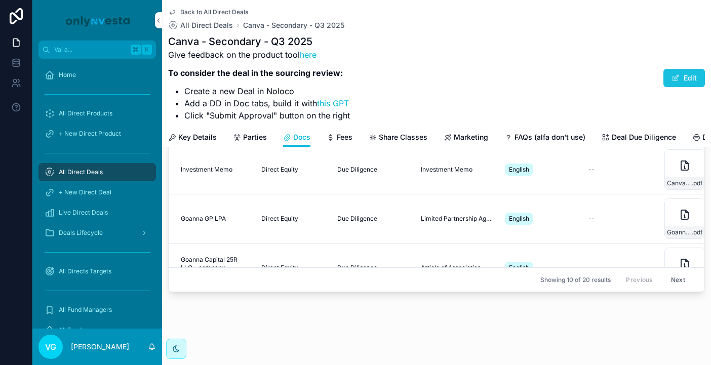
click at [629, 77] on button "Edit" at bounding box center [683, 78] width 41 height 18
click at [451, 221] on span "Limited Partnership Agreement" at bounding box center [457, 219] width 72 height 8
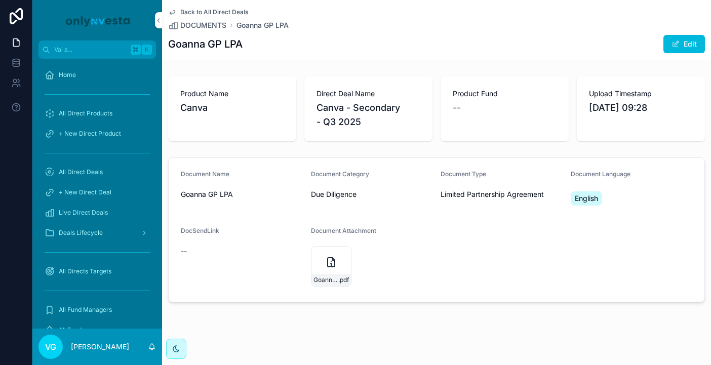
click at [271, 106] on span "Canva" at bounding box center [232, 108] width 104 height 14
click at [629, 45] on button "Edit" at bounding box center [683, 44] width 41 height 18
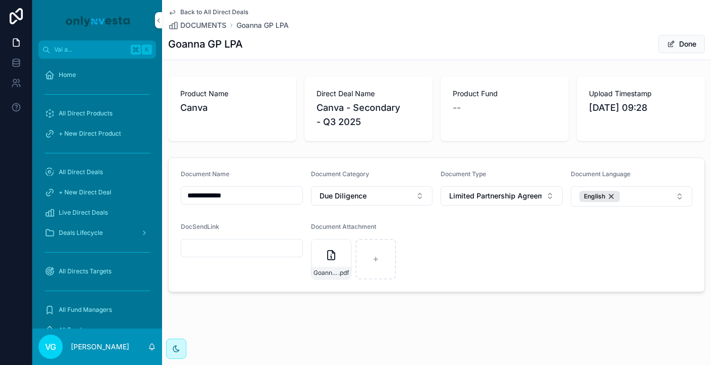
click at [228, 113] on span "Canva" at bounding box center [232, 108] width 104 height 14
drag, startPoint x: 266, startPoint y: 191, endPoint x: 169, endPoint y: 191, distance: 97.2
click at [169, 191] on form "**********" at bounding box center [436, 225] width 535 height 134
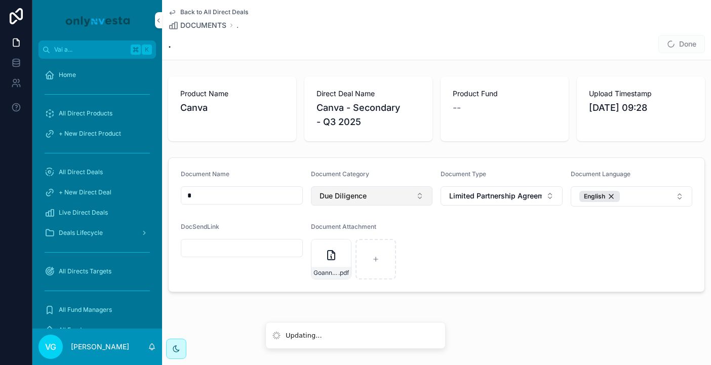
type input "*"
click at [363, 198] on span "Due Diligence" at bounding box center [342, 196] width 47 height 10
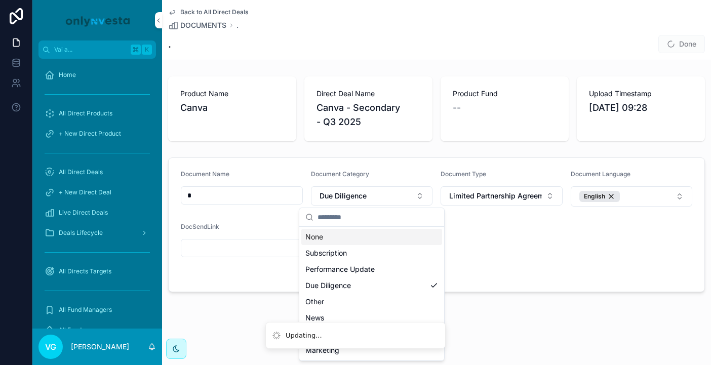
click at [363, 235] on div "None" at bounding box center [371, 237] width 141 height 16
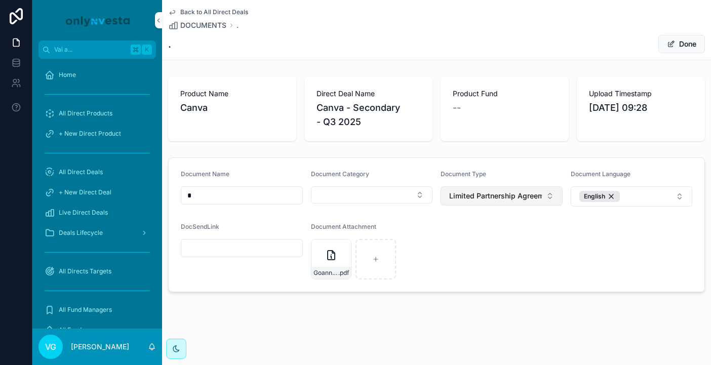
click at [496, 196] on span "Limited Partnership Agreement" at bounding box center [495, 196] width 93 height 10
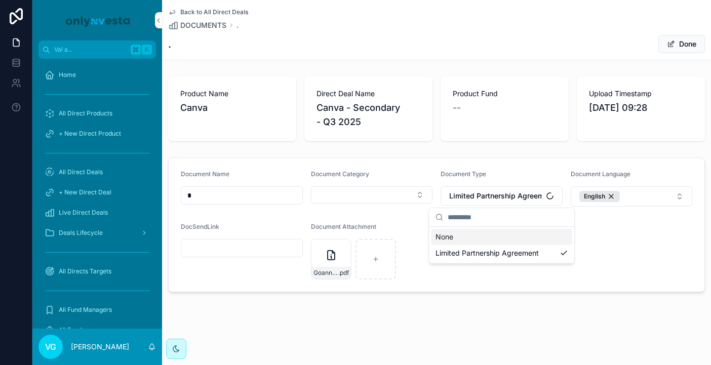
click at [489, 231] on div "None" at bounding box center [501, 237] width 141 height 16
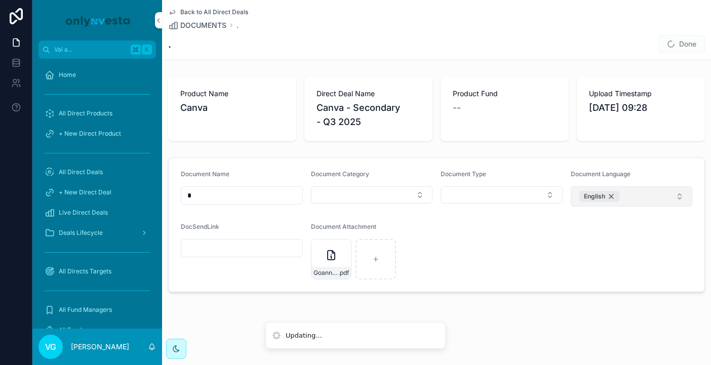
click at [612, 193] on div "English" at bounding box center [599, 196] width 40 height 11
click at [0, 0] on icon "contenuto scorrevole" at bounding box center [0, 0] width 0 height 0
click at [354, 229] on icon "contenuto scorrevole" at bounding box center [354, 227] width 8 height 8
click at [222, 6] on div "Back to All Direct Deals DOCUMENTS . . Done" at bounding box center [436, 30] width 536 height 60
click at [222, 9] on span "Back to All Direct Deals" at bounding box center [214, 12] width 68 height 8
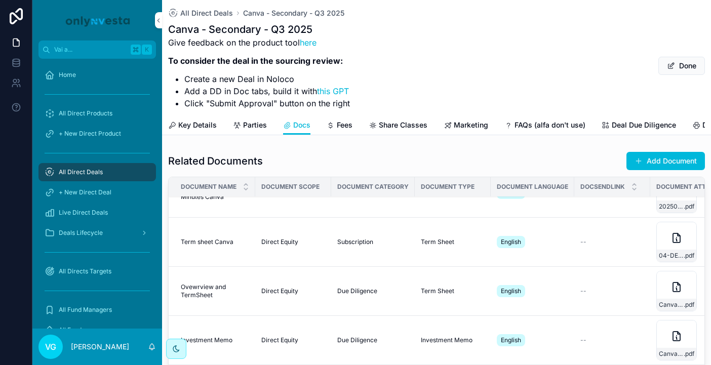
scroll to position [317, 0]
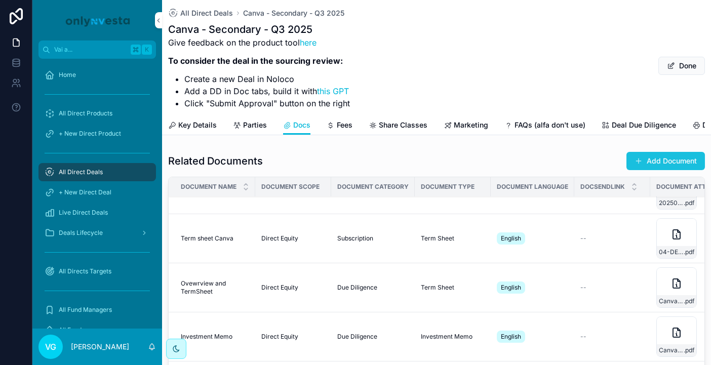
click at [629, 165] on button "Add Document" at bounding box center [665, 161] width 78 height 18
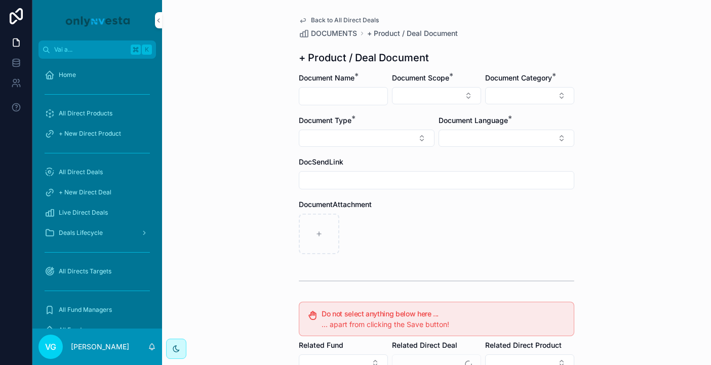
click at [367, 99] on input "contenuto scorrevole" at bounding box center [343, 96] width 88 height 14
paste input "**********"
type input "**********"
click at [431, 97] on button "Select Button" at bounding box center [436, 95] width 89 height 17
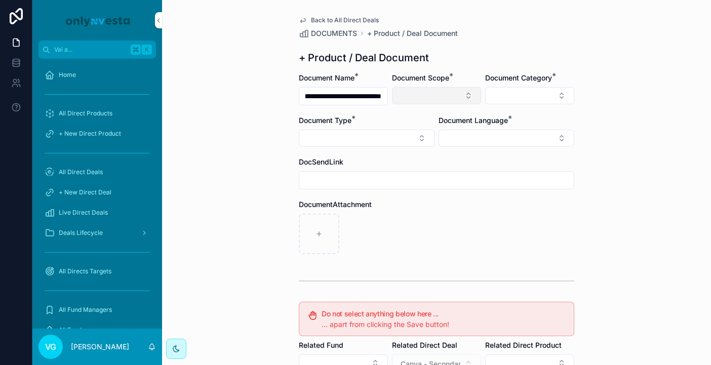
scroll to position [0, 0]
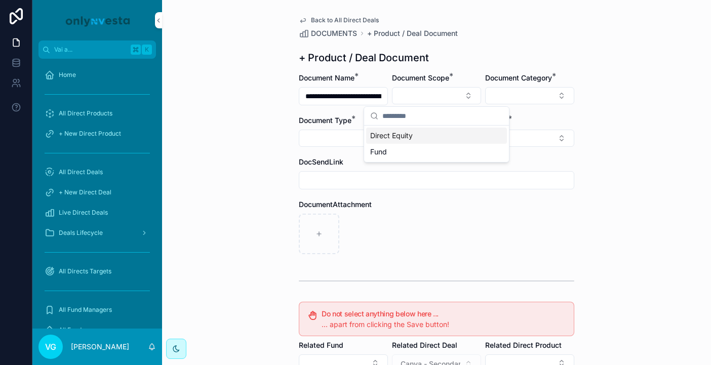
click at [424, 132] on div "Direct Equity" at bounding box center [436, 136] width 141 height 16
click at [520, 107] on form "**********" at bounding box center [436, 311] width 275 height 476
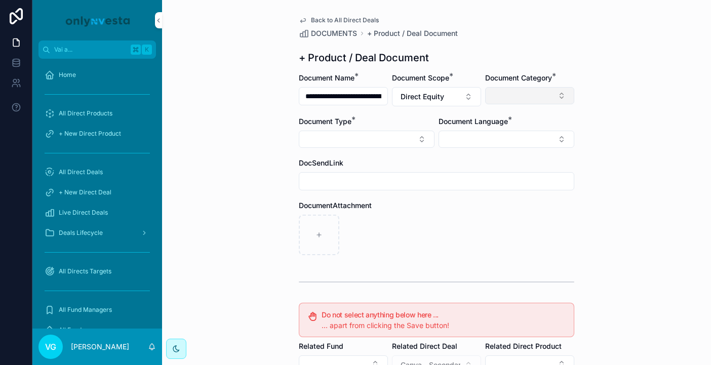
click at [520, 99] on button "Select Button" at bounding box center [529, 95] width 89 height 17
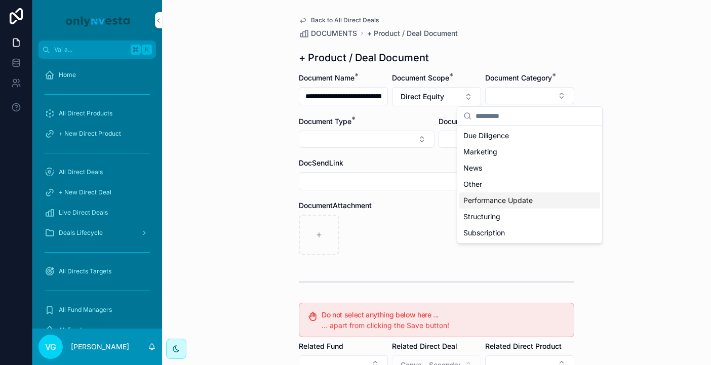
click at [492, 199] on span "Performance Update" at bounding box center [497, 200] width 69 height 10
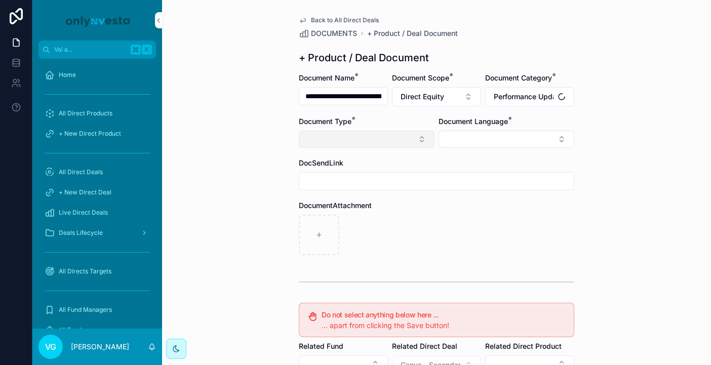
click at [383, 145] on button "Select Button" at bounding box center [367, 139] width 136 height 17
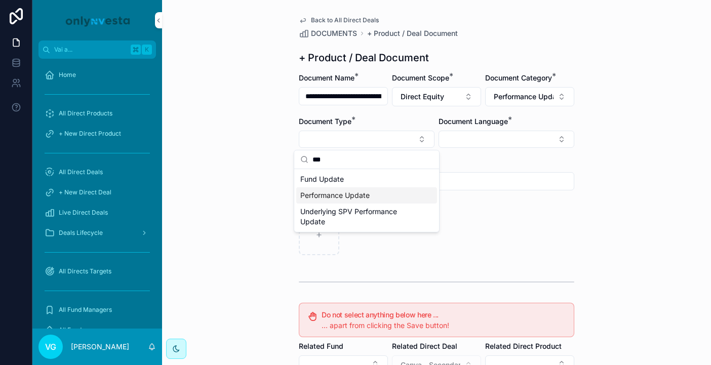
type input "***"
click at [355, 198] on span "Performance Update" at bounding box center [334, 195] width 69 height 10
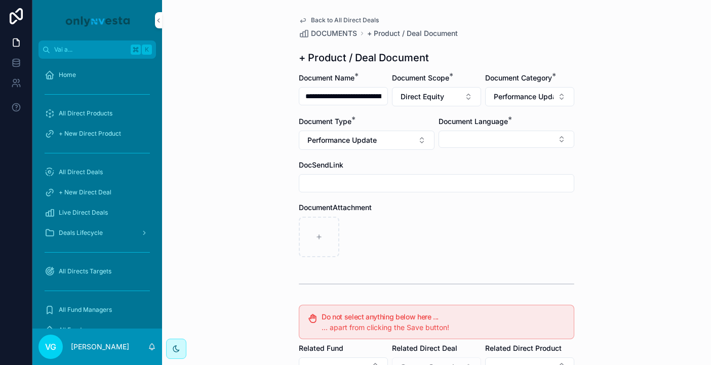
click at [474, 127] on div "Document Language *" at bounding box center [506, 132] width 136 height 33
click at [474, 131] on button "Select Button" at bounding box center [506, 139] width 136 height 17
click at [472, 214] on div "English" at bounding box center [506, 211] width 141 height 16
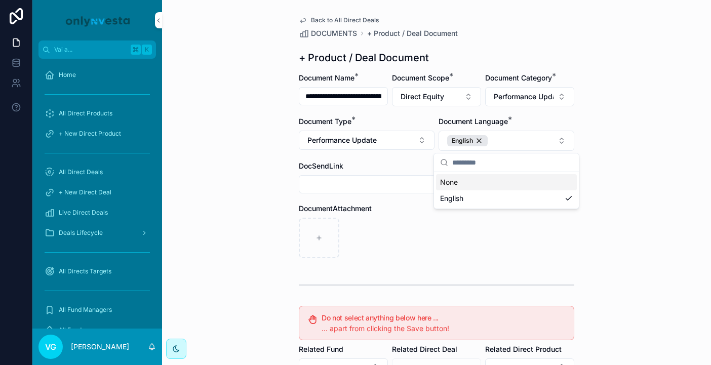
click at [389, 225] on div "contenuto scorrevole" at bounding box center [436, 238] width 275 height 40
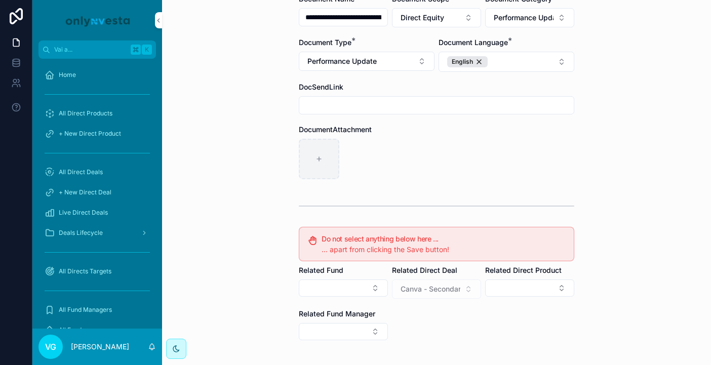
scroll to position [23, 0]
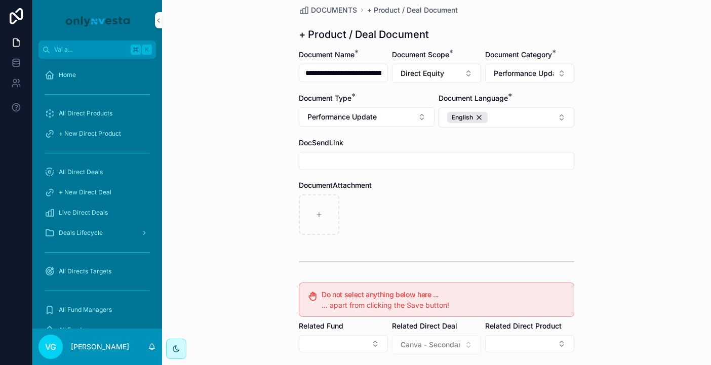
click at [499, 202] on div "contenuto scorrevole" at bounding box center [436, 214] width 275 height 40
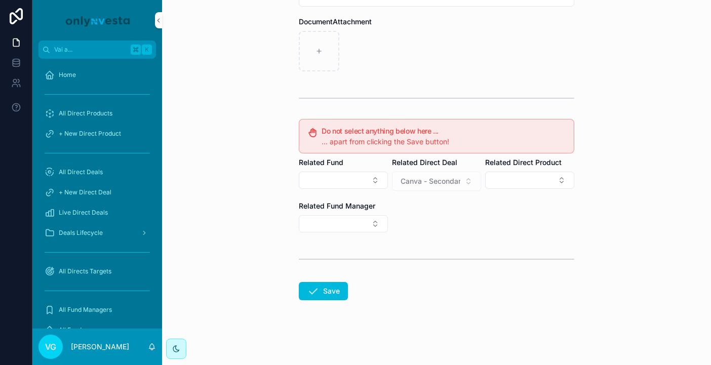
scroll to position [0, 0]
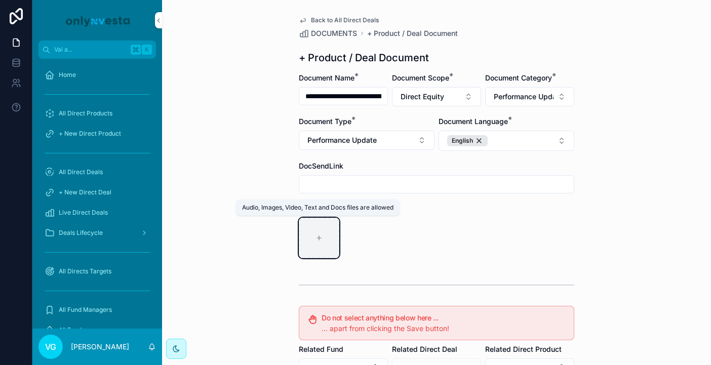
click at [325, 237] on div "contenuto scorrevole" at bounding box center [319, 238] width 40 height 40
click at [456, 170] on div "DocSendLink" at bounding box center [436, 166] width 275 height 10
click at [326, 246] on div "contenuto scorrevole" at bounding box center [319, 238] width 40 height 40
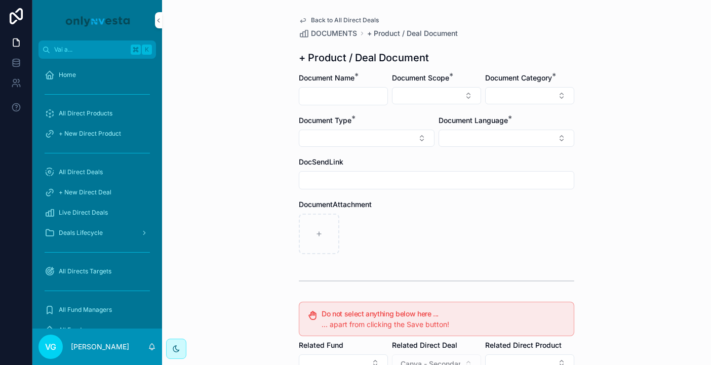
click at [355, 99] on input "contenuto scorrevole" at bounding box center [343, 96] width 88 height 14
paste input "**********"
type input "**********"
click at [545, 205] on div "DocumentAttachment" at bounding box center [436, 204] width 275 height 10
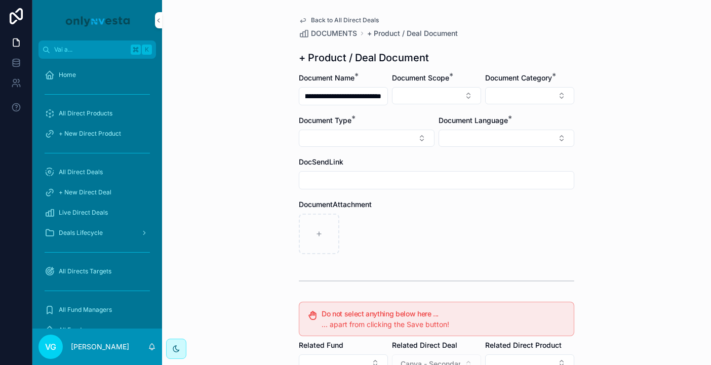
scroll to position [0, 0]
click at [428, 88] on button "Select Button" at bounding box center [436, 95] width 89 height 17
click at [410, 134] on span "Direct Equity" at bounding box center [391, 136] width 43 height 10
click at [487, 103] on button "Select Button" at bounding box center [529, 95] width 89 height 17
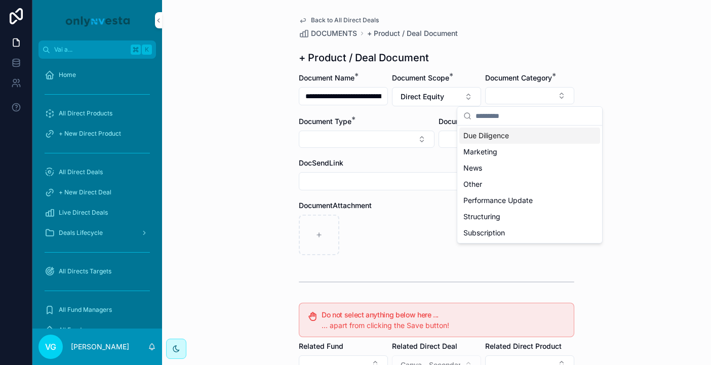
click at [501, 63] on div "+ Product / Deal Document" at bounding box center [436, 58] width 275 height 14
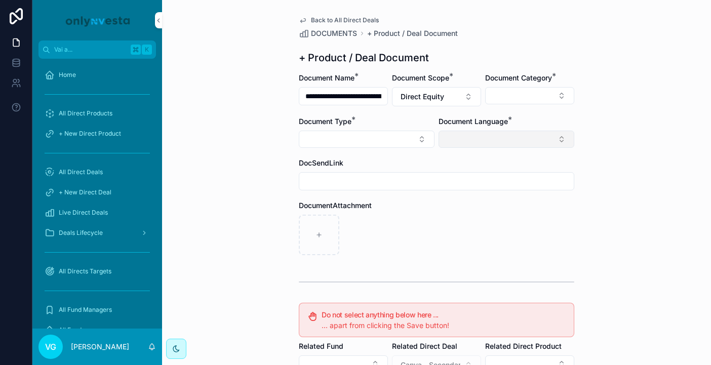
click at [513, 134] on button "Select Button" at bounding box center [506, 139] width 136 height 17
click at [471, 205] on div "English" at bounding box center [506, 211] width 141 height 16
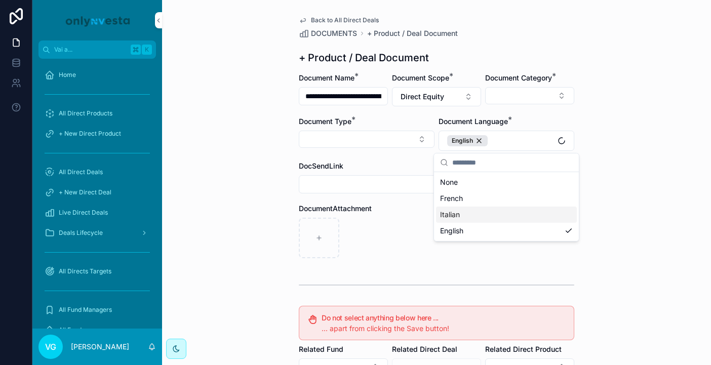
click at [404, 230] on div "contenuto scorrevole" at bounding box center [436, 238] width 275 height 40
click at [551, 98] on button "Select Button" at bounding box center [529, 95] width 89 height 17
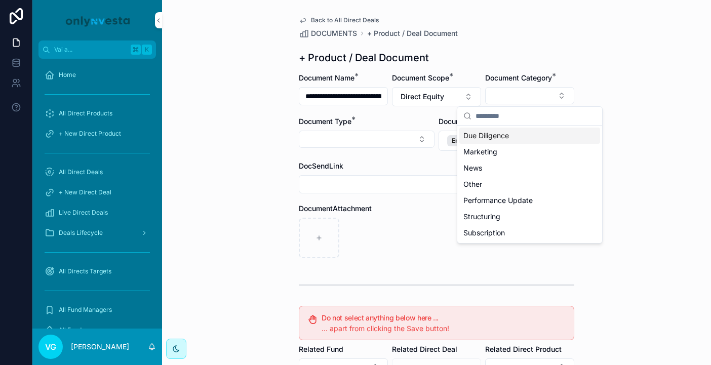
click at [608, 69] on div "**********" at bounding box center [436, 182] width 549 height 365
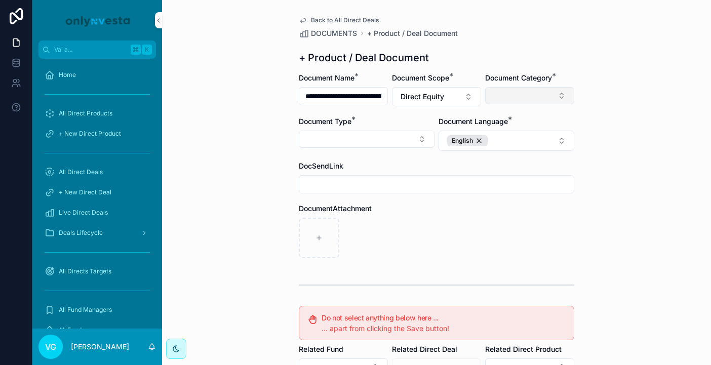
click at [560, 97] on button "Select Button" at bounding box center [529, 95] width 89 height 17
click at [638, 28] on div "**********" at bounding box center [436, 182] width 549 height 365
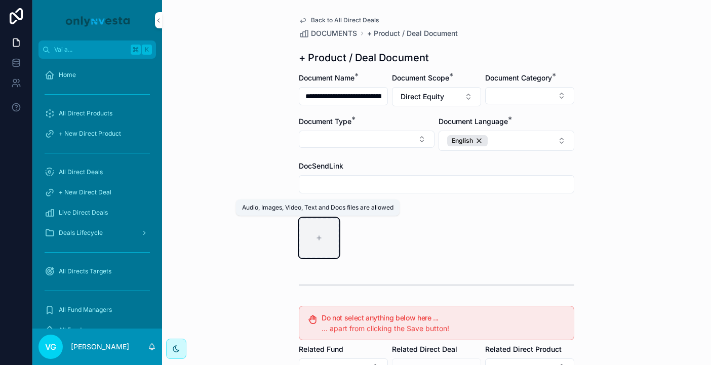
click at [317, 238] on icon "contenuto scorrevole" at bounding box center [318, 237] width 7 height 7
click at [480, 212] on div "DocumentAttachment" at bounding box center [436, 208] width 275 height 10
click at [515, 86] on div "Document Category *" at bounding box center [529, 89] width 89 height 33
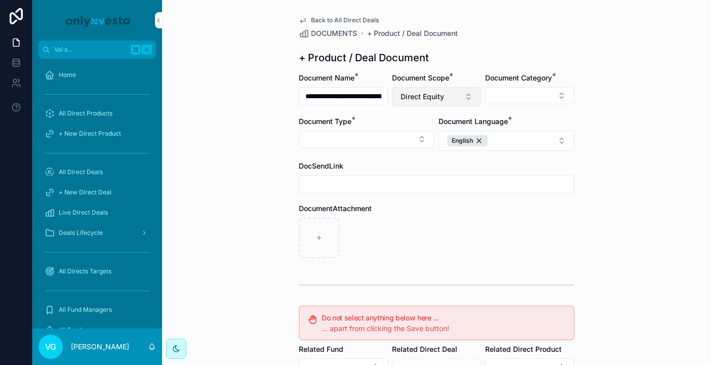
scroll to position [0, 37]
drag, startPoint x: 305, startPoint y: 98, endPoint x: 433, endPoint y: 96, distance: 127.5
click at [433, 96] on form "**********" at bounding box center [436, 312] width 275 height 479
type input "**"
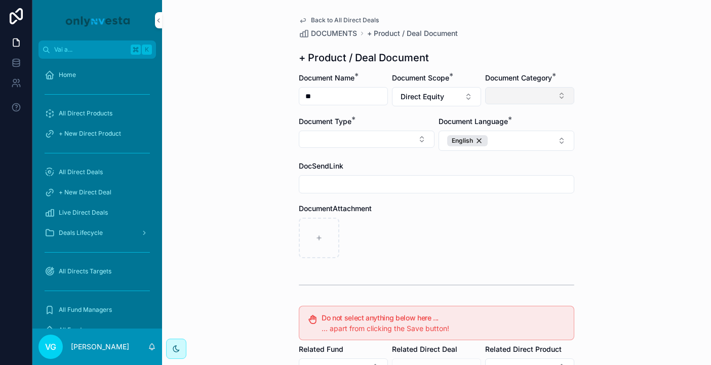
click at [494, 99] on button "Select Button" at bounding box center [529, 95] width 89 height 17
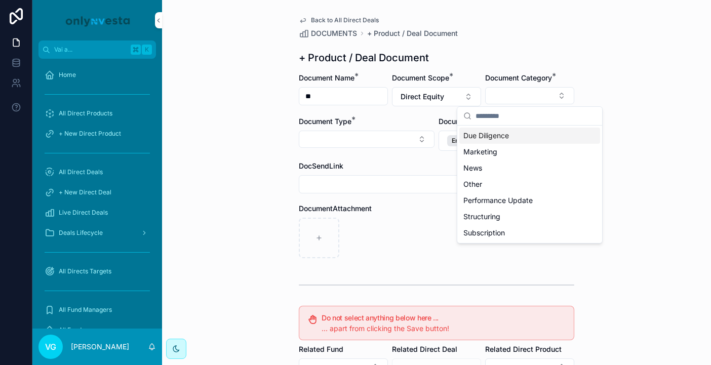
click at [490, 136] on span "Due Diligence" at bounding box center [486, 136] width 46 height 10
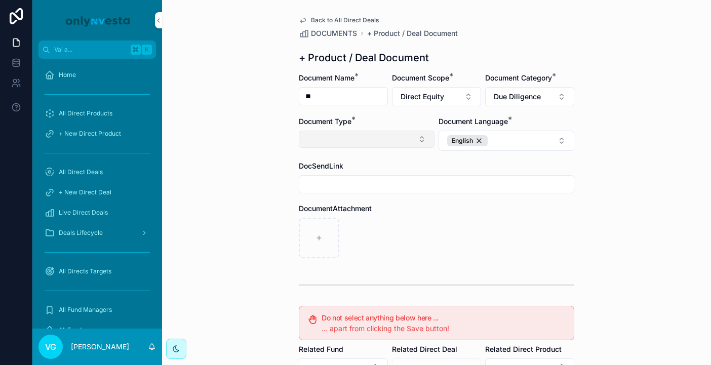
click at [416, 142] on button "Select Button" at bounding box center [367, 139] width 136 height 17
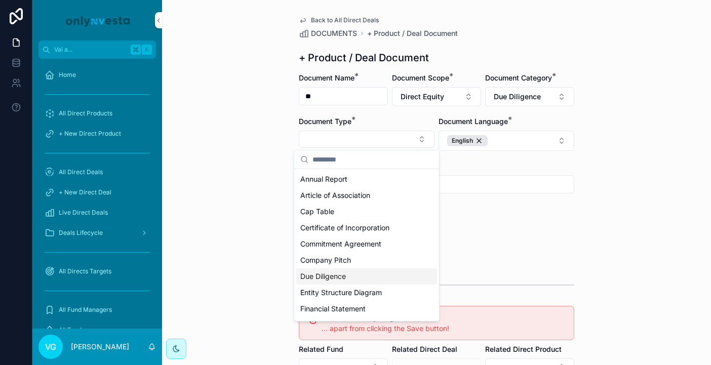
click at [339, 280] on span "Due Diligence" at bounding box center [323, 276] width 46 height 10
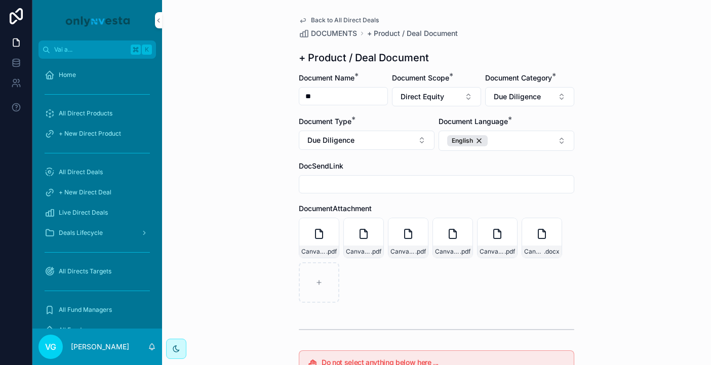
scroll to position [231, 0]
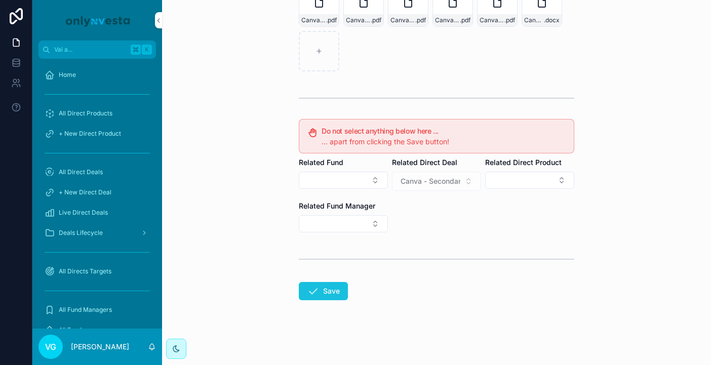
click at [326, 295] on button "Save" at bounding box center [323, 291] width 49 height 18
click at [606, 141] on div "Back to All Direct Deals DOCUMENTS + Product / Deal Document + Product / Deal D…" at bounding box center [436, 182] width 549 height 365
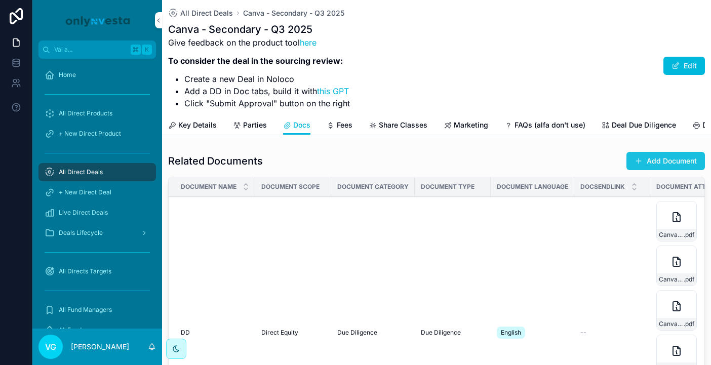
click at [651, 168] on button "Add Document" at bounding box center [665, 161] width 78 height 18
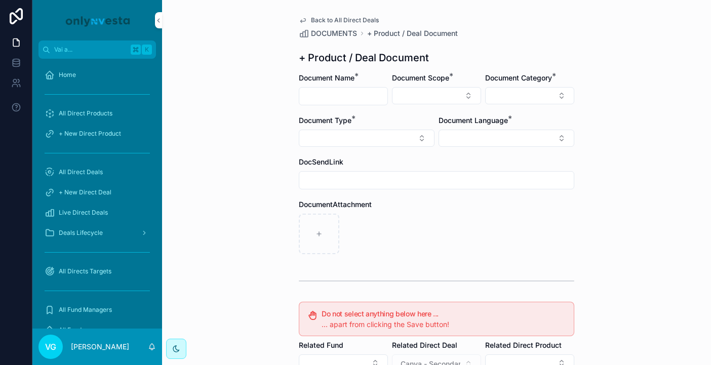
click at [361, 93] on input "contenuto scorrevole" at bounding box center [343, 96] width 88 height 14
type input "**********"
click at [440, 88] on button "Select Button" at bounding box center [436, 95] width 89 height 17
click at [424, 138] on div "Direct Equity" at bounding box center [436, 136] width 141 height 16
click at [527, 95] on button "Select Button" at bounding box center [529, 95] width 89 height 17
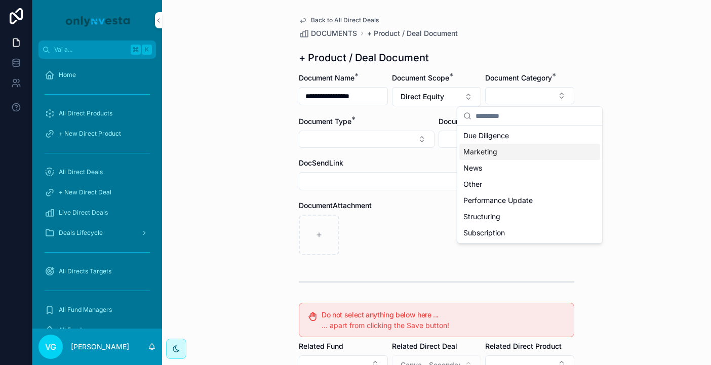
click at [499, 140] on span "Due Diligence" at bounding box center [486, 136] width 46 height 10
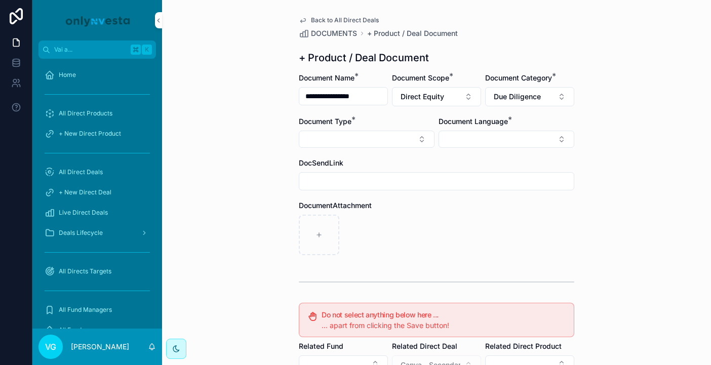
click at [353, 150] on form "**********" at bounding box center [436, 311] width 275 height 476
click at [353, 146] on button "Select Button" at bounding box center [367, 139] width 136 height 17
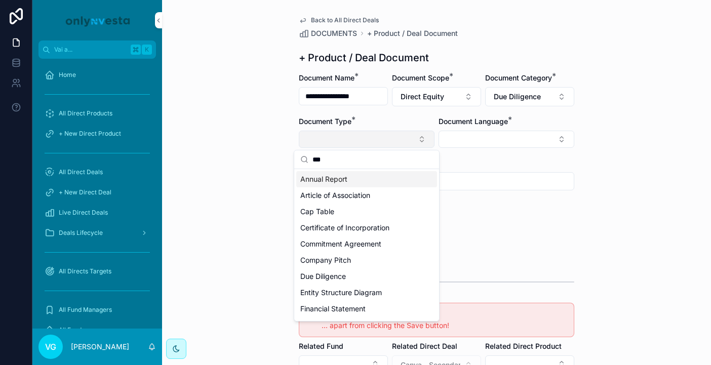
type input "****"
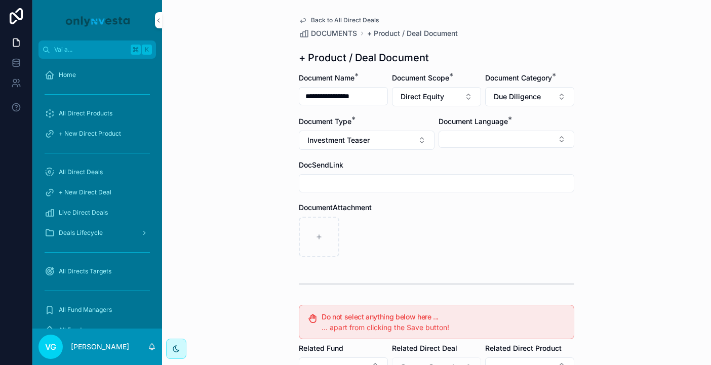
click at [485, 150] on form "**********" at bounding box center [436, 312] width 275 height 478
click at [485, 140] on button "Select Button" at bounding box center [506, 139] width 136 height 17
click at [467, 209] on div "English" at bounding box center [506, 211] width 141 height 16
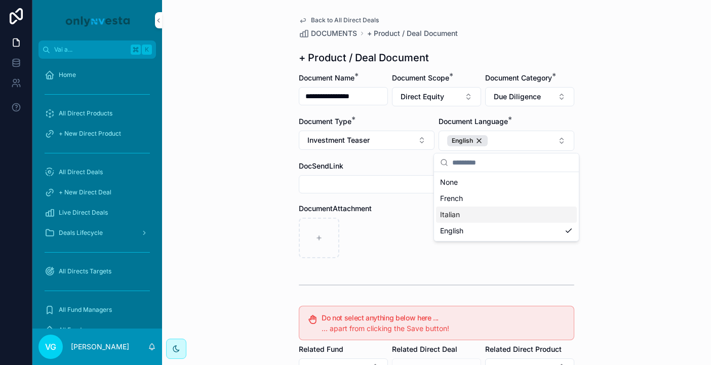
click at [411, 234] on div "contenuto scorrevole" at bounding box center [436, 238] width 275 height 40
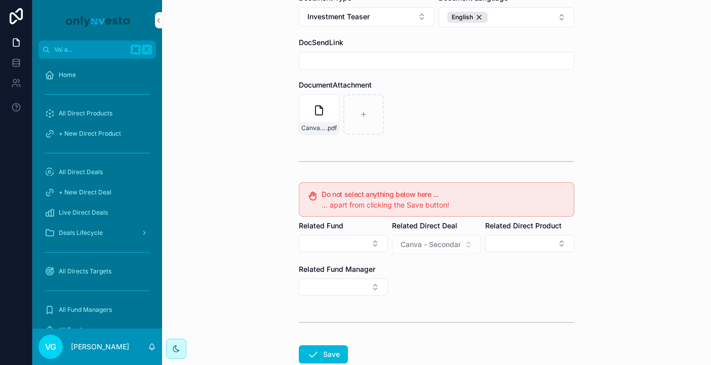
scroll to position [187, 0]
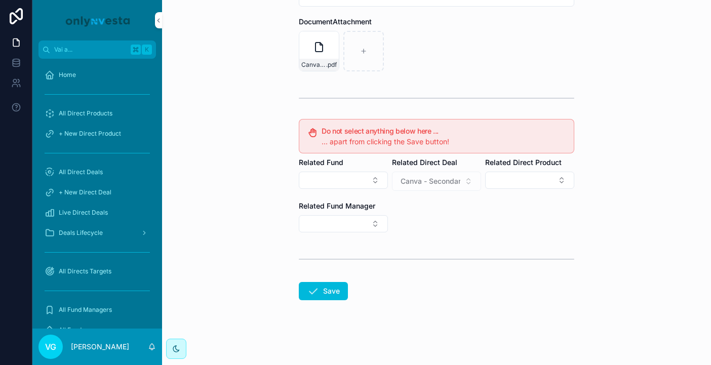
click at [331, 304] on form "**********" at bounding box center [436, 125] width 275 height 479
click at [331, 290] on button "Save" at bounding box center [323, 291] width 49 height 18
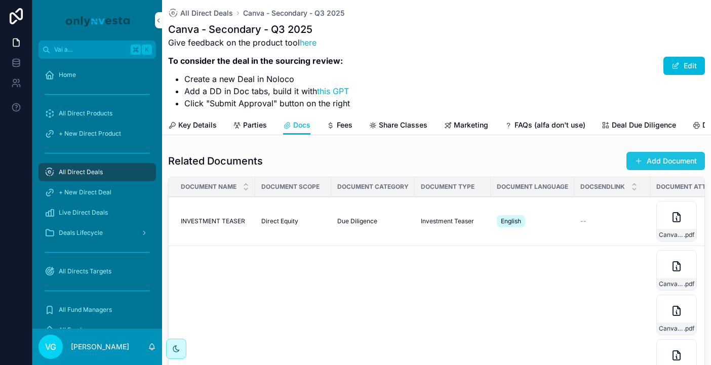
click at [686, 159] on button "Add Document" at bounding box center [665, 161] width 78 height 18
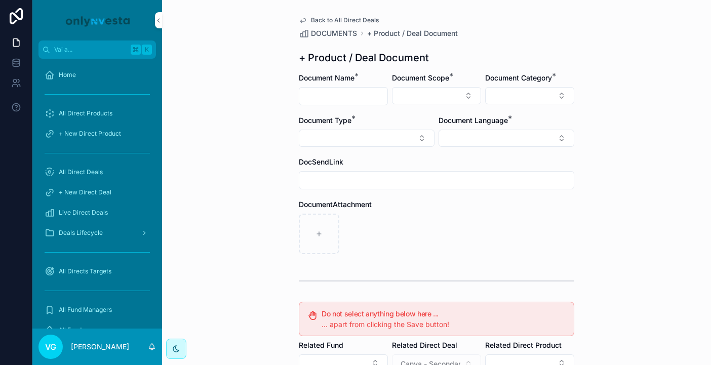
click at [316, 98] on input "contenuto scorrevole" at bounding box center [343, 96] width 88 height 14
type input "**********"
click at [267, 109] on div "**********" at bounding box center [436, 182] width 549 height 365
click at [426, 93] on button "Select Button" at bounding box center [436, 95] width 89 height 17
click at [397, 137] on span "Direct Equity" at bounding box center [391, 136] width 43 height 10
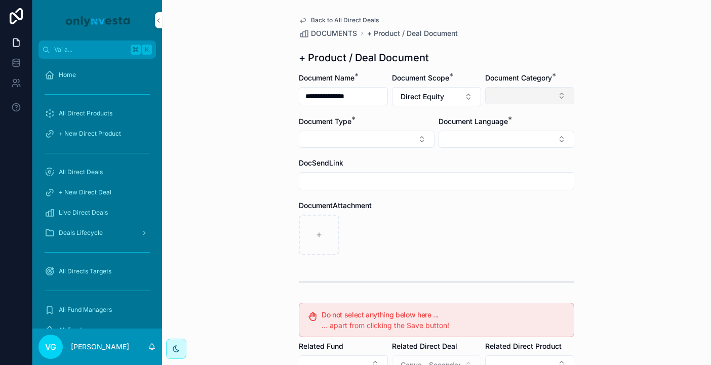
click at [505, 99] on button "Select Button" at bounding box center [529, 95] width 89 height 17
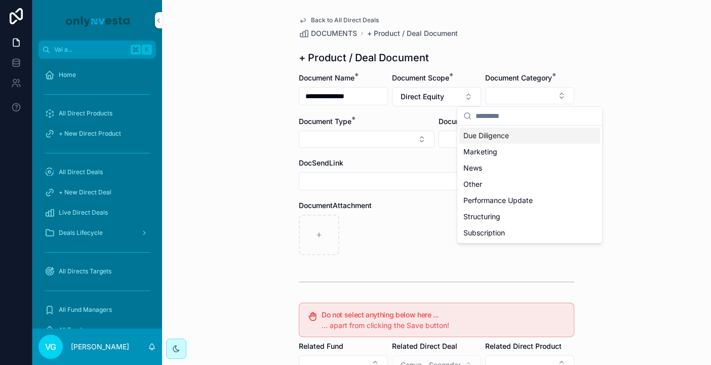
click at [482, 136] on span "Due Diligence" at bounding box center [486, 136] width 46 height 10
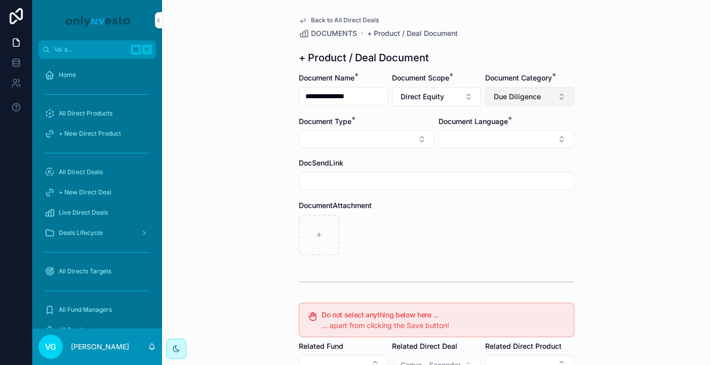
click at [512, 104] on button "Due Diligence" at bounding box center [529, 96] width 89 height 19
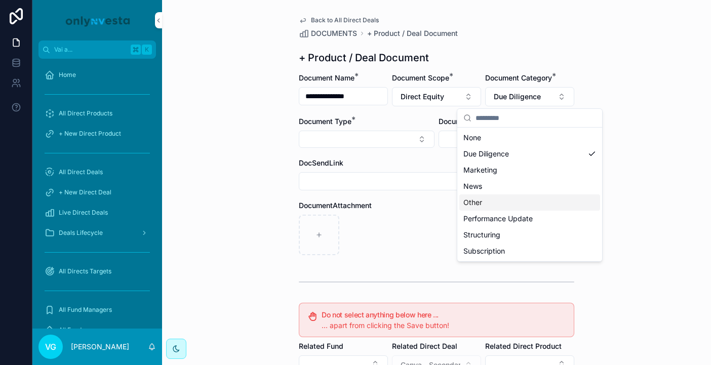
click at [502, 205] on div "Other" at bounding box center [529, 202] width 141 height 16
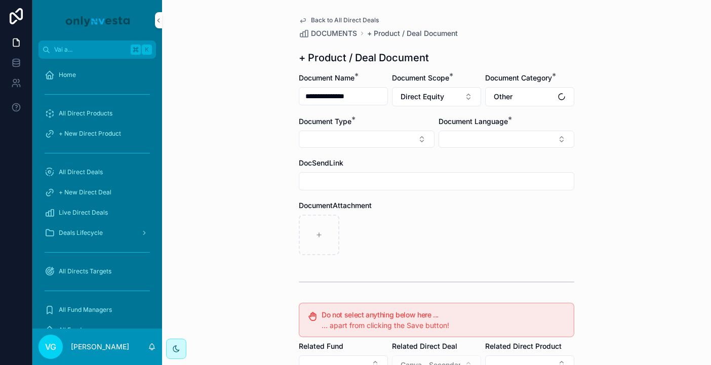
click at [367, 127] on div "Document Type *" at bounding box center [367, 131] width 136 height 31
click at [367, 146] on button "Select Button" at bounding box center [367, 139] width 136 height 17
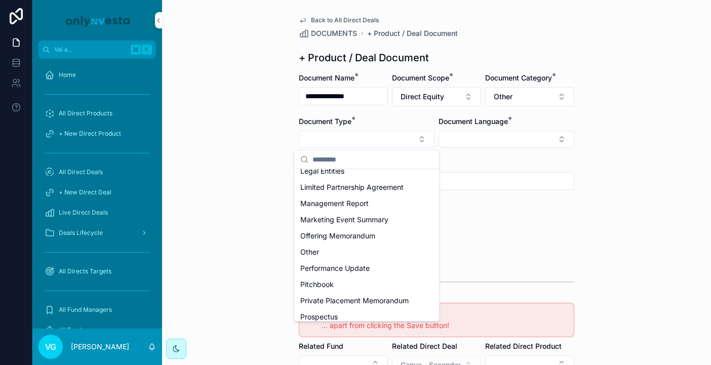
scroll to position [293, 0]
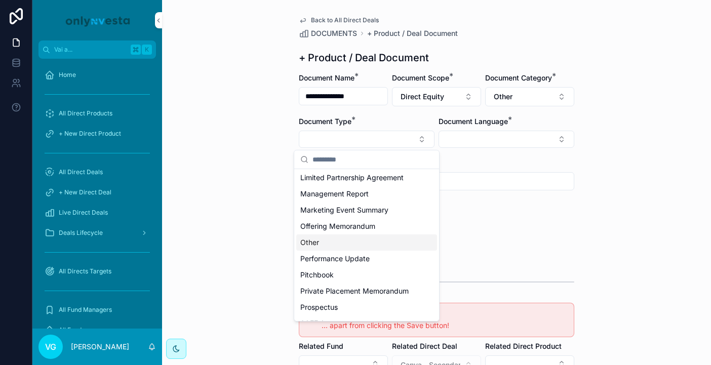
click at [332, 242] on div "Other" at bounding box center [366, 242] width 141 height 16
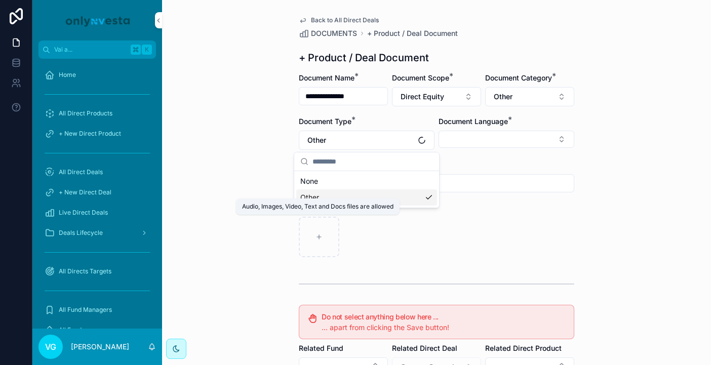
scroll to position [0, 0]
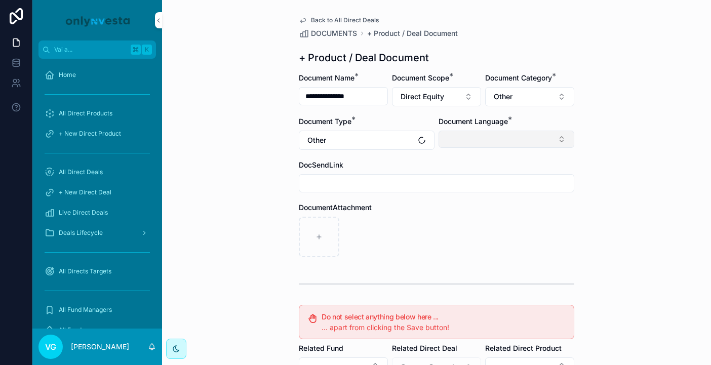
click at [469, 133] on button "Select Button" at bounding box center [506, 139] width 136 height 17
click at [465, 216] on div "English" at bounding box center [506, 211] width 141 height 16
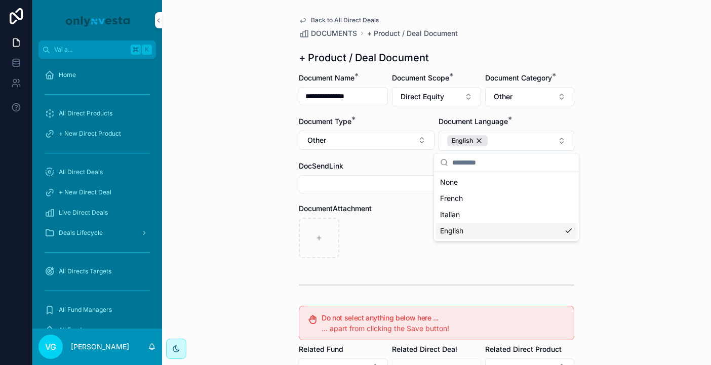
click at [395, 238] on div "contenuto scorrevole" at bounding box center [436, 238] width 275 height 40
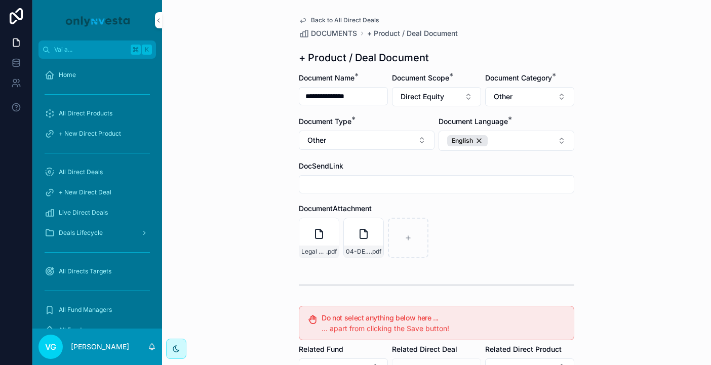
scroll to position [187, 0]
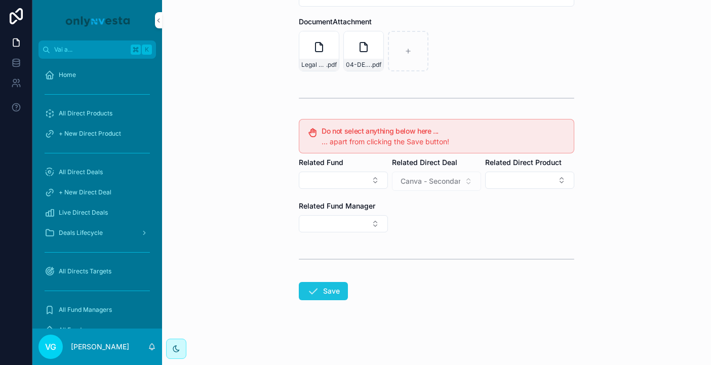
click at [337, 295] on button "Save" at bounding box center [323, 291] width 49 height 18
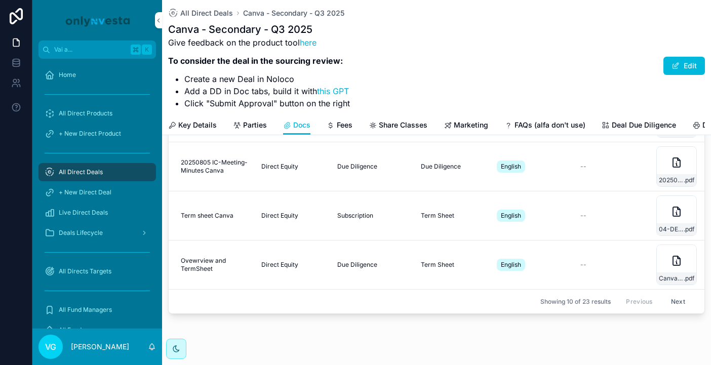
scroll to position [159, 0]
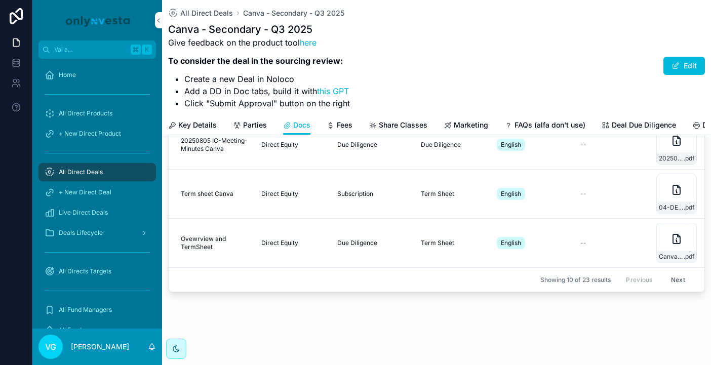
click at [681, 281] on button "Next" at bounding box center [677, 280] width 28 height 16
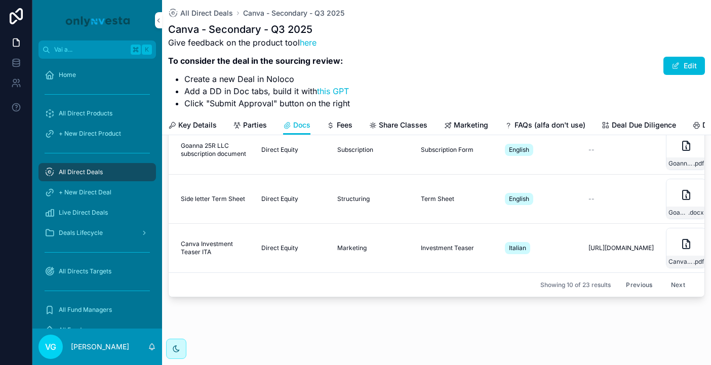
scroll to position [156, 0]
click at [681, 282] on button "Next" at bounding box center [677, 283] width 28 height 16
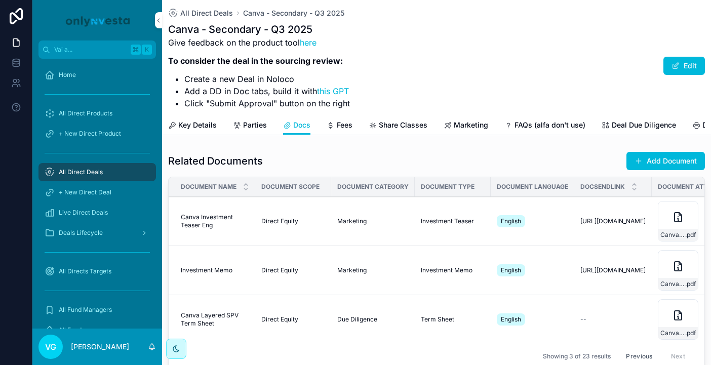
click at [661, 172] on div "Related Documents Add Document Document Name Document Scope Document Category D…" at bounding box center [436, 259] width 536 height 217
click at [657, 162] on button "Add Document" at bounding box center [665, 161] width 78 height 18
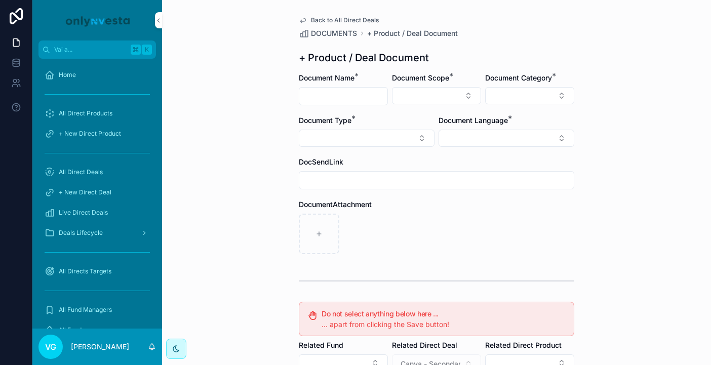
click at [364, 93] on input "contenuto scorrevole" at bounding box center [343, 96] width 88 height 14
type input "**********"
click at [435, 93] on button "Select Button" at bounding box center [436, 95] width 89 height 17
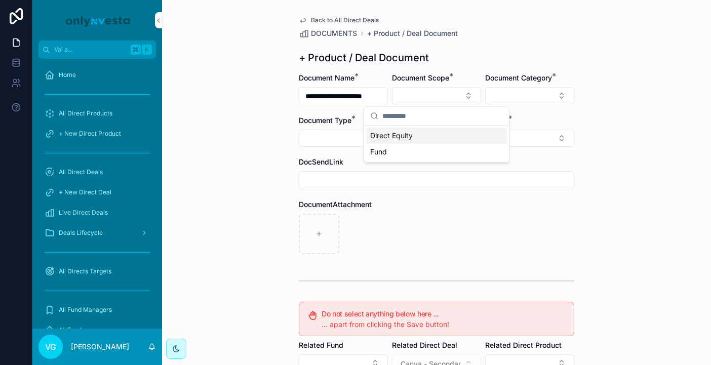
click at [423, 143] on div "Direct Equity" at bounding box center [436, 136] width 141 height 16
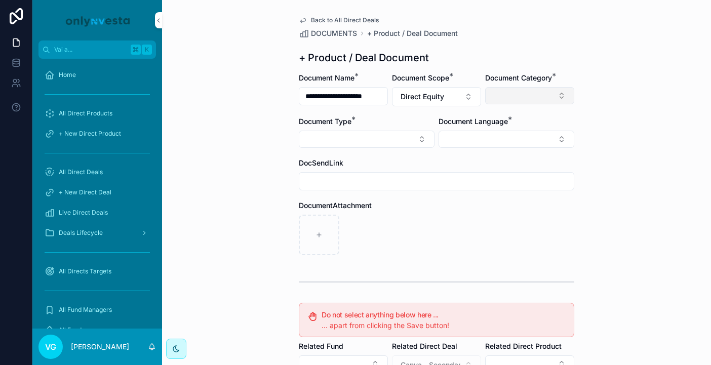
click at [525, 93] on button "Select Button" at bounding box center [529, 95] width 89 height 17
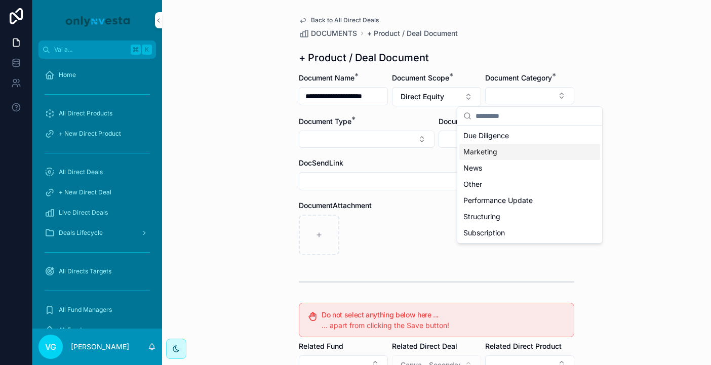
click at [495, 158] on div "Marketing" at bounding box center [529, 152] width 141 height 16
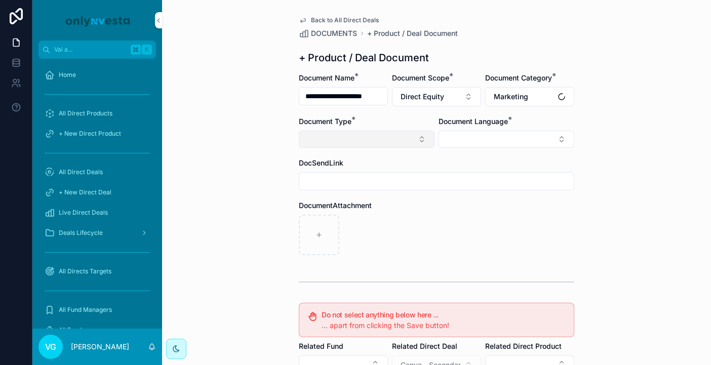
click at [396, 141] on button "Select Button" at bounding box center [367, 139] width 136 height 17
type input "****"
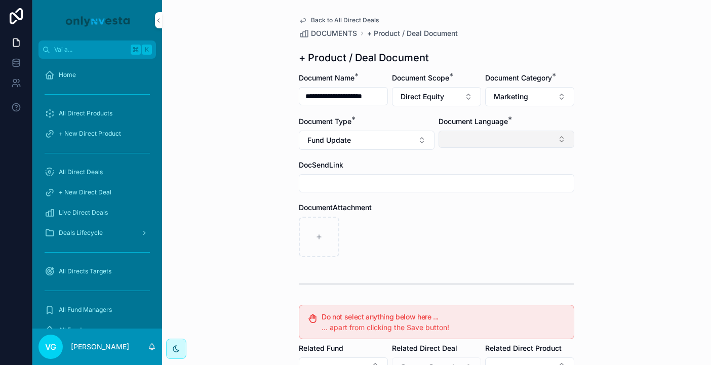
click at [538, 133] on button "Select Button" at bounding box center [506, 139] width 136 height 17
click at [482, 217] on div "English" at bounding box center [506, 211] width 141 height 16
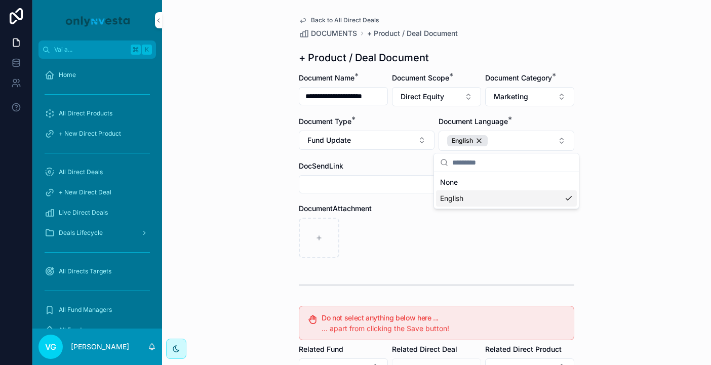
click at [399, 242] on div "contenuto scorrevole" at bounding box center [436, 238] width 275 height 40
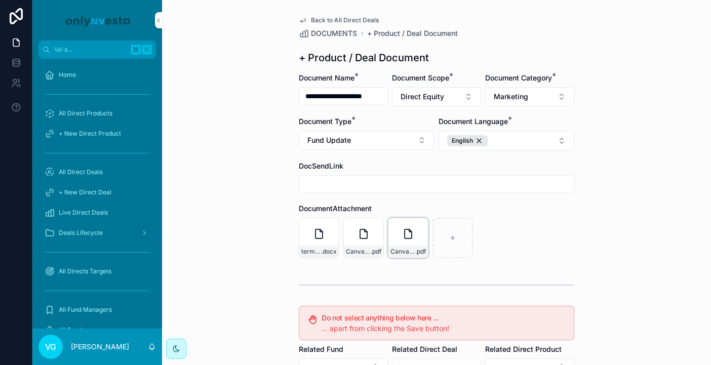
scroll to position [187, 0]
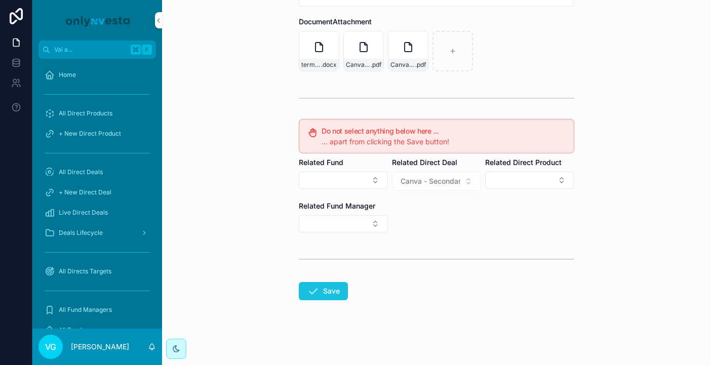
click at [318, 290] on icon "contenuto scorrevole" at bounding box center [313, 291] width 12 height 12
